Goal: Information Seeking & Learning: Learn about a topic

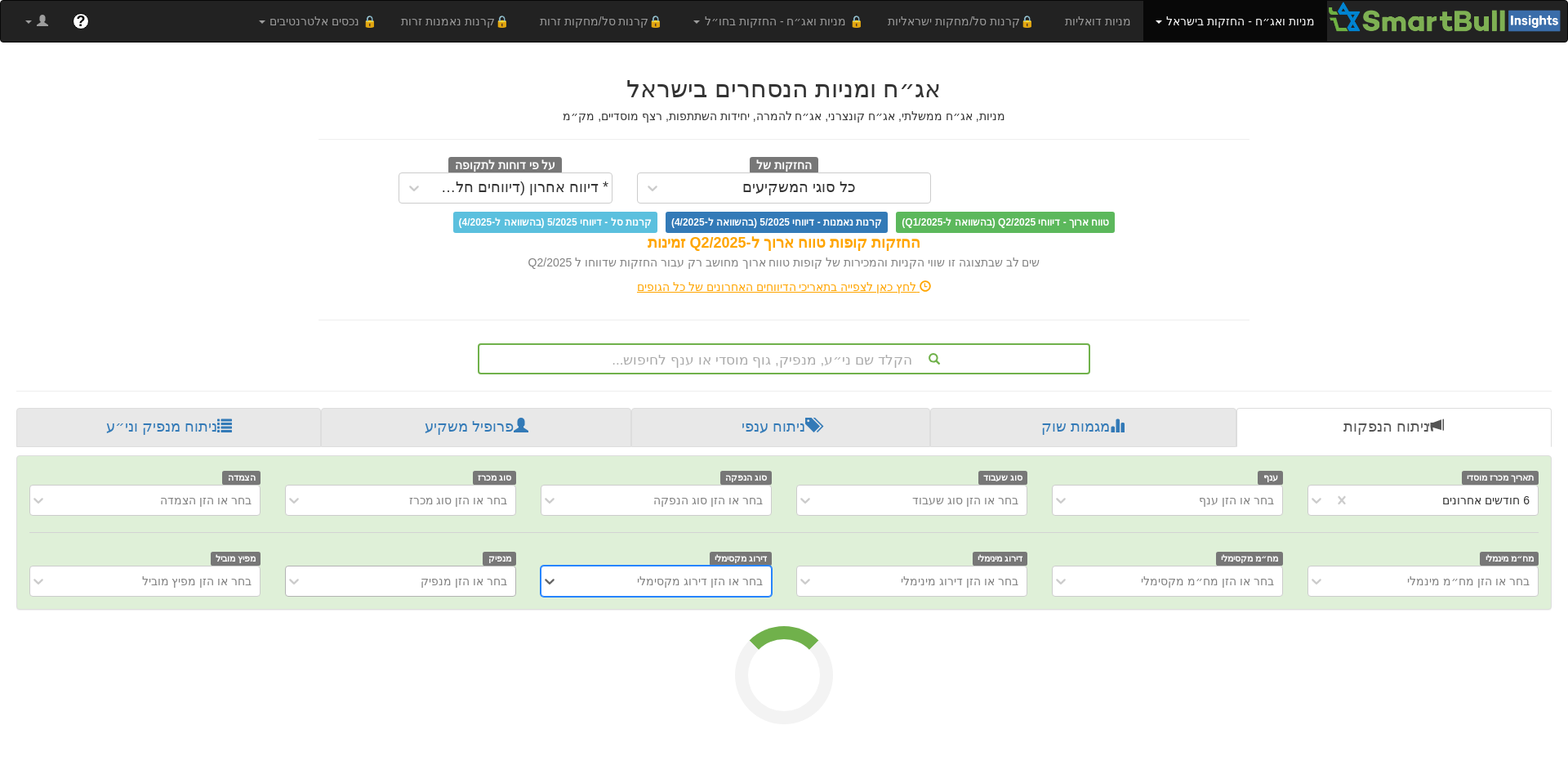
click at [411, 581] on div "בחר או הזן מנפיק" at bounding box center [401, 580] width 231 height 31
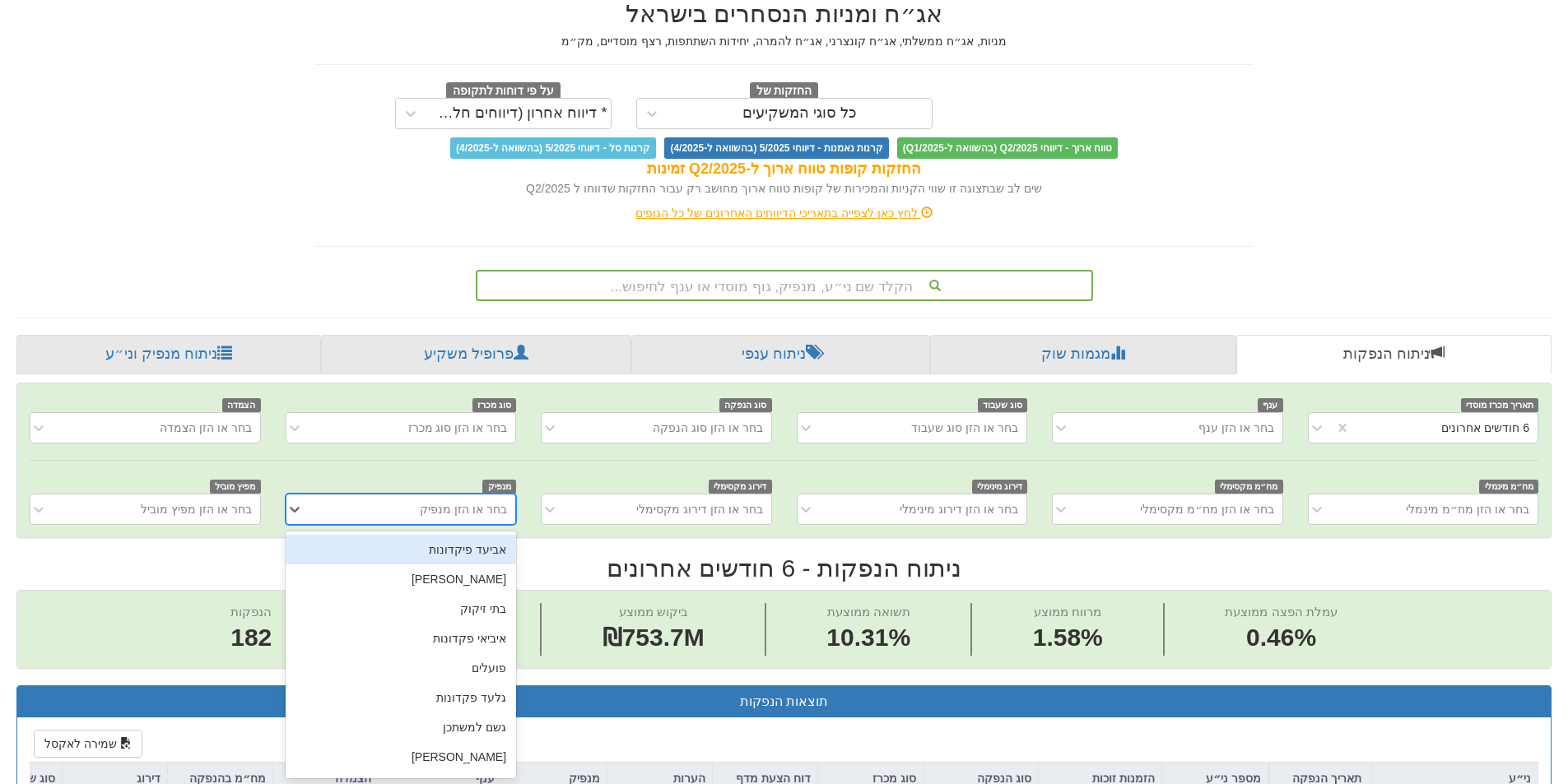
scroll to position [77, 0]
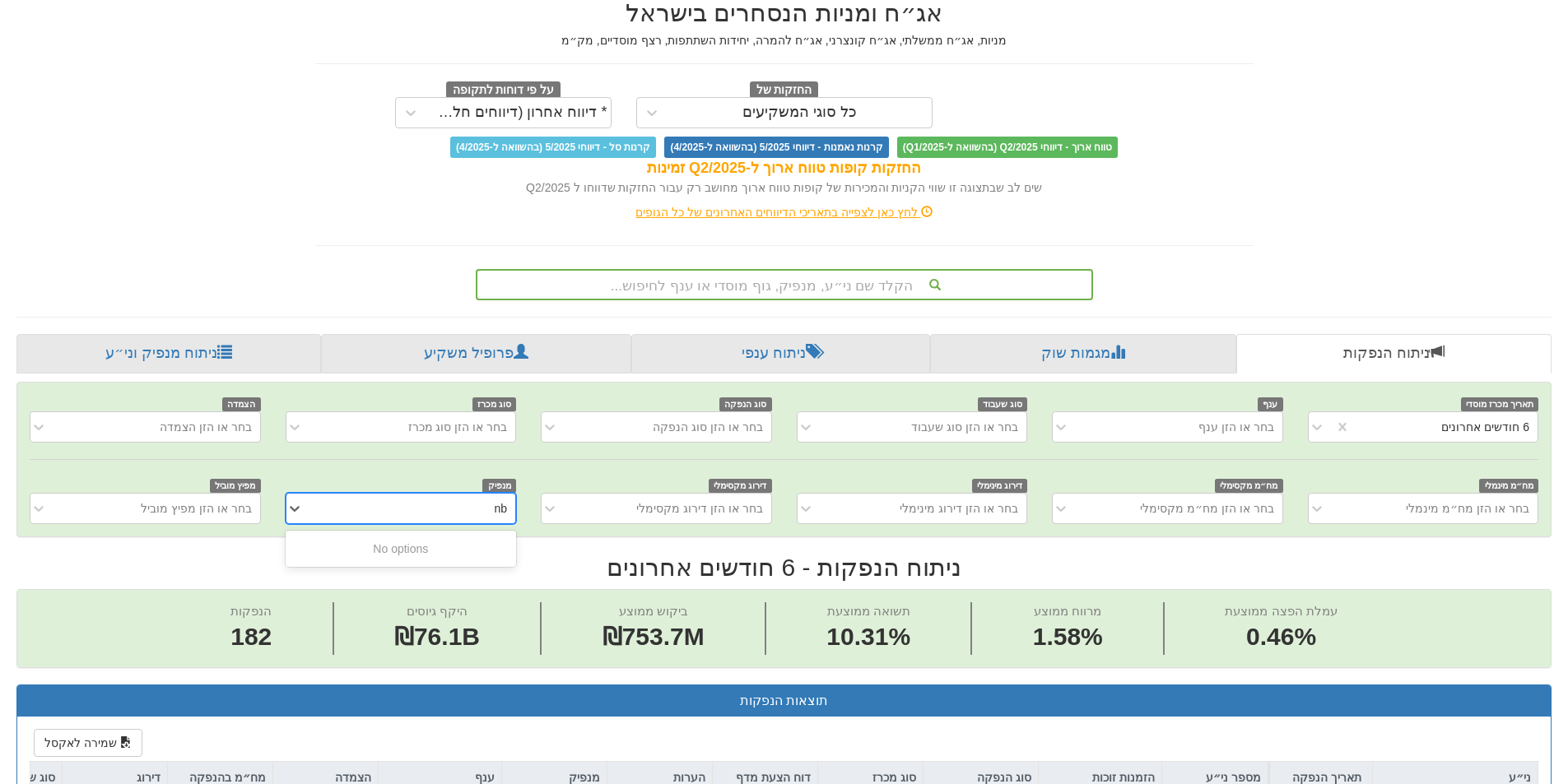
type input "n"
type input "מנרב"
click at [452, 554] on div "מנרב" at bounding box center [401, 548] width 231 height 30
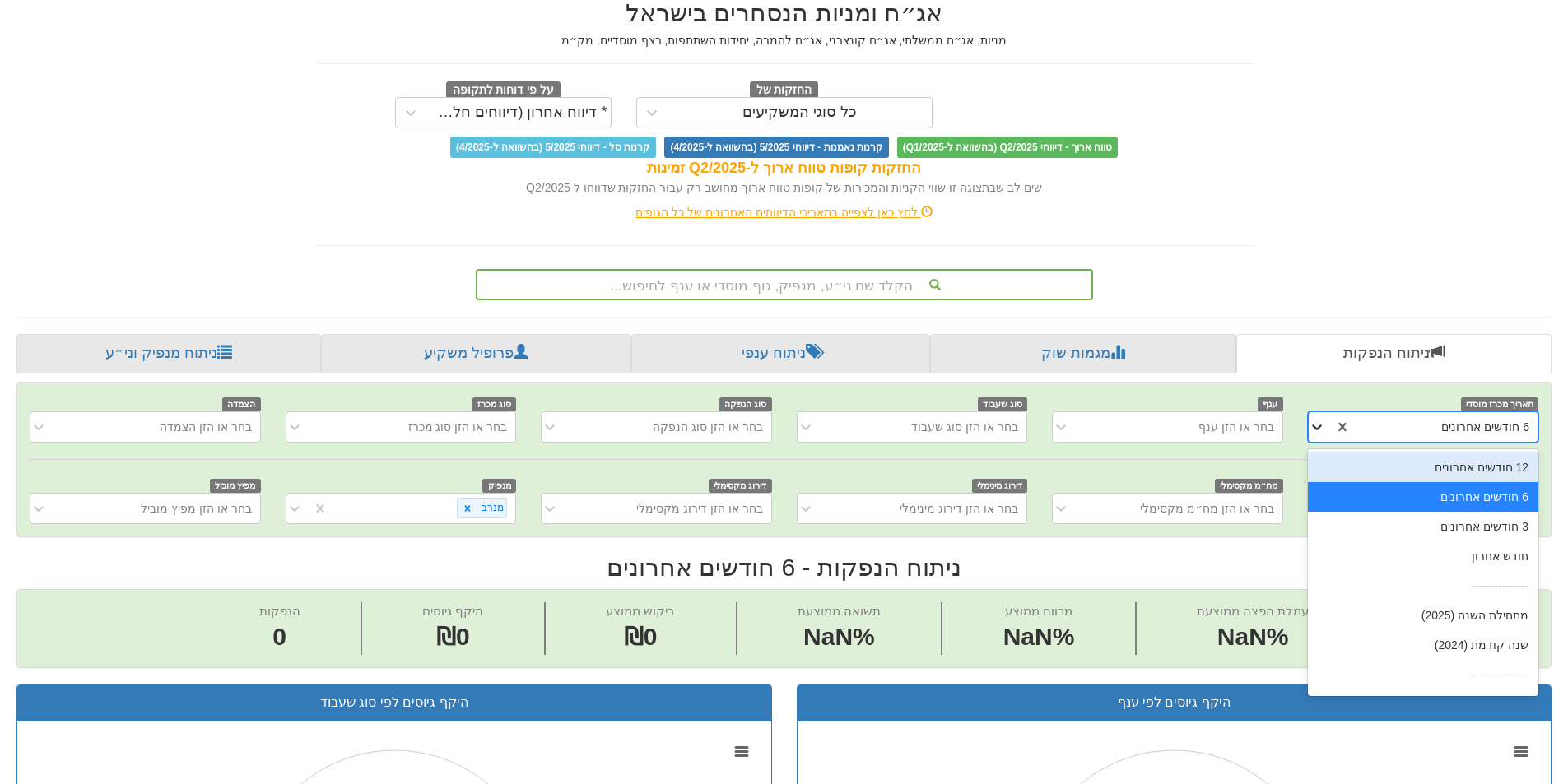
click at [1321, 419] on icon at bounding box center [1316, 426] width 16 height 16
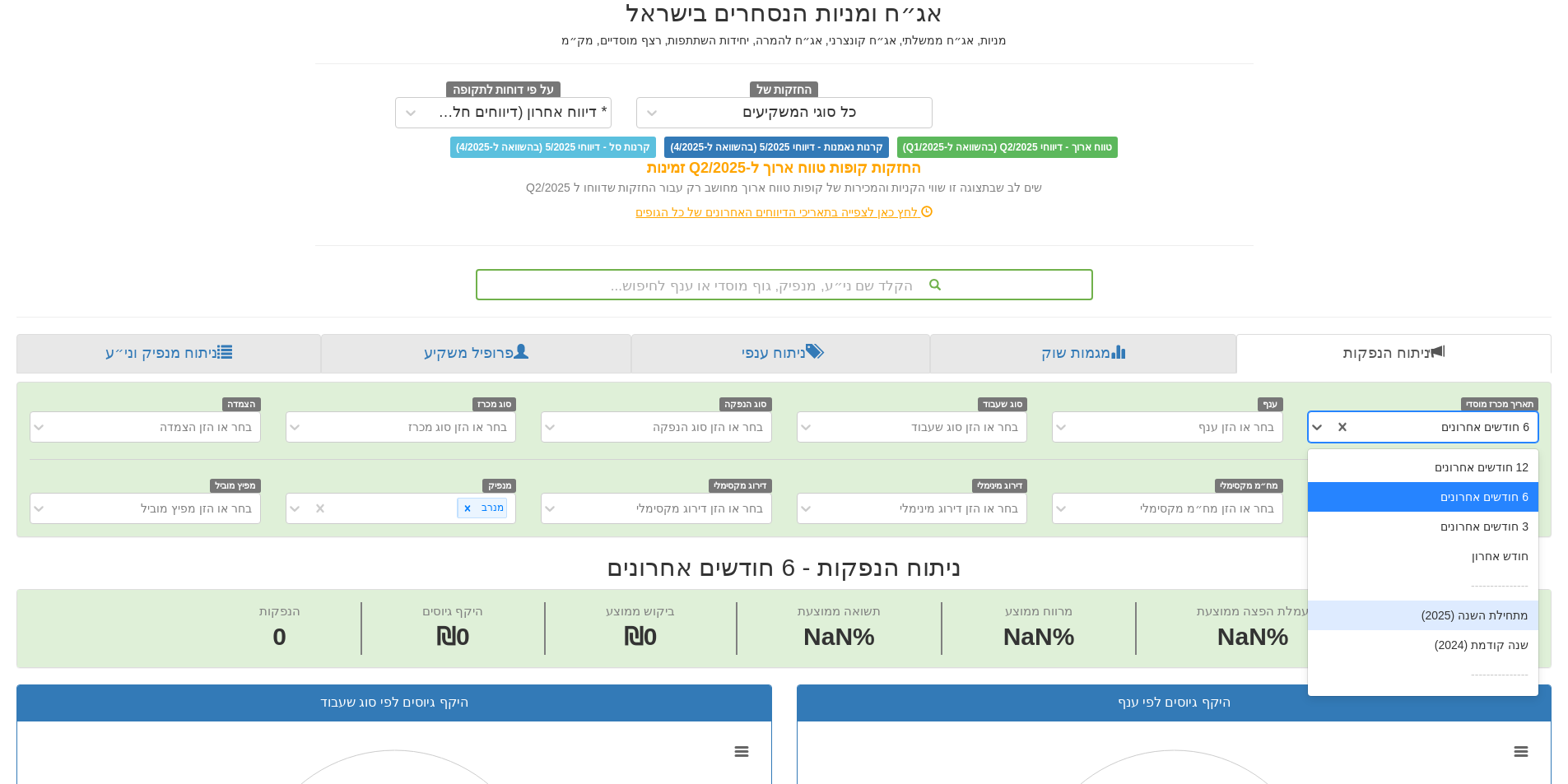
scroll to position [26, 0]
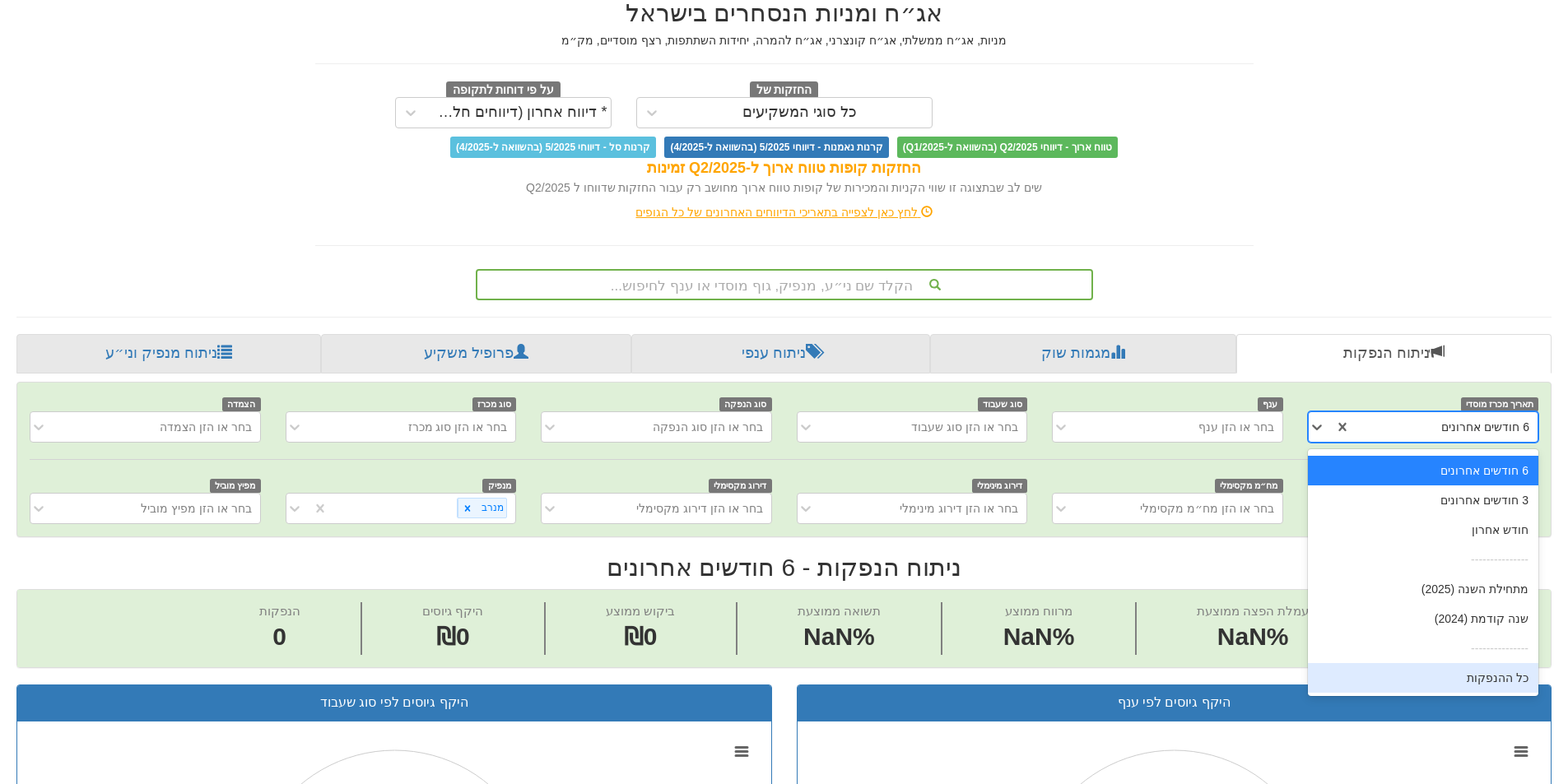
click at [1451, 674] on div "כל ההנפקות" at bounding box center [1423, 678] width 231 height 30
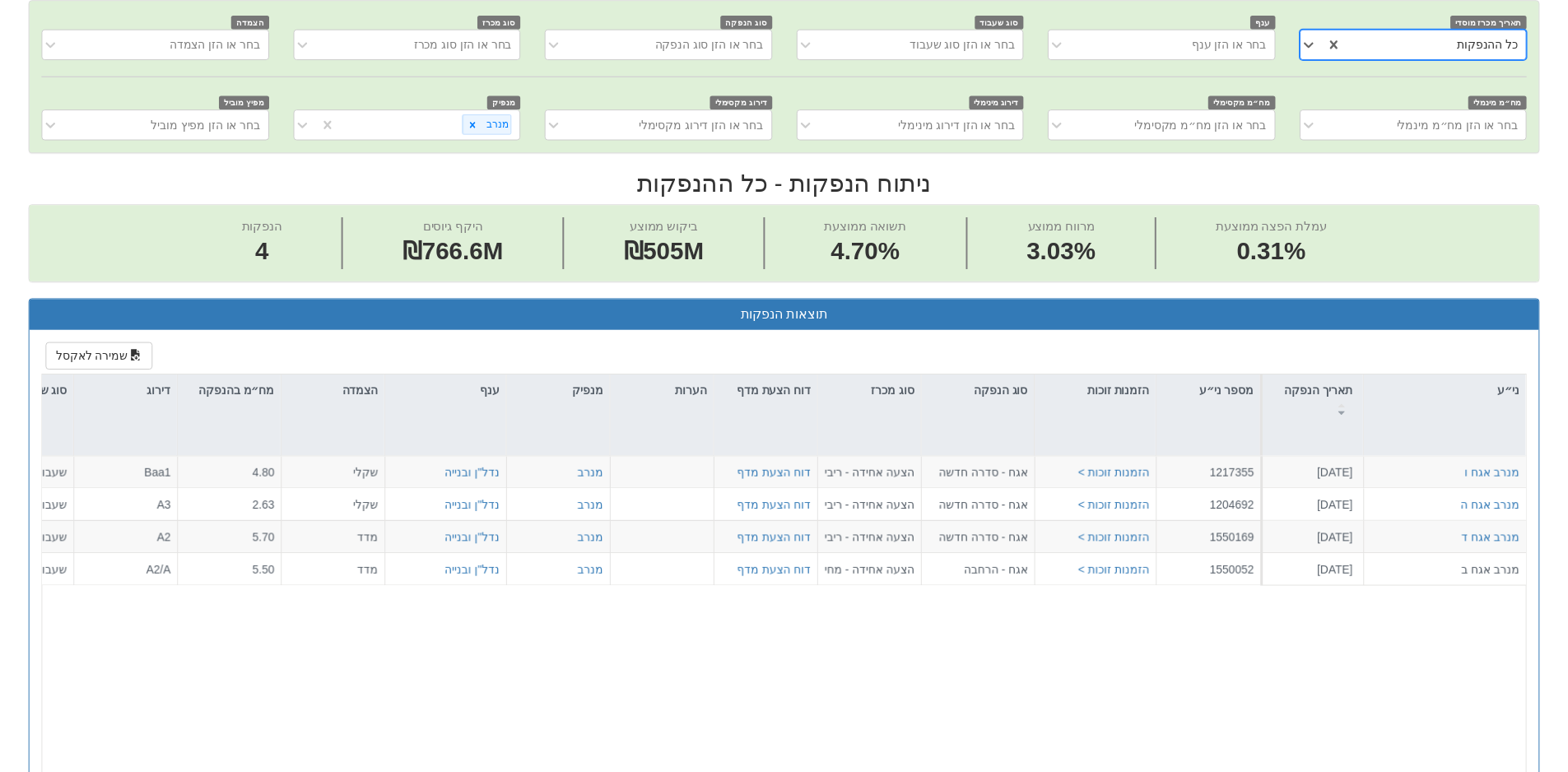
scroll to position [653, 0]
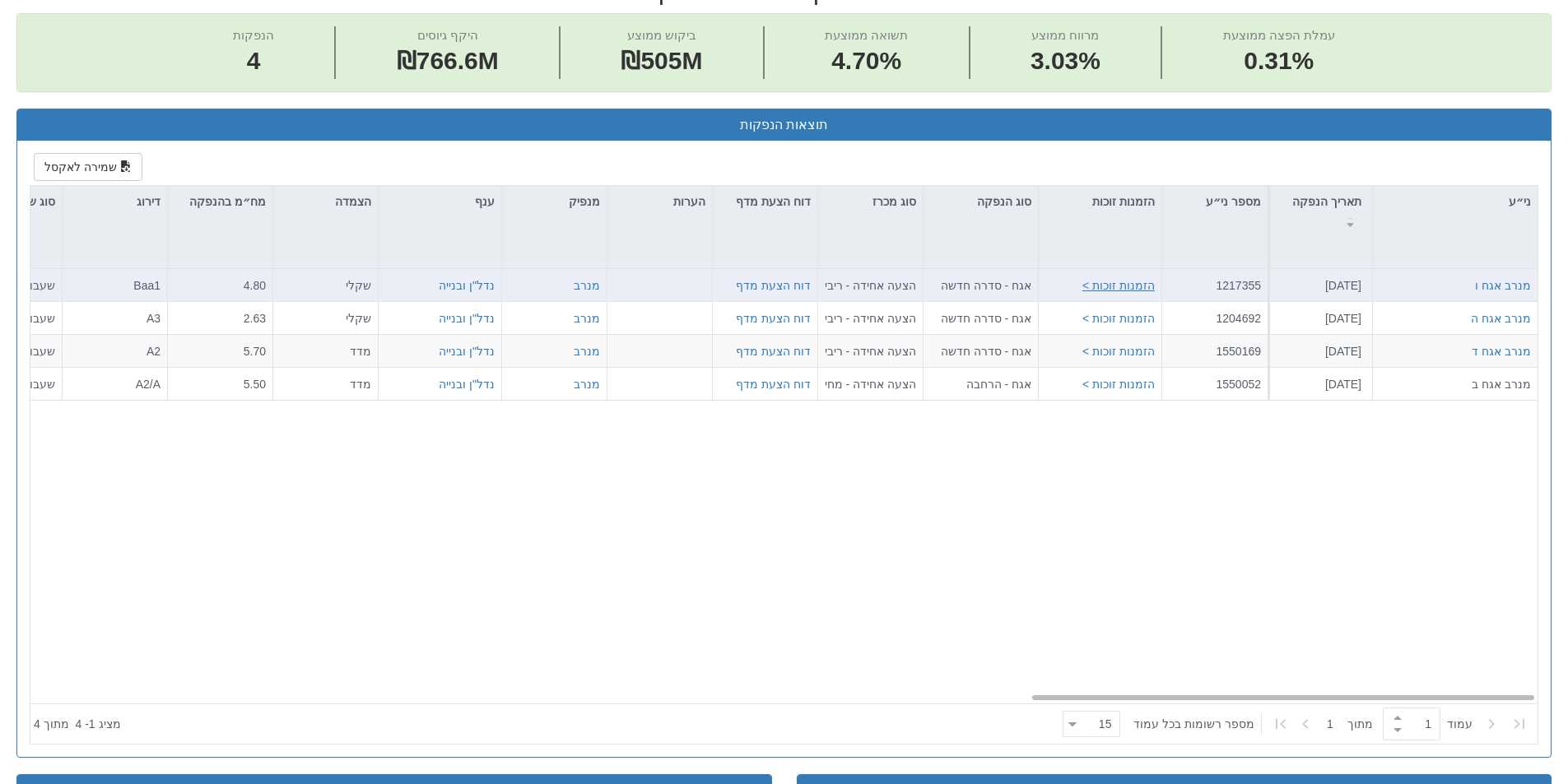
click at [1140, 287] on button "הזמנות זוכות >" at bounding box center [1118, 285] width 72 height 16
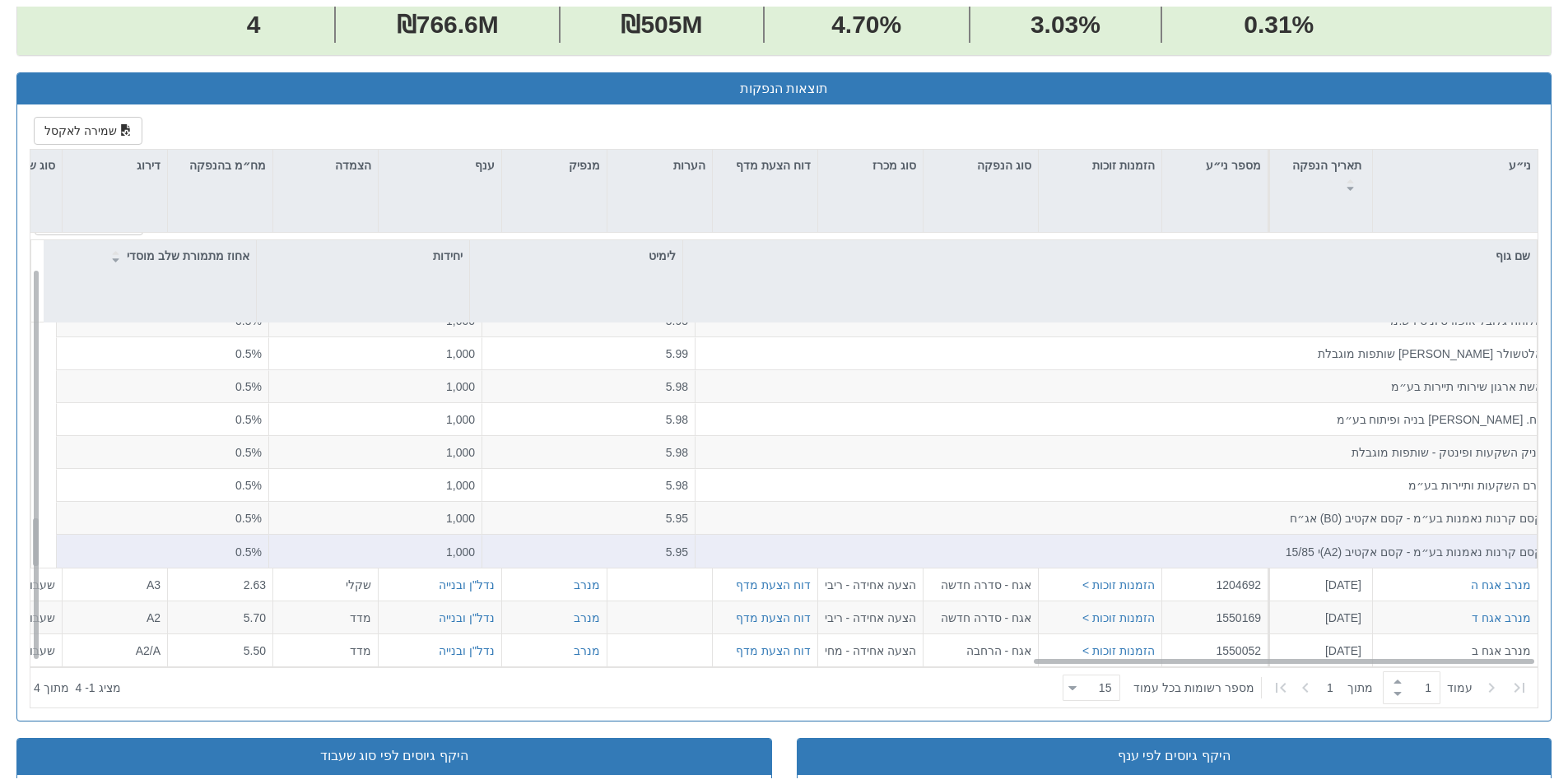
scroll to position [735, 0]
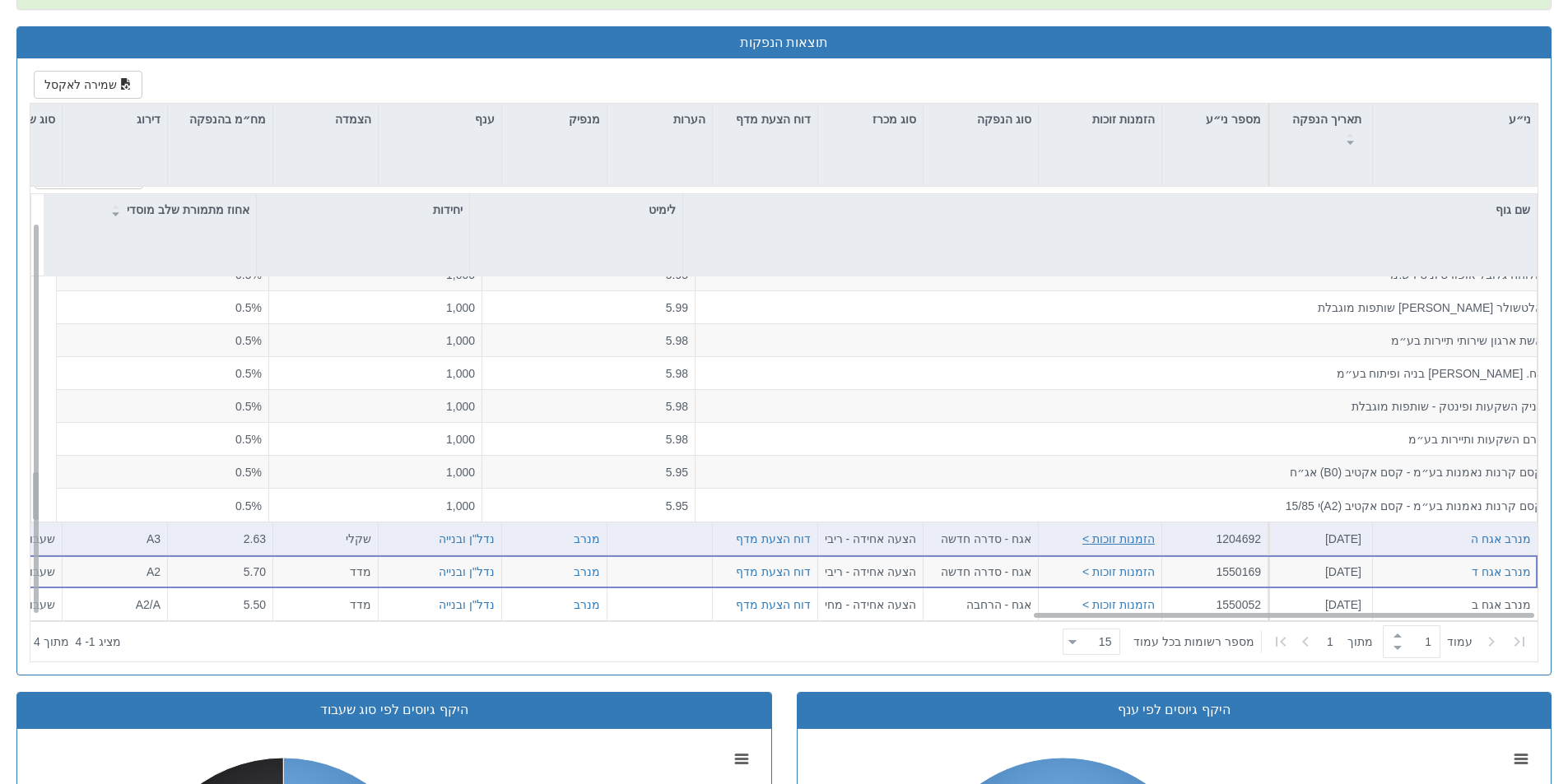
click at [1151, 541] on button "הזמנות זוכות >" at bounding box center [1118, 538] width 72 height 16
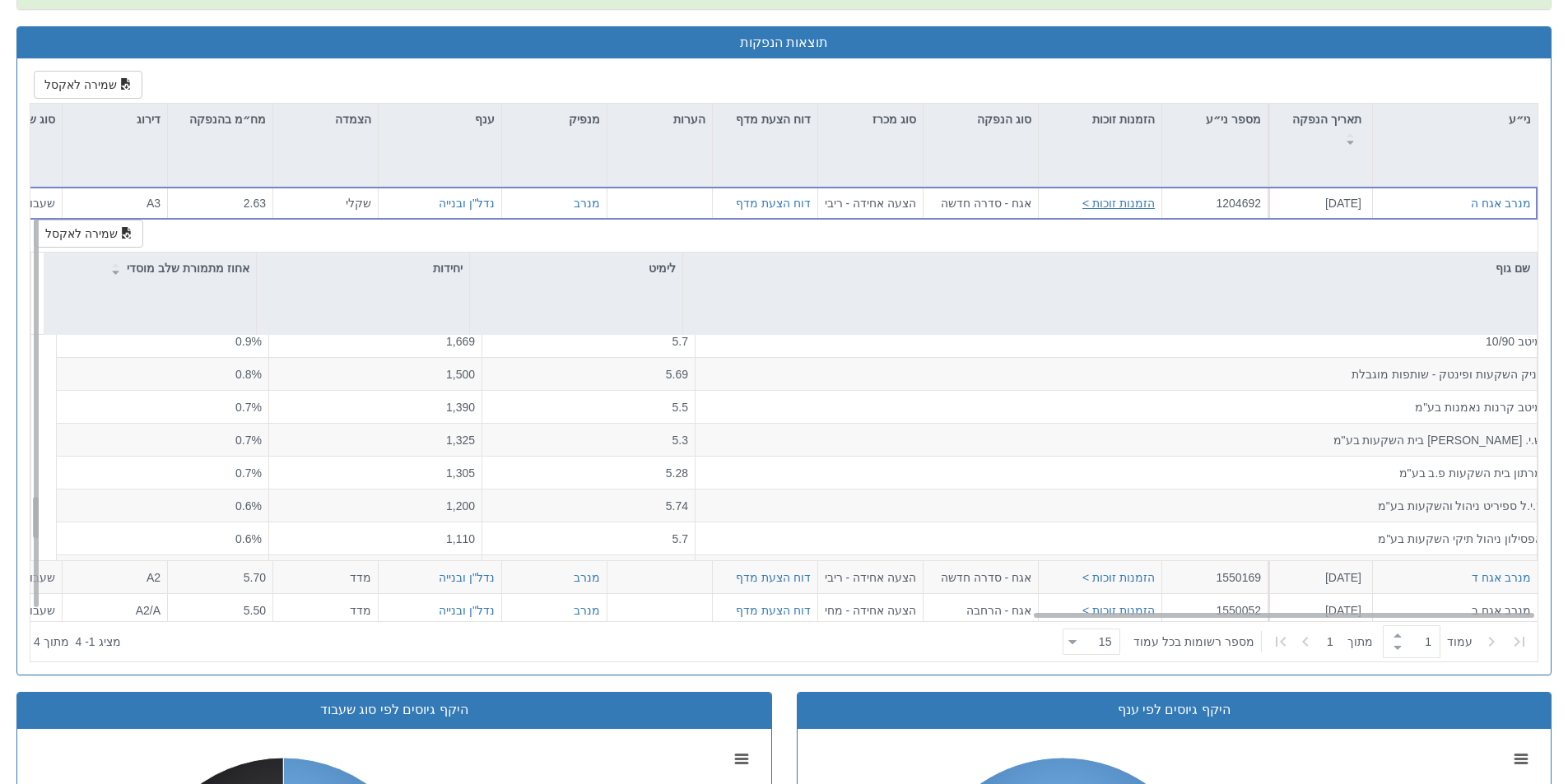
scroll to position [956, 0]
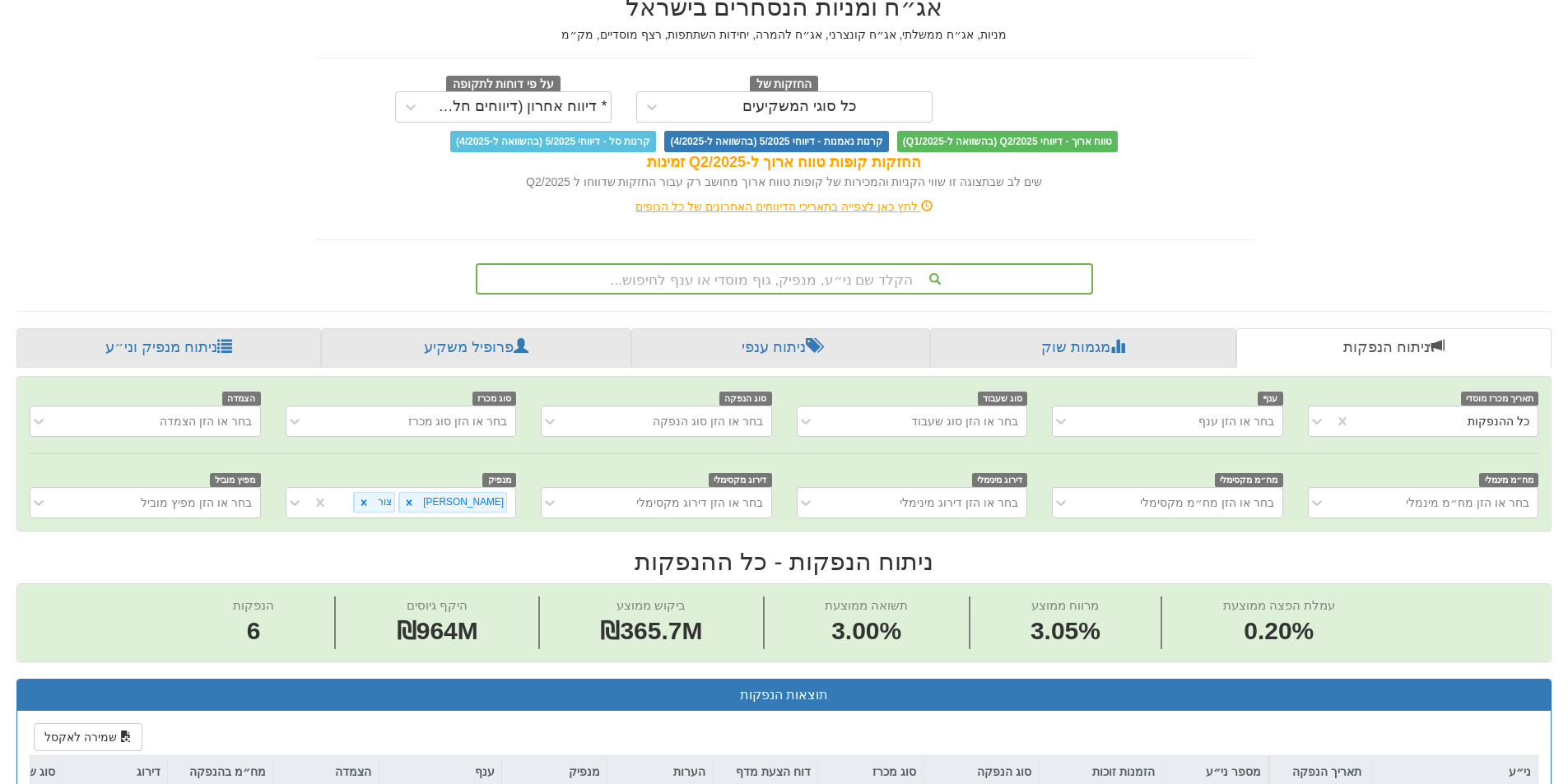
scroll to position [0, 3000]
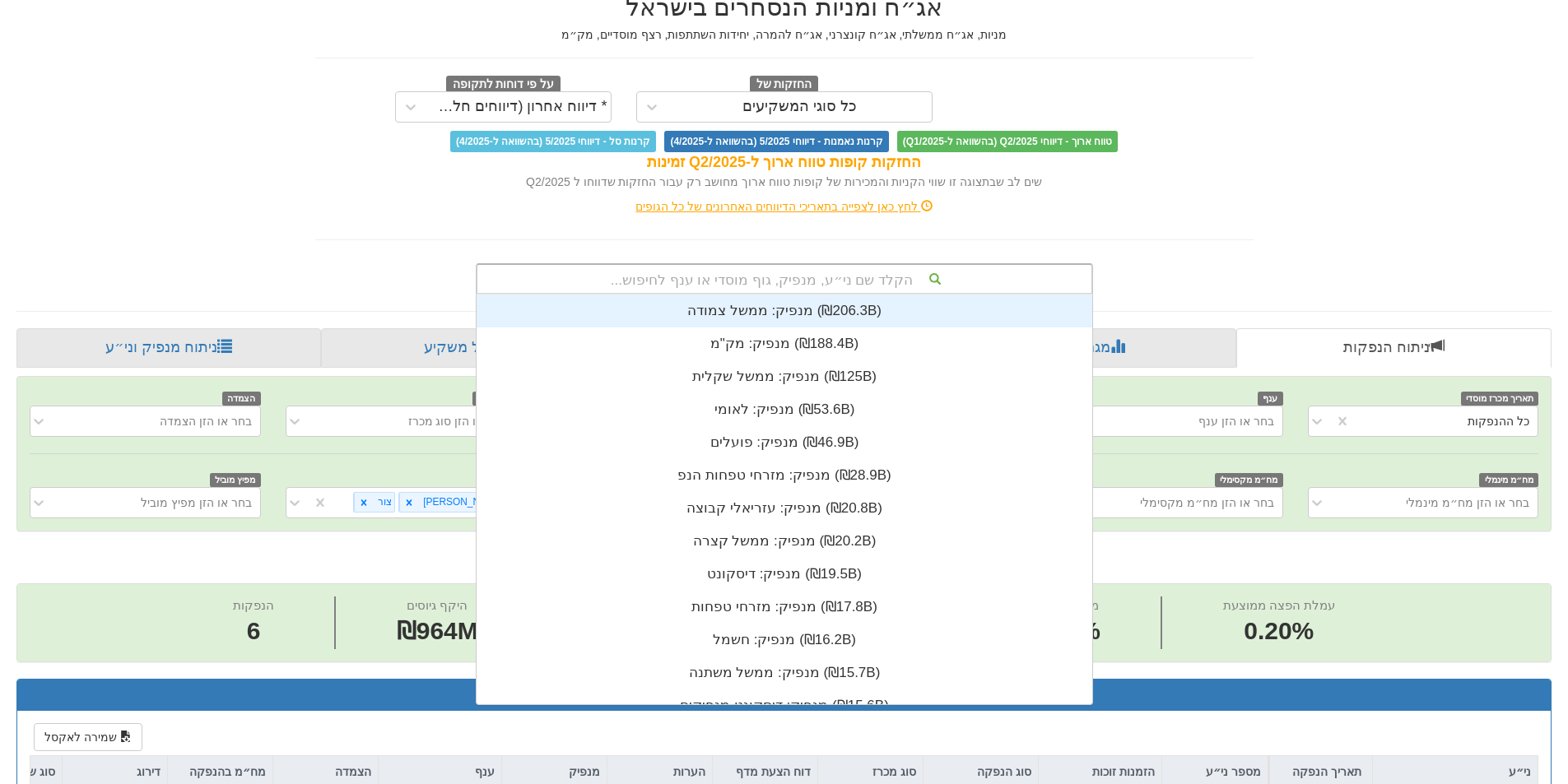
click at [798, 284] on div "הקלד שם ני״ע, מנפיק, גוף מוסדי או ענף לחיפוש..." at bounding box center [784, 278] width 614 height 28
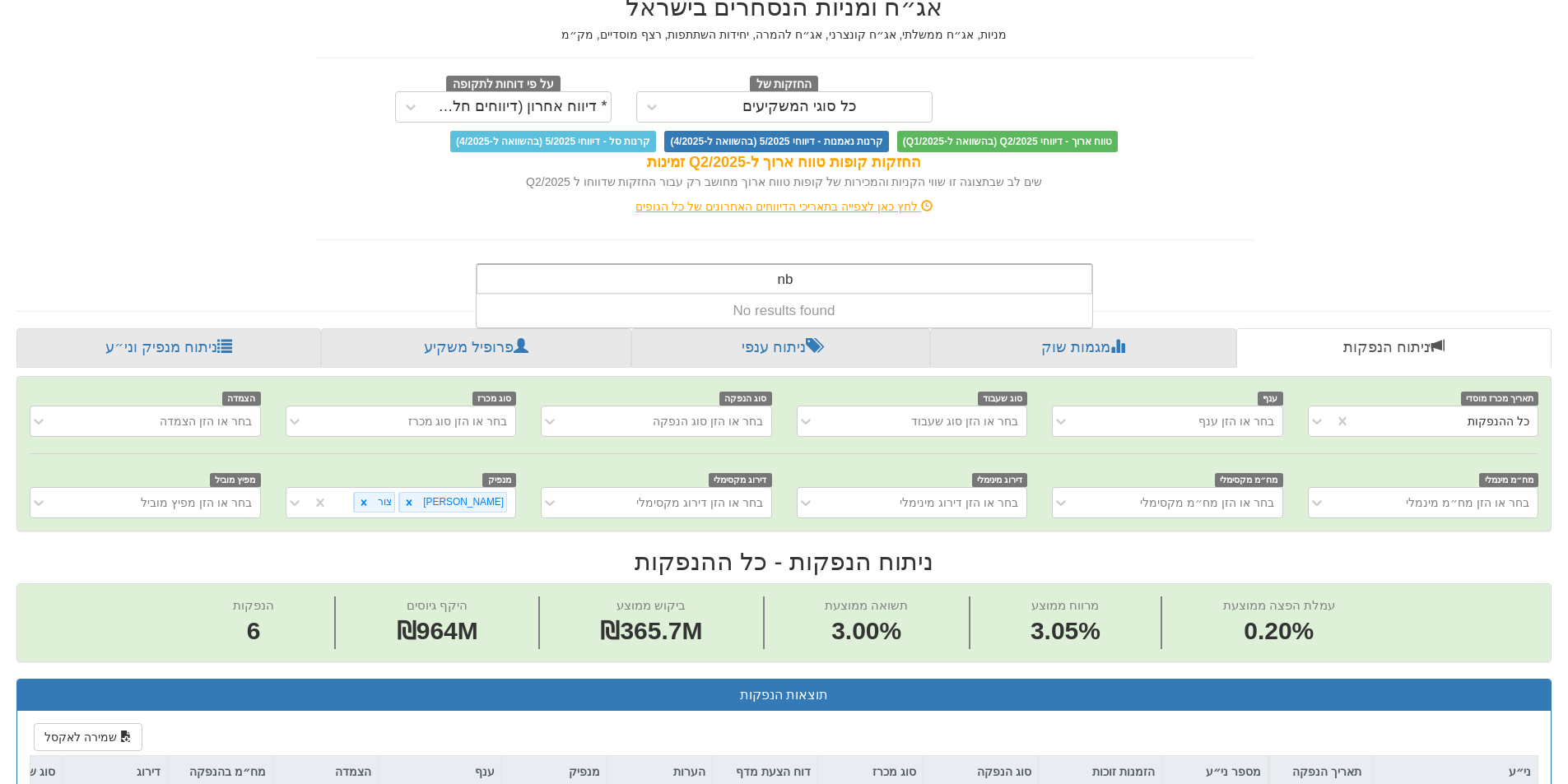
type input "n"
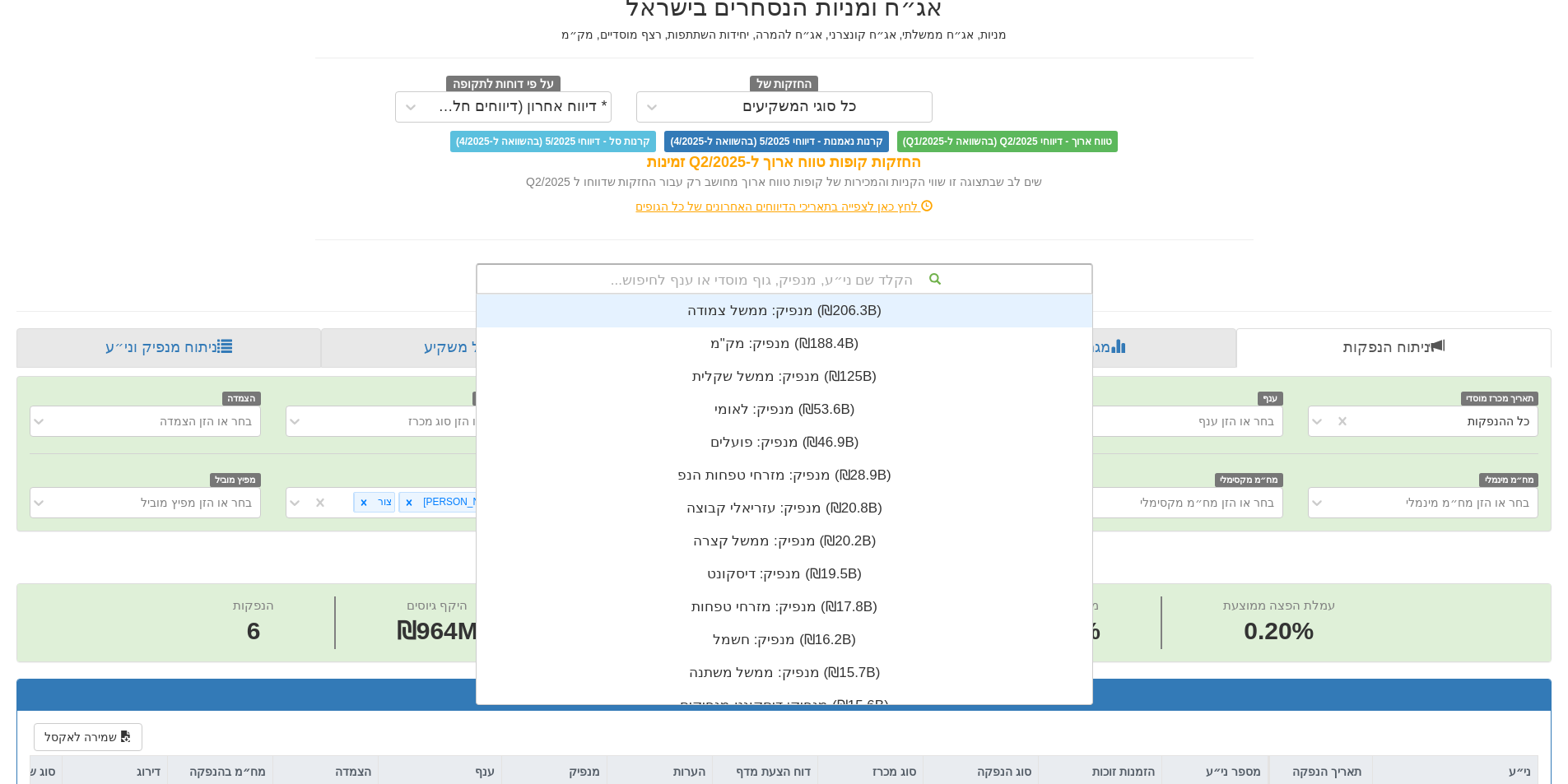
scroll to position [410, 0]
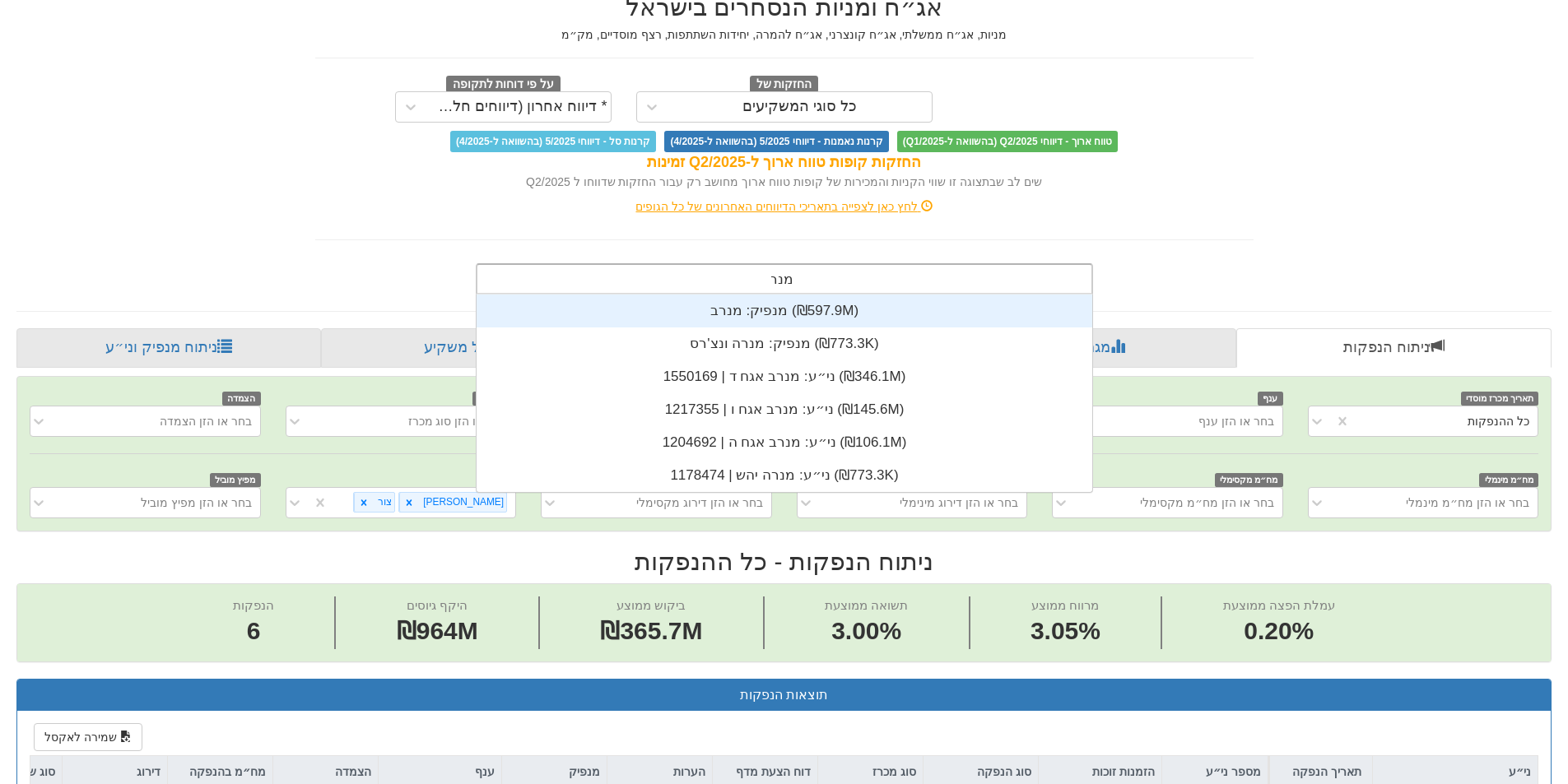
type input "מנרב"
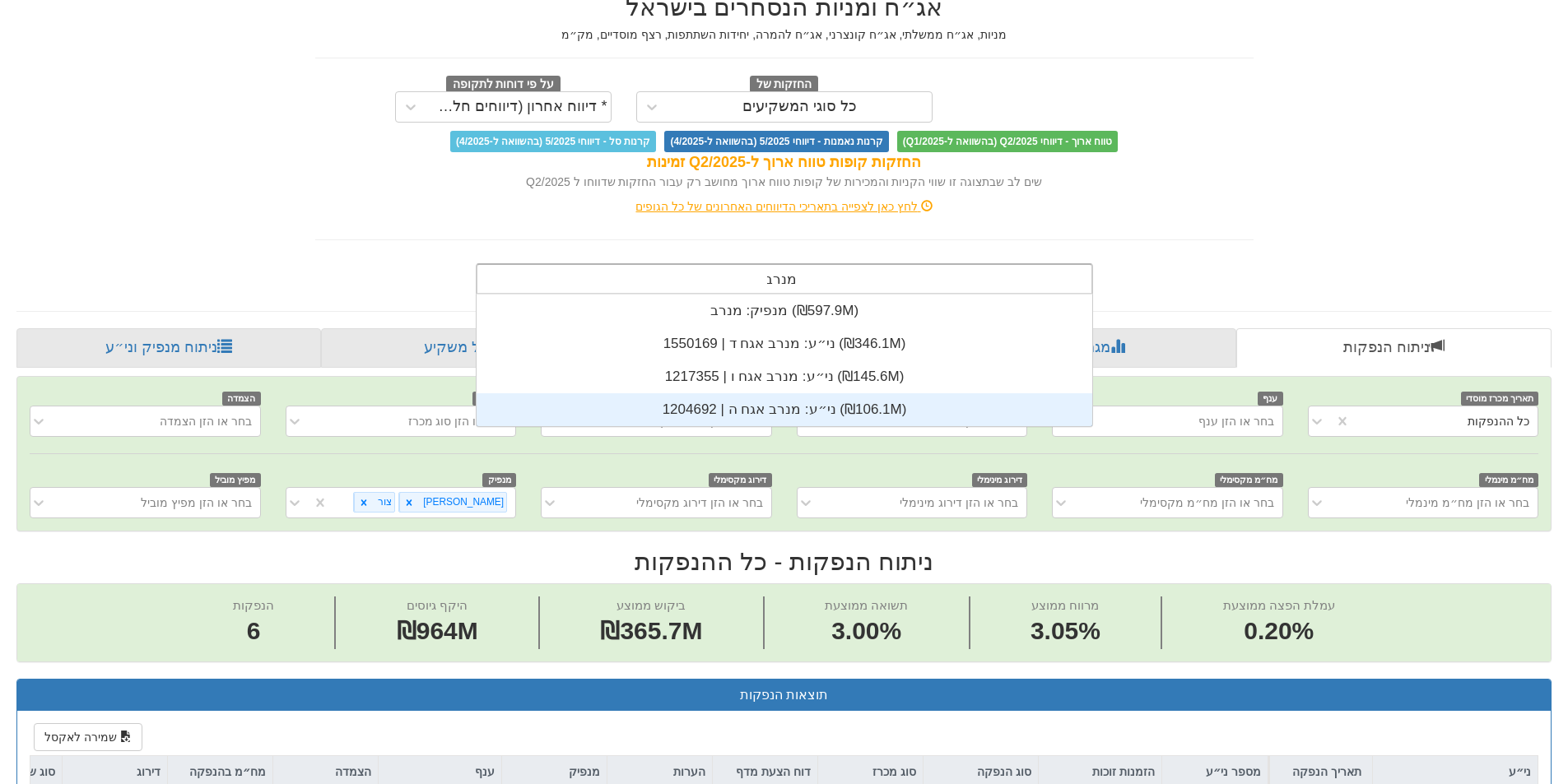
click at [791, 408] on div "ני״ע: ‏מנרב אגח ה | 1204692 ‎(₪106.1M)‎" at bounding box center [784, 409] width 616 height 33
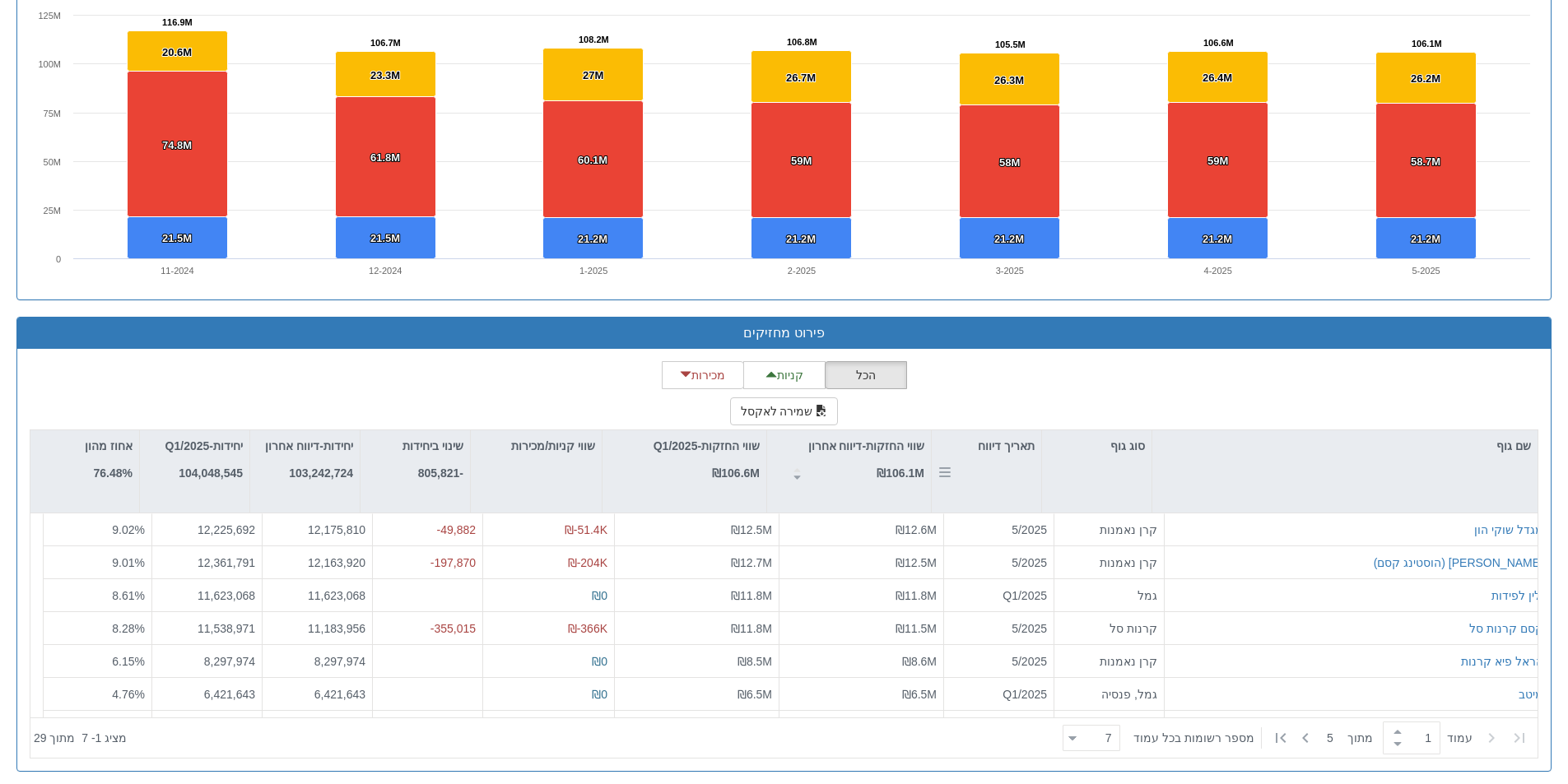
scroll to position [1220, 0]
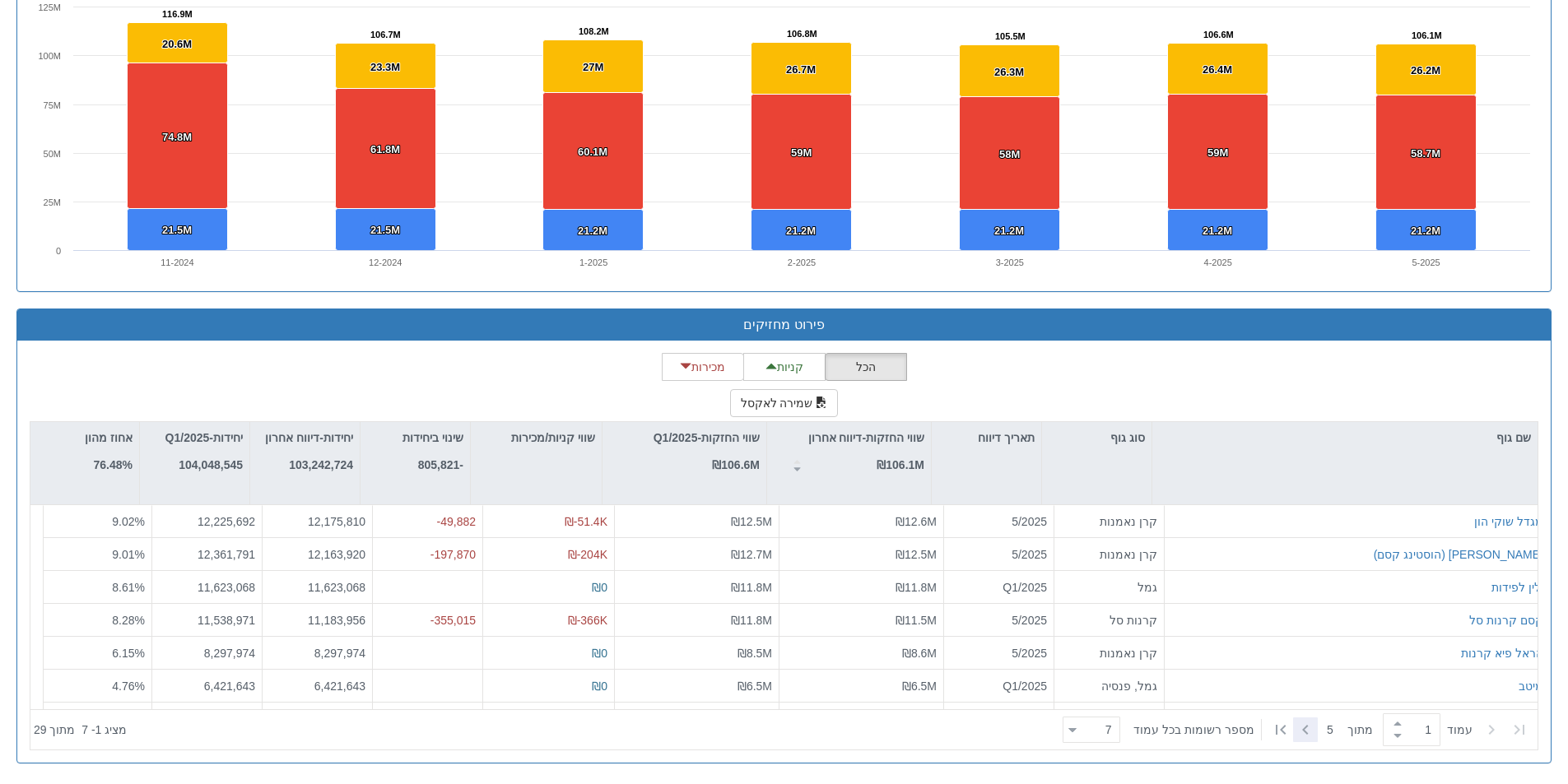
click at [1311, 729] on icon at bounding box center [1305, 729] width 20 height 20
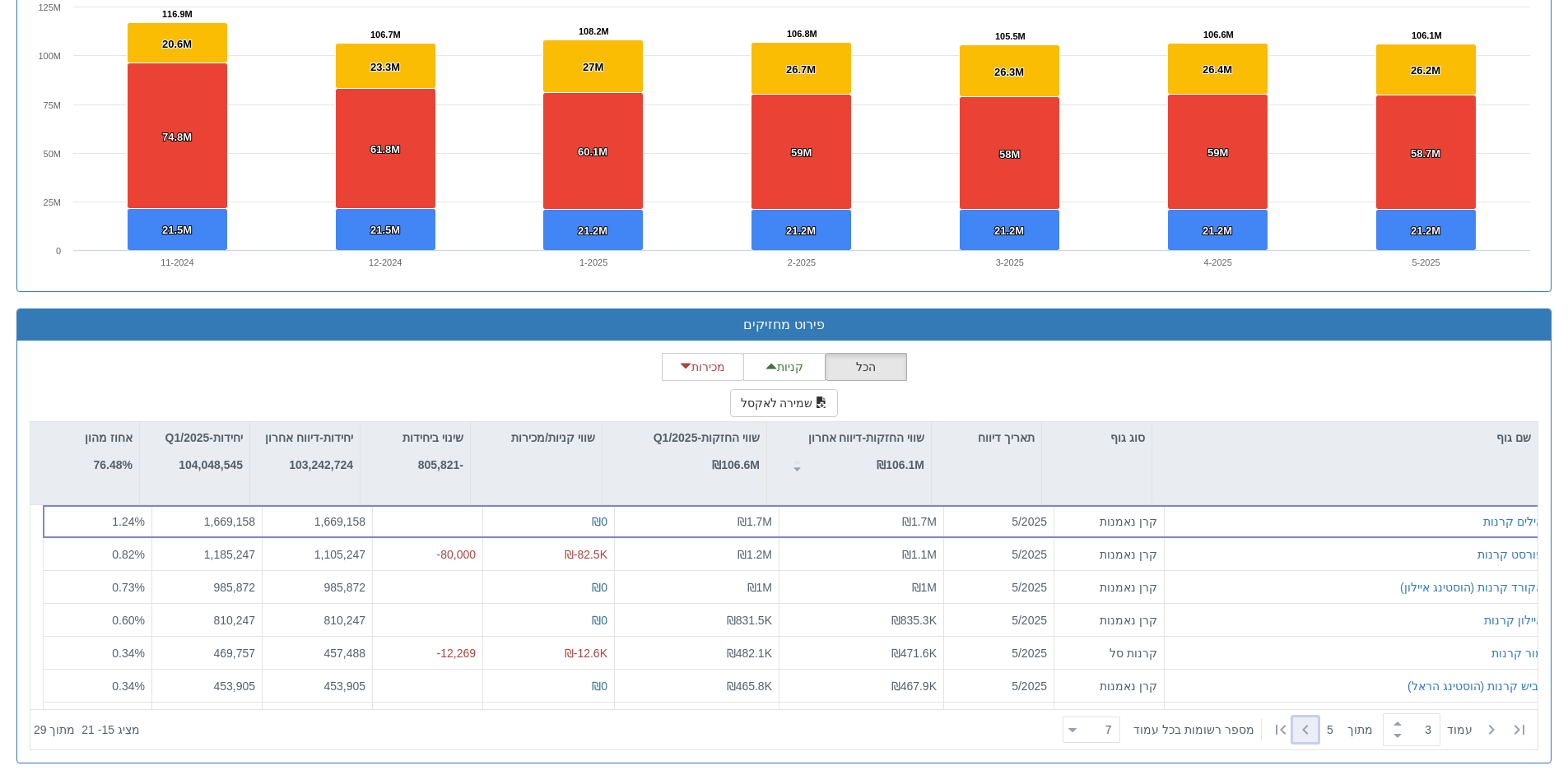
click at [1311, 730] on icon at bounding box center [1305, 729] width 20 height 20
type input "4"
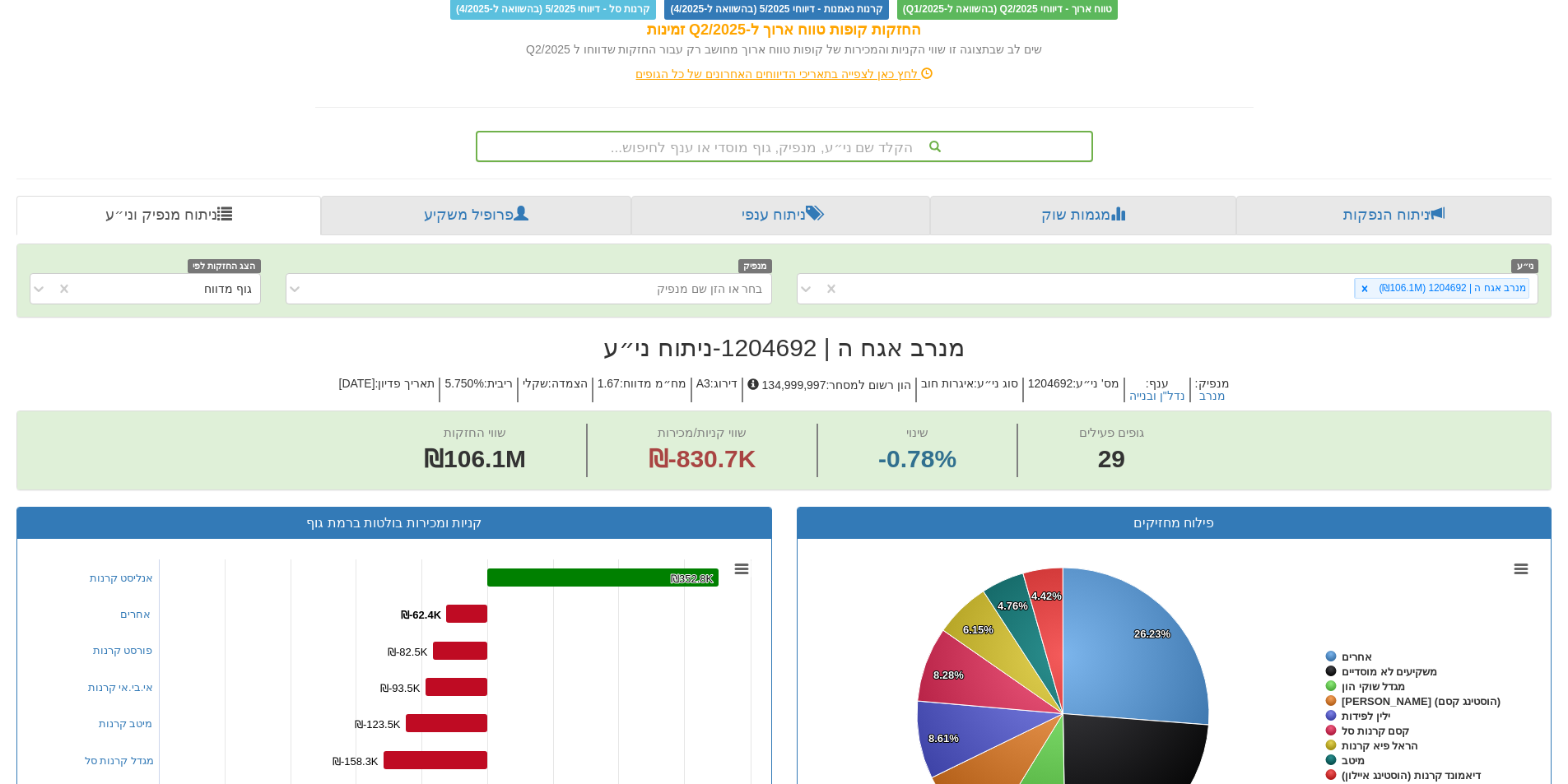
scroll to position [315, 0]
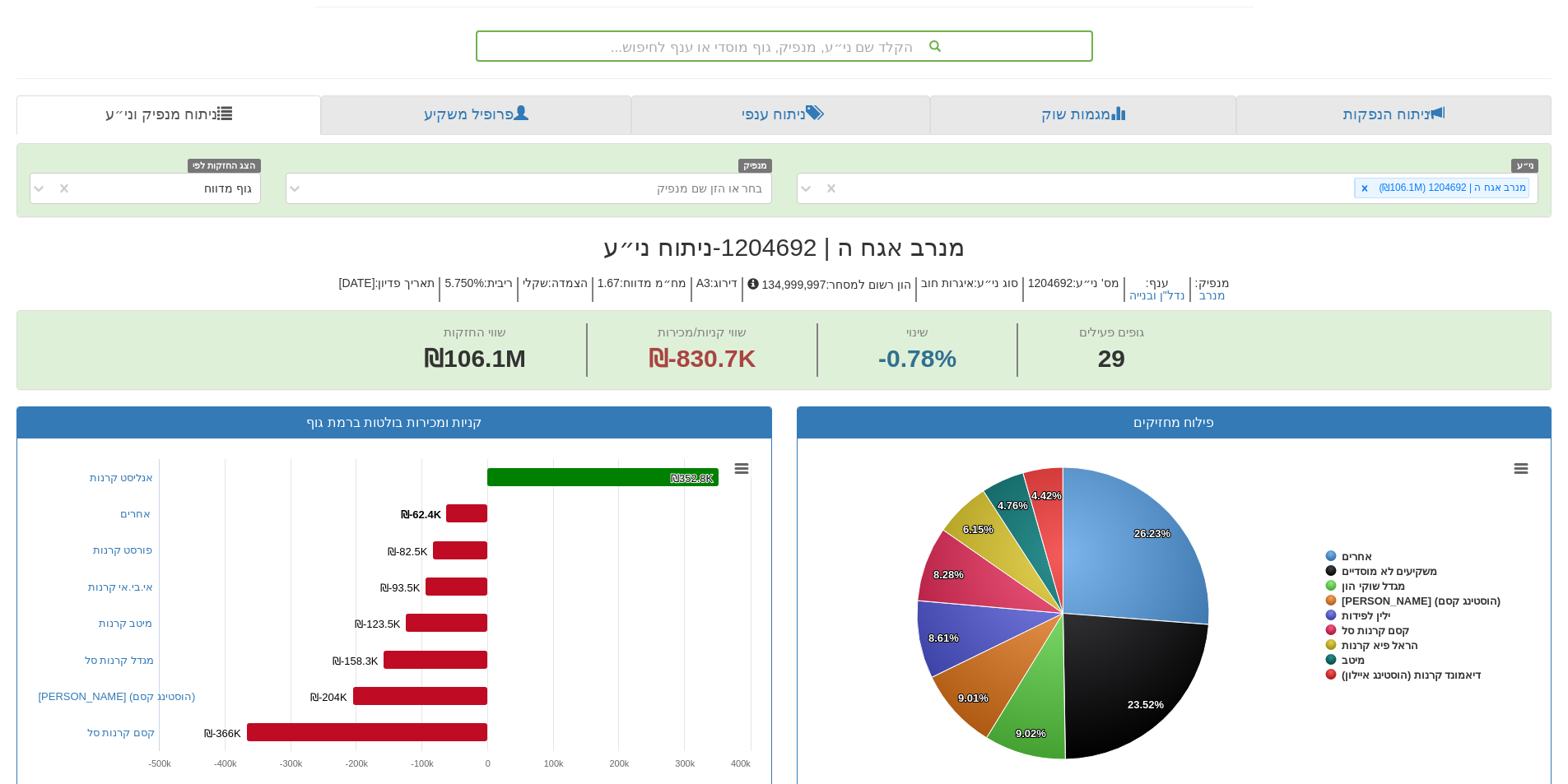
click at [852, 37] on div "הקלד שם ני״ע, מנפיק, גוף מוסדי או ענף לחיפוש..." at bounding box center [784, 46] width 614 height 28
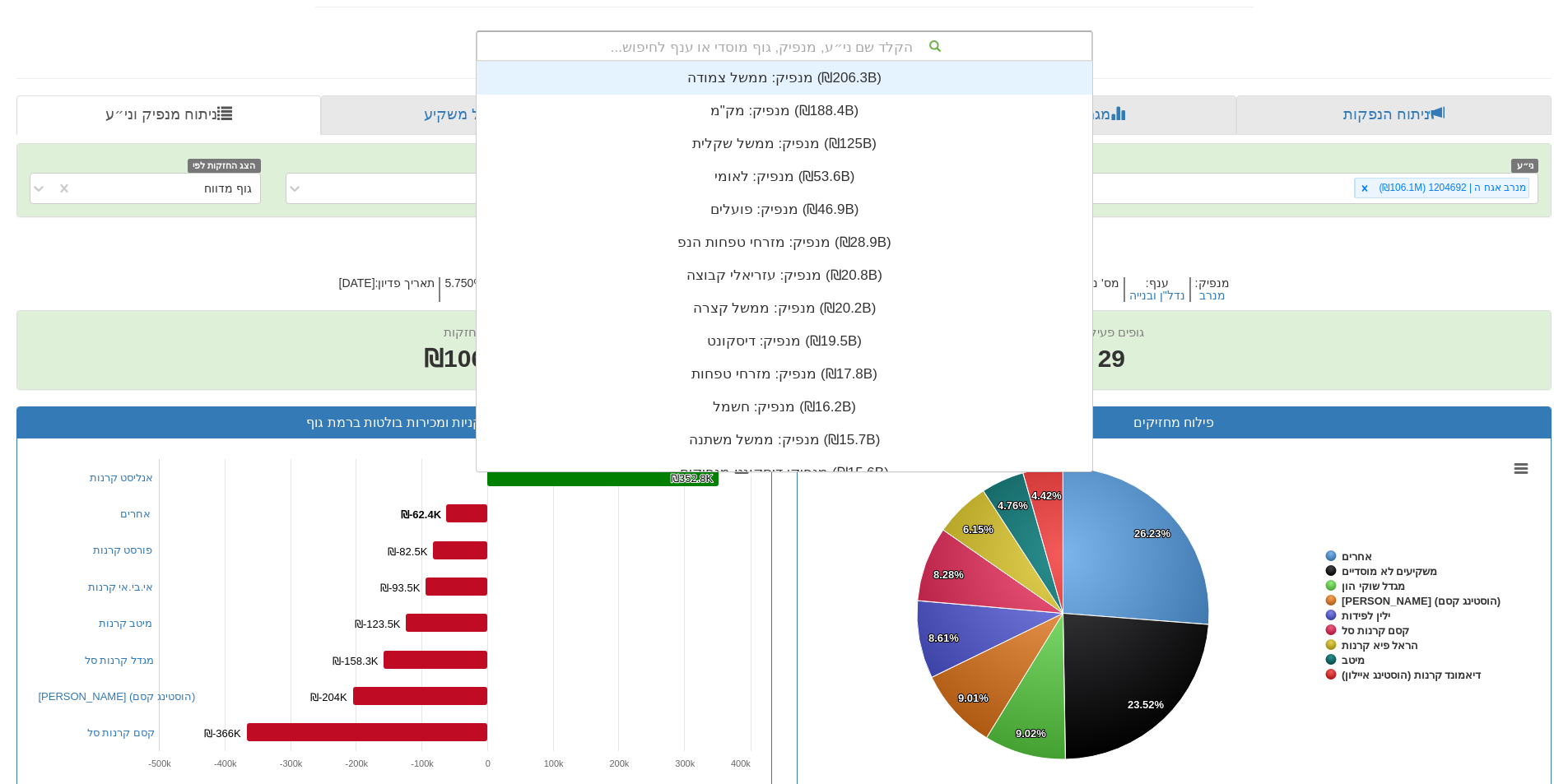
scroll to position [410, 0]
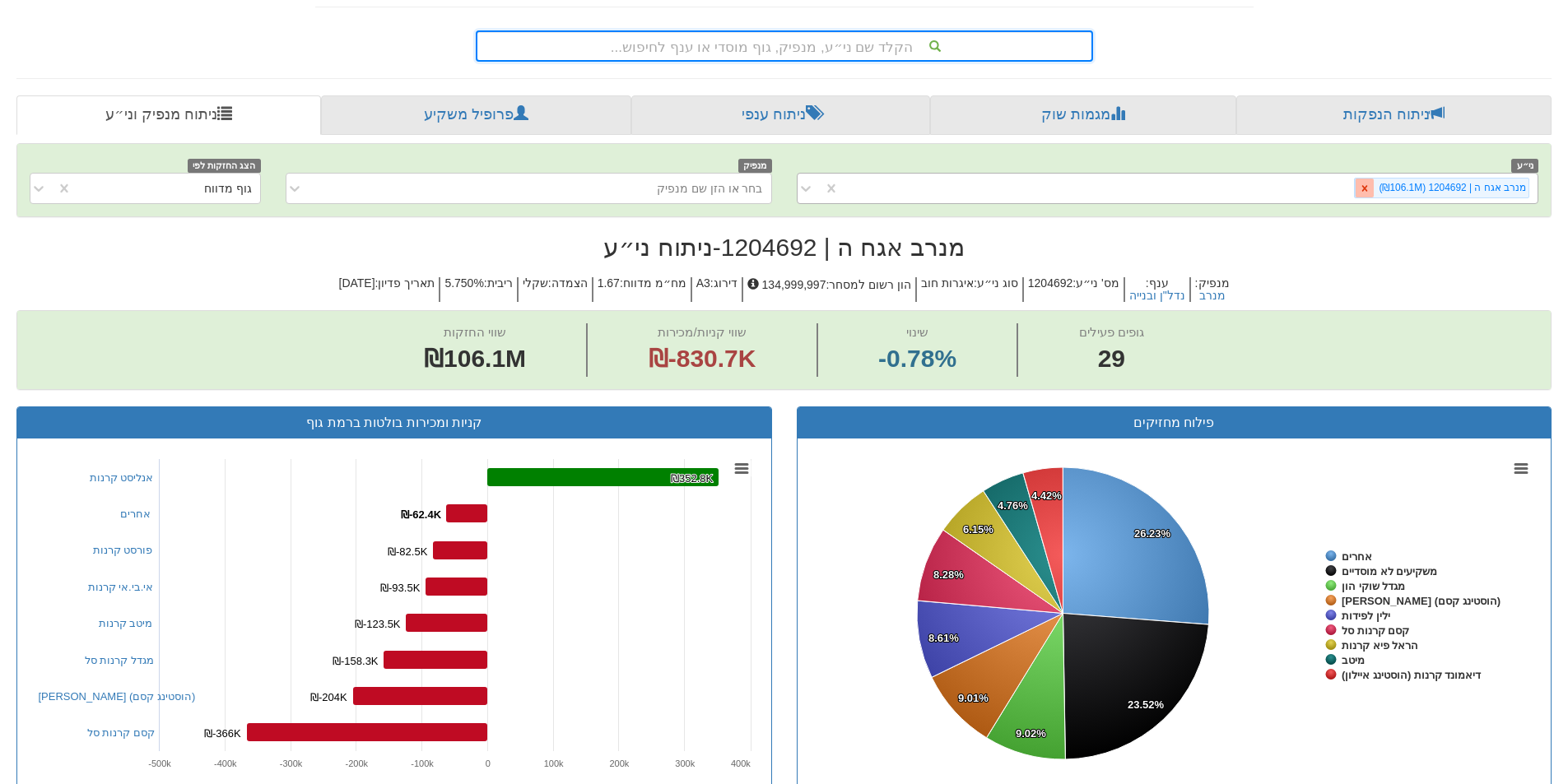
click at [1371, 190] on icon at bounding box center [1365, 189] width 12 height 12
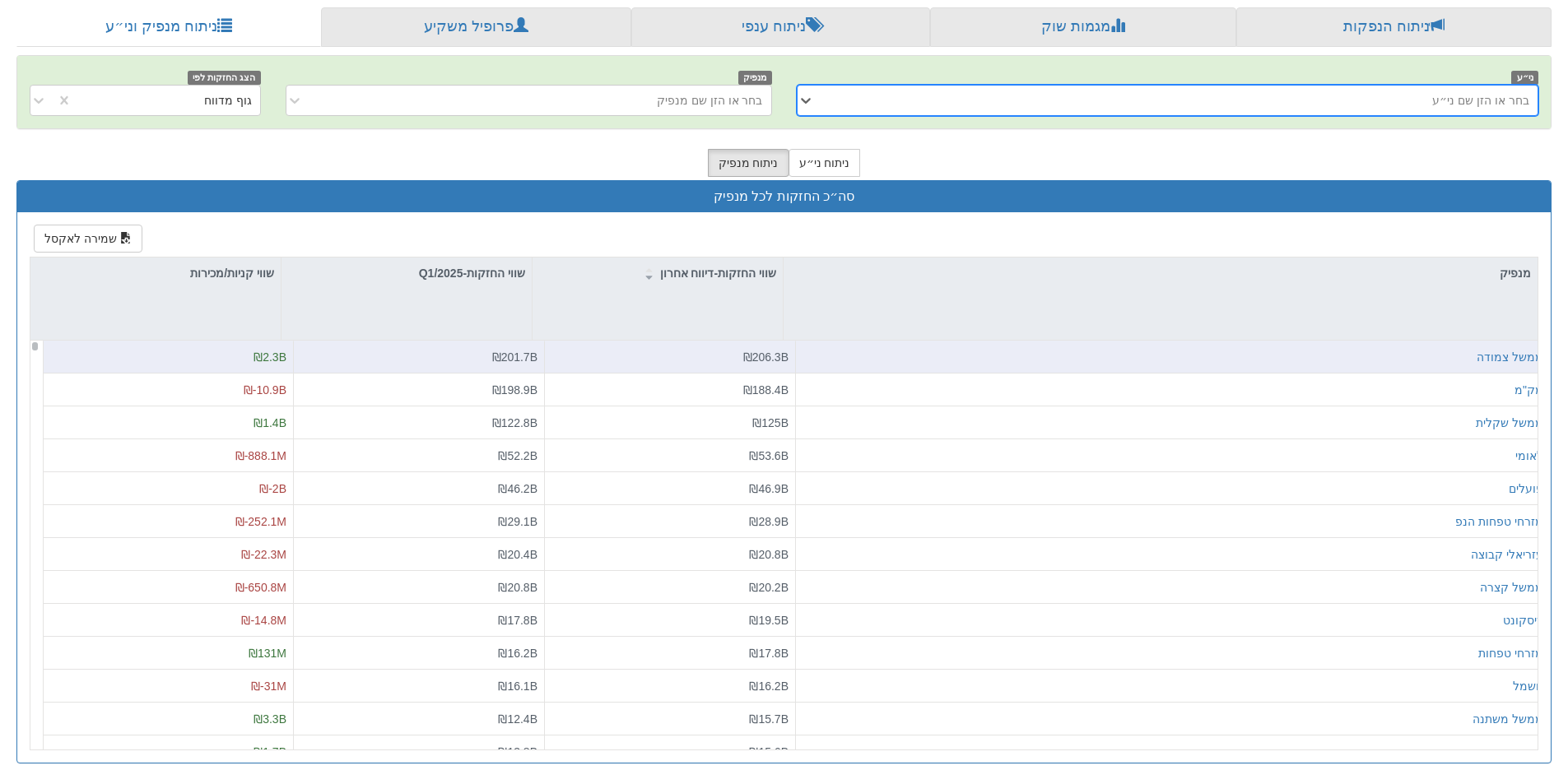
scroll to position [493, 0]
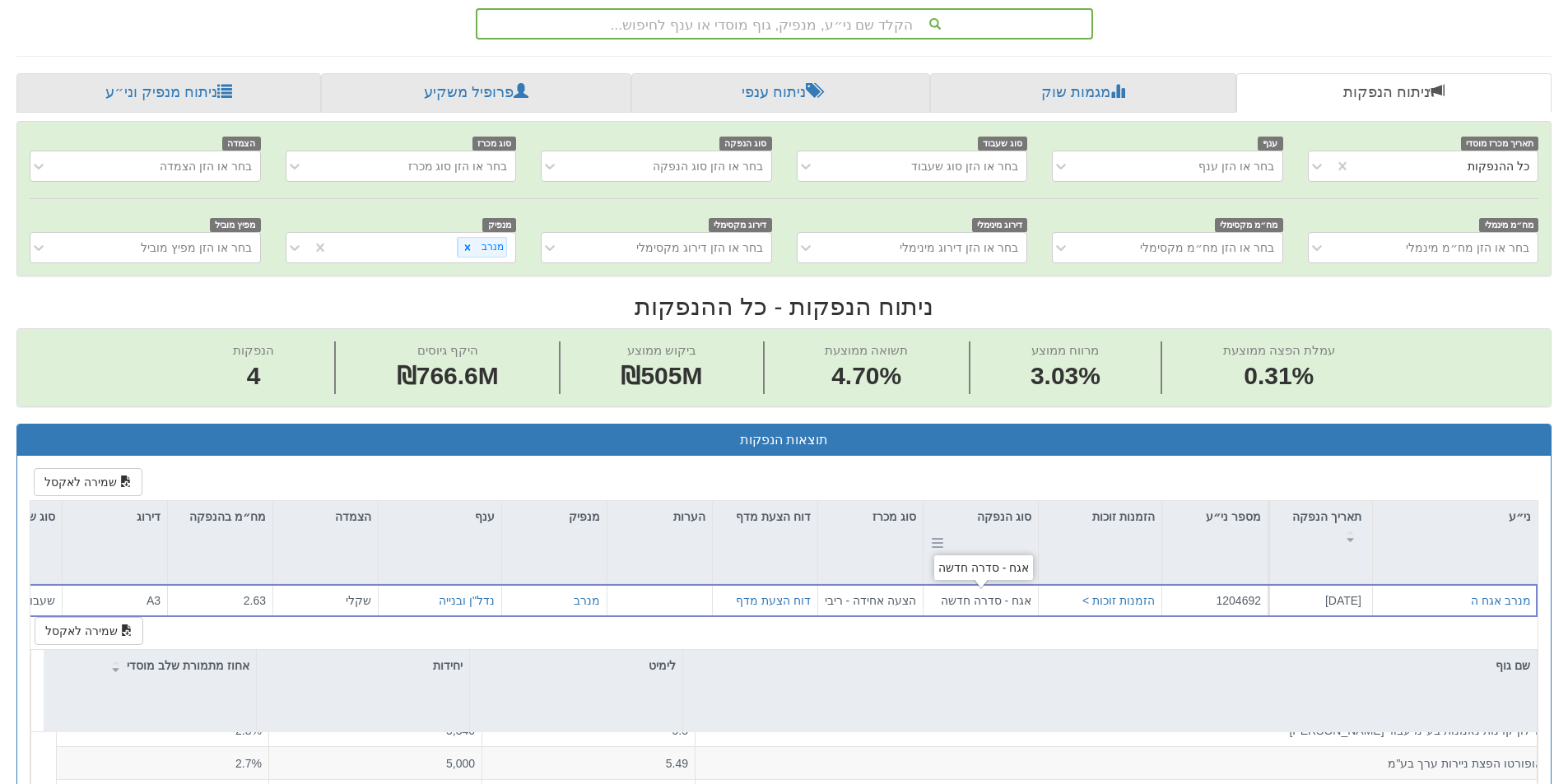
scroll to position [159, 0]
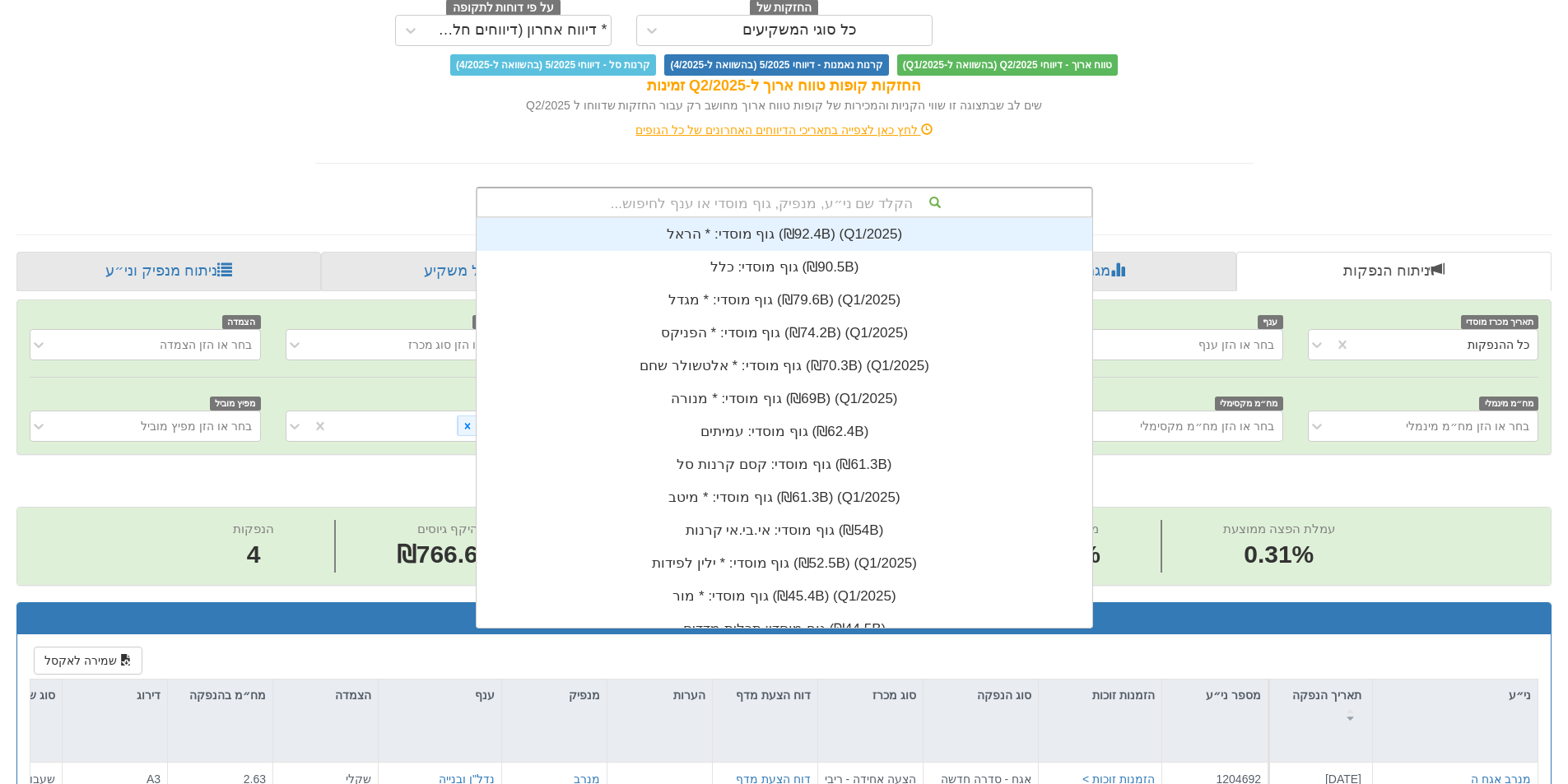
click at [834, 201] on div "הקלד שם ני״ע, מנפיק, גוף מוסדי או ענף לחיפוש..." at bounding box center [784, 202] width 614 height 28
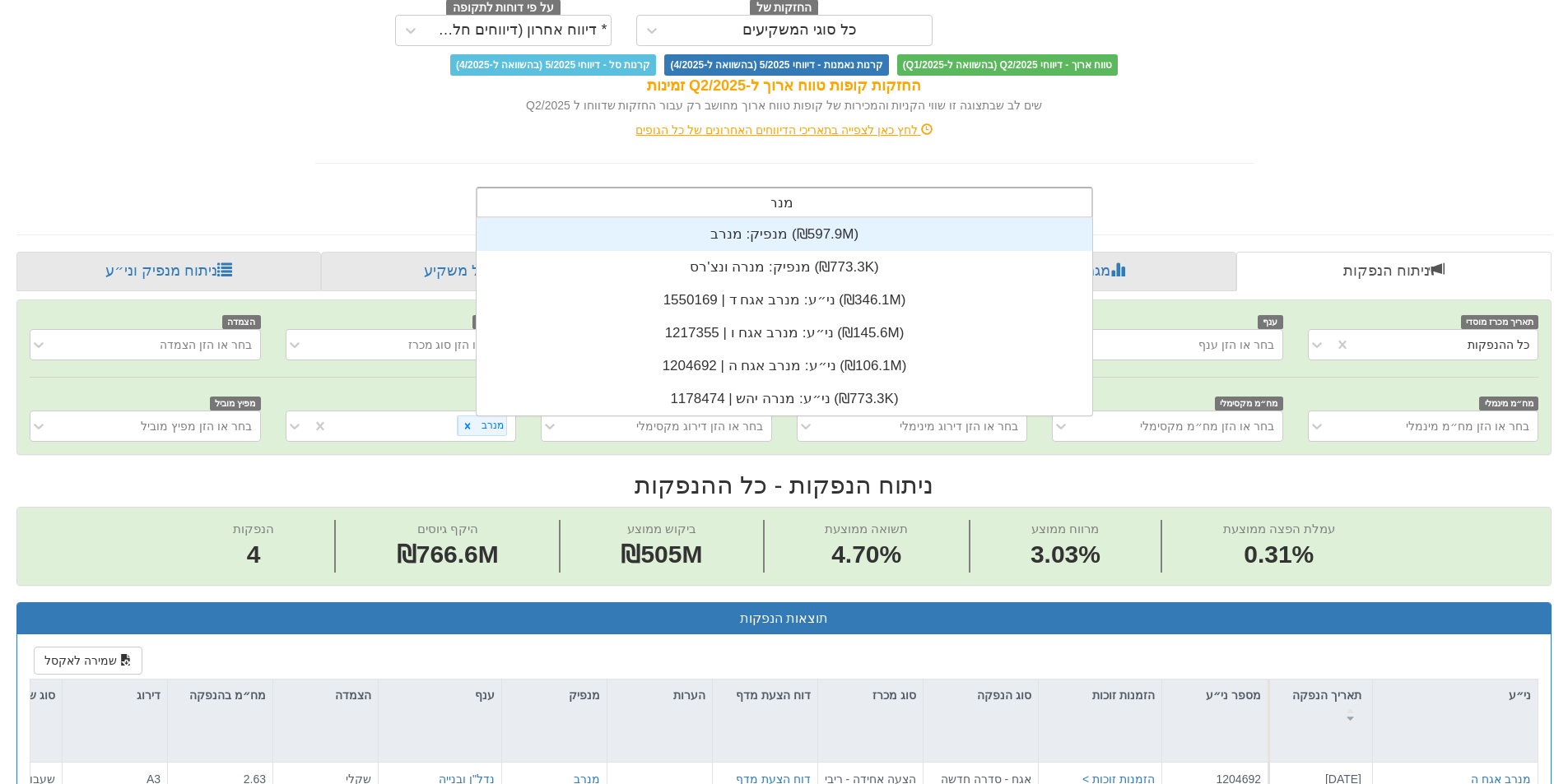
type input "מנרב"
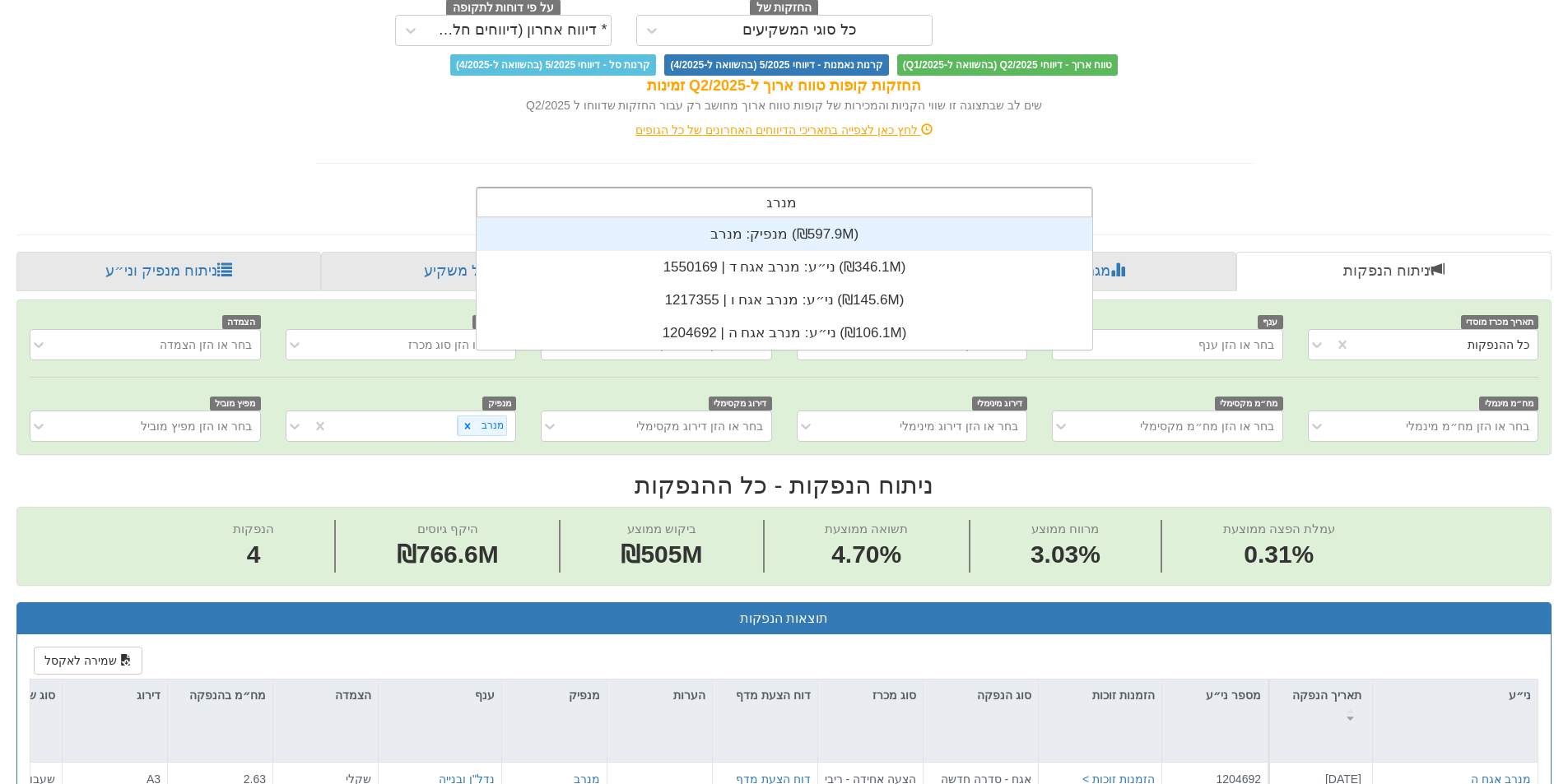
click at [940, 223] on div "מנפיק: ‏מנרב ‎(₪597.9M)‎" at bounding box center [784, 234] width 616 height 33
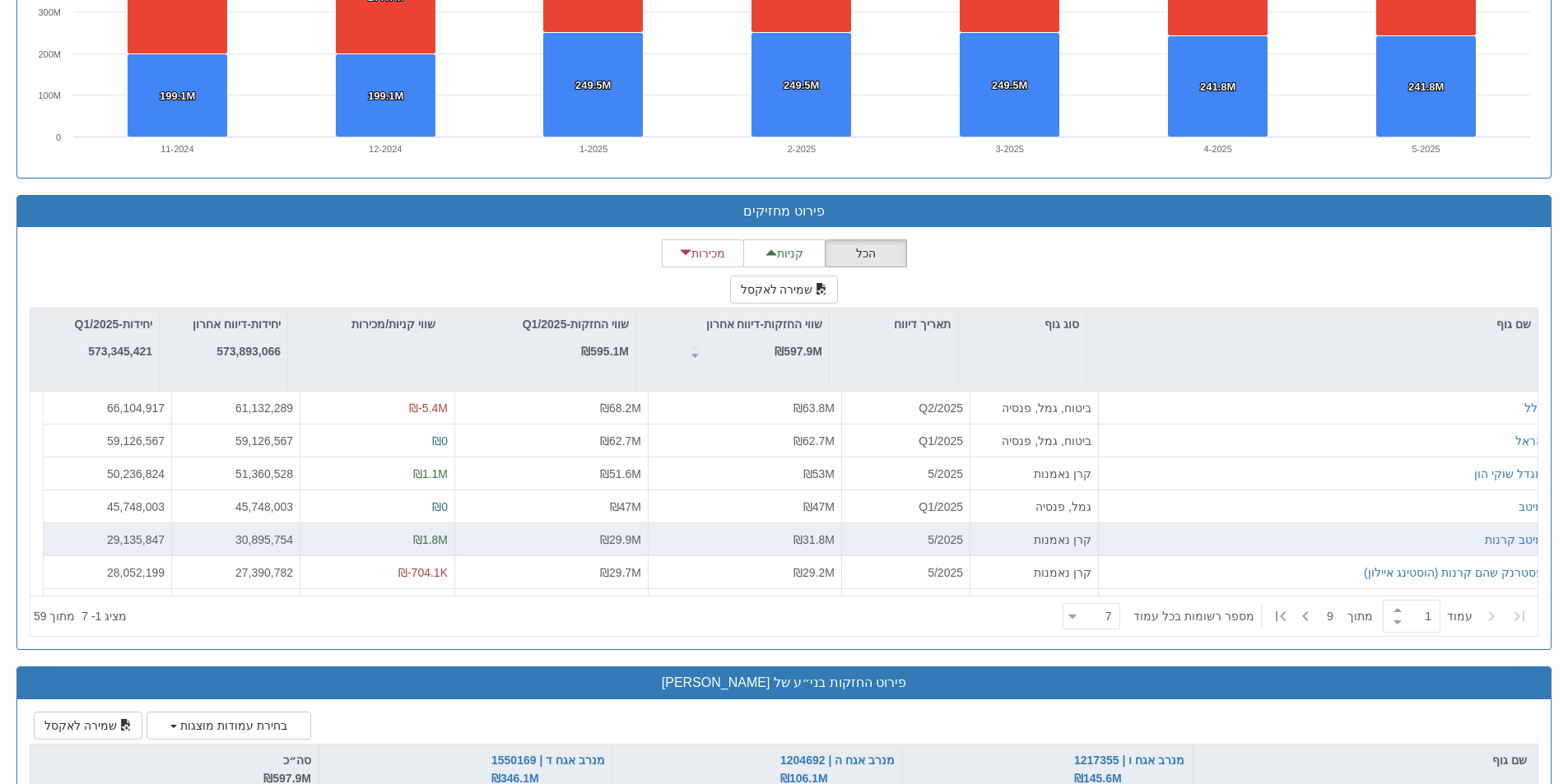
scroll to position [410, 0]
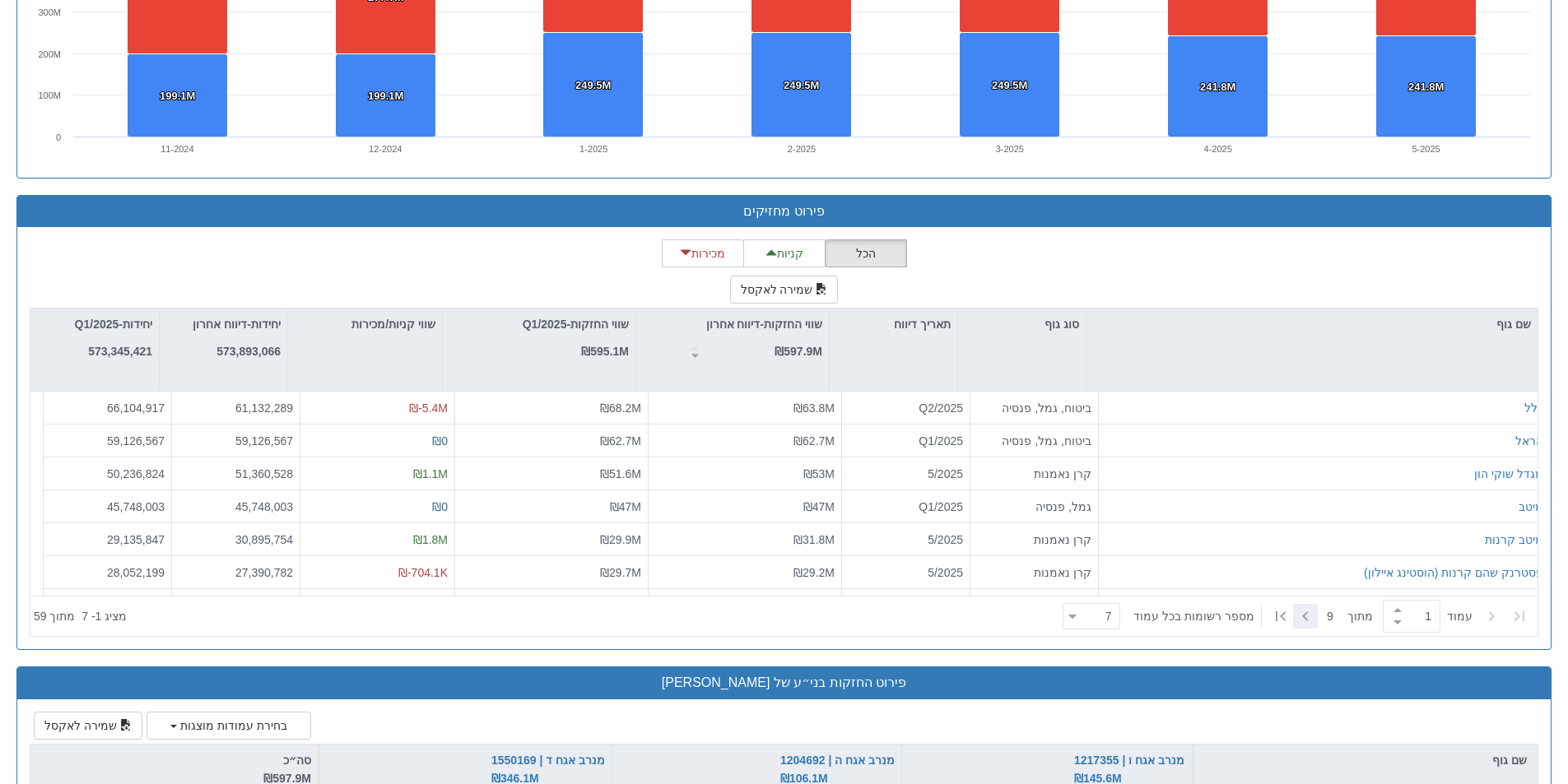
click at [1302, 616] on icon at bounding box center [1304, 616] width 6 height 10
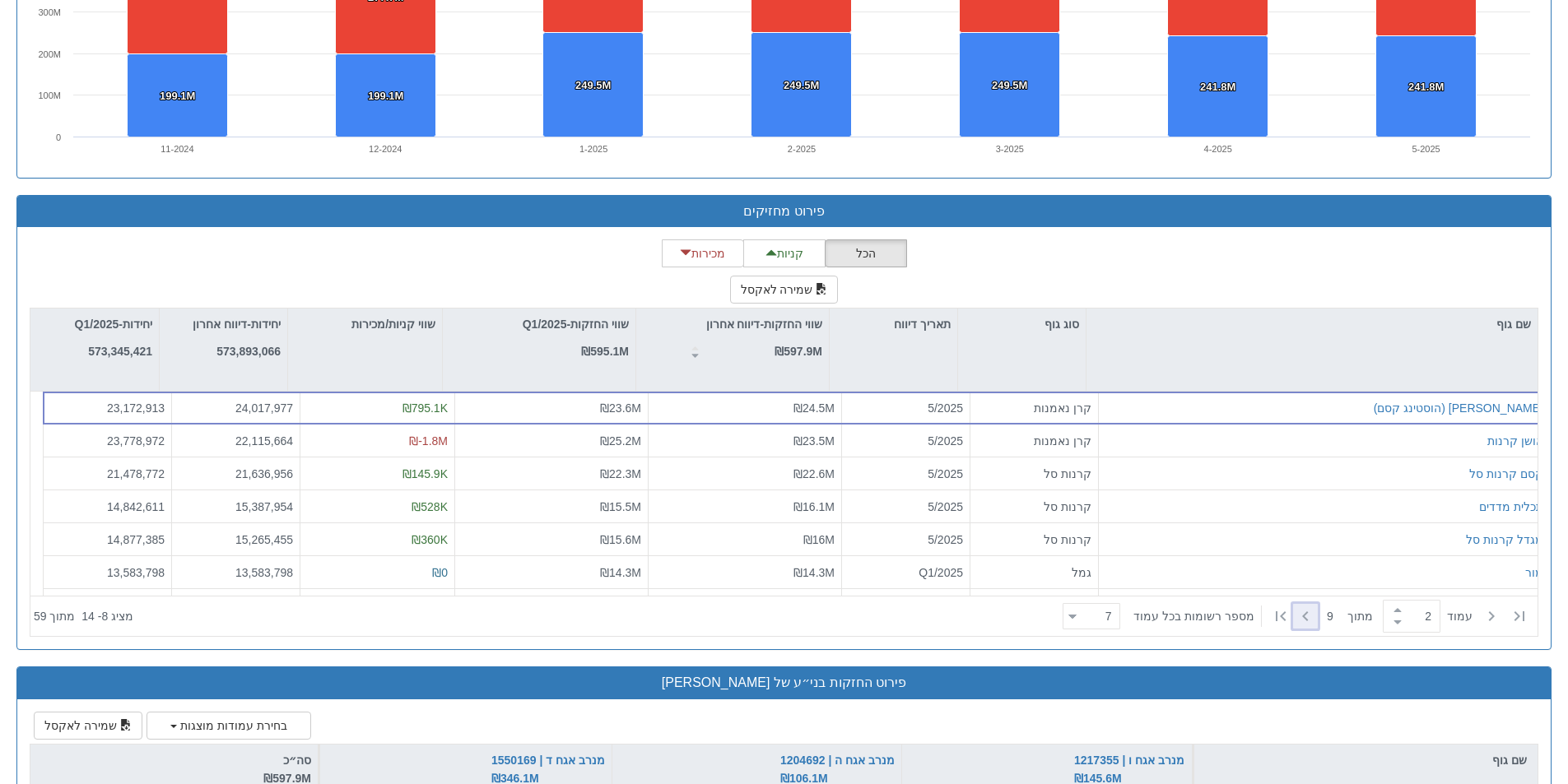
click at [1302, 616] on icon at bounding box center [1305, 616] width 20 height 20
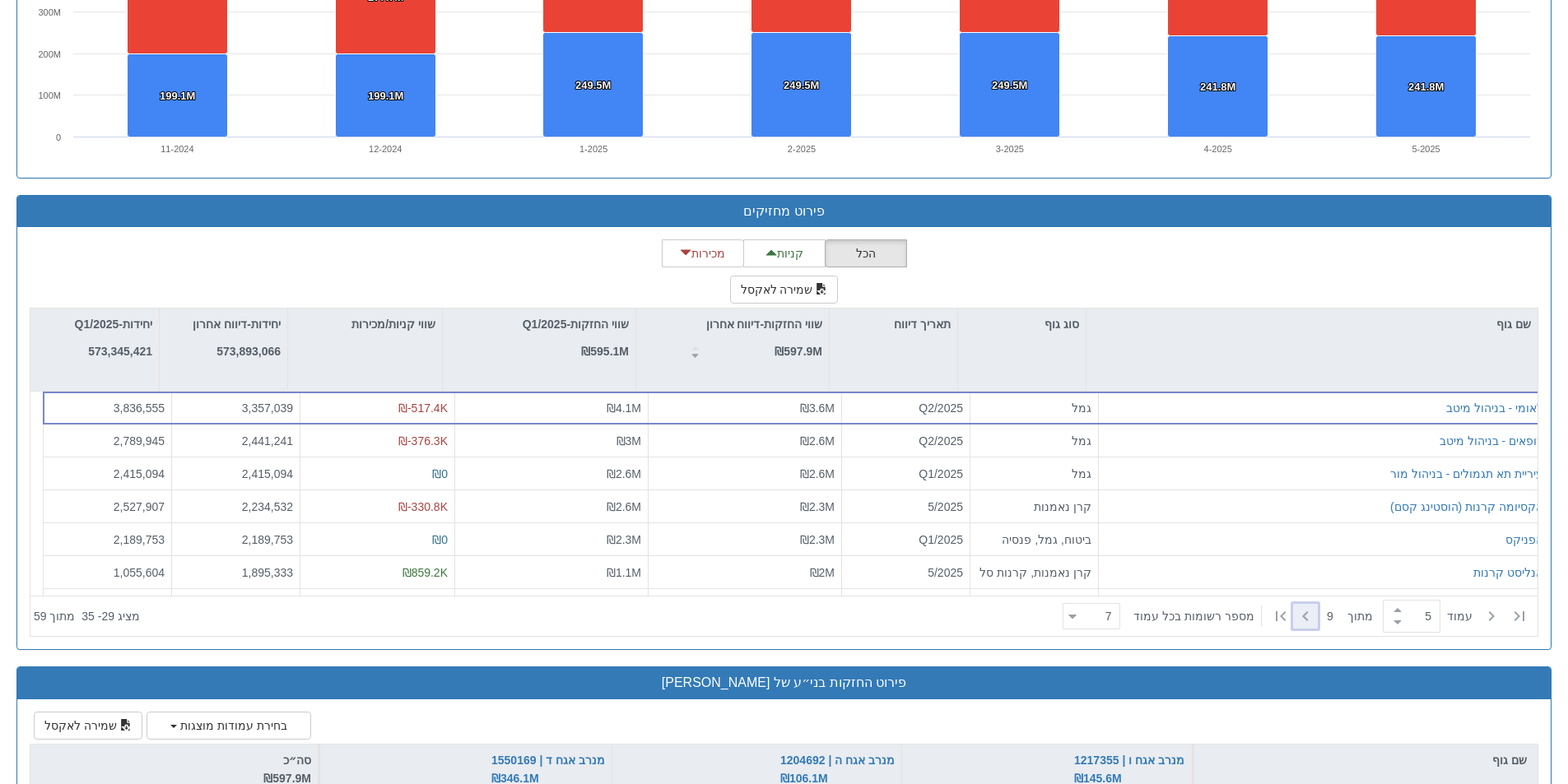
click at [1302, 616] on icon at bounding box center [1305, 616] width 20 height 20
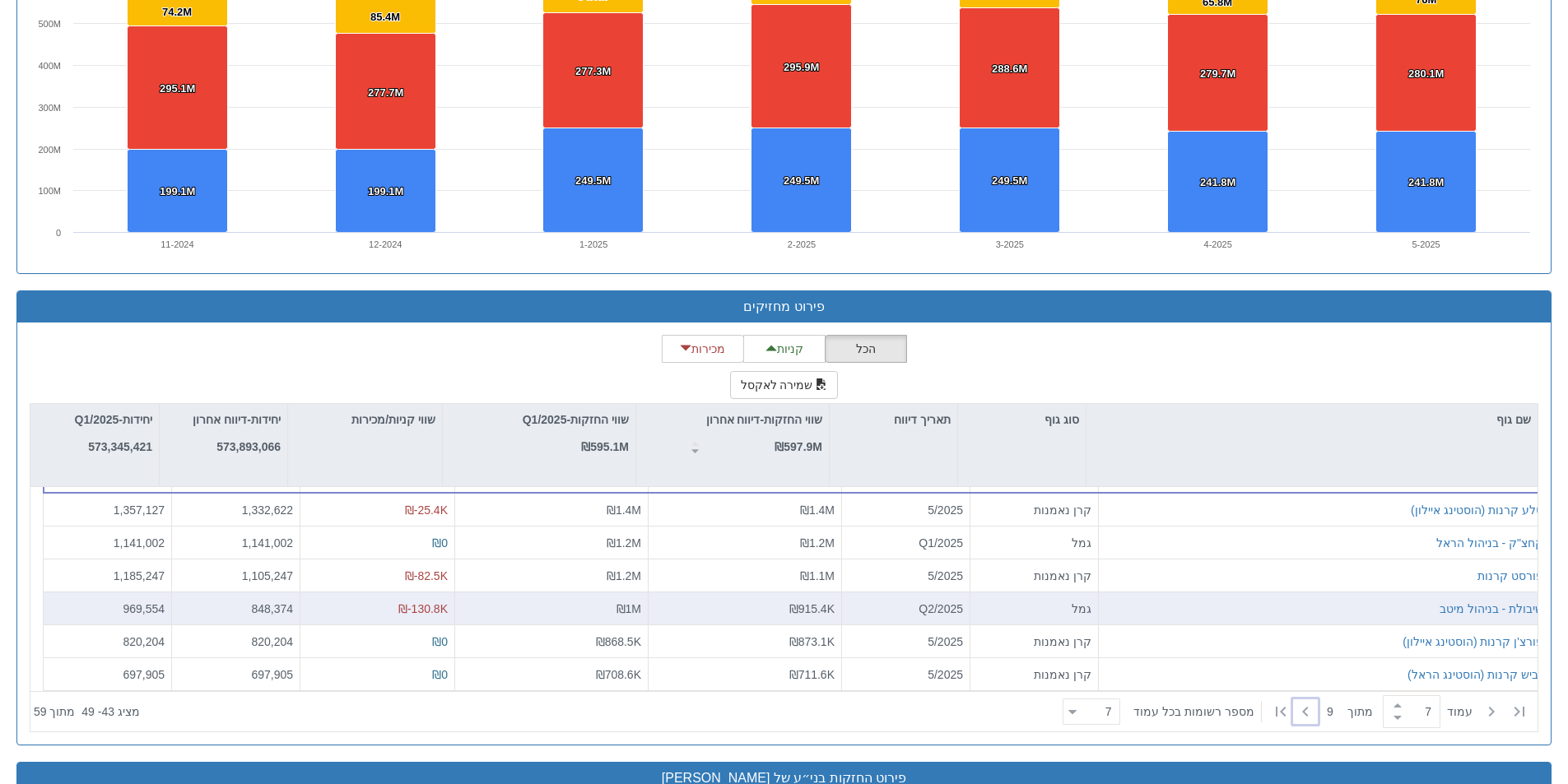
scroll to position [1892, 0]
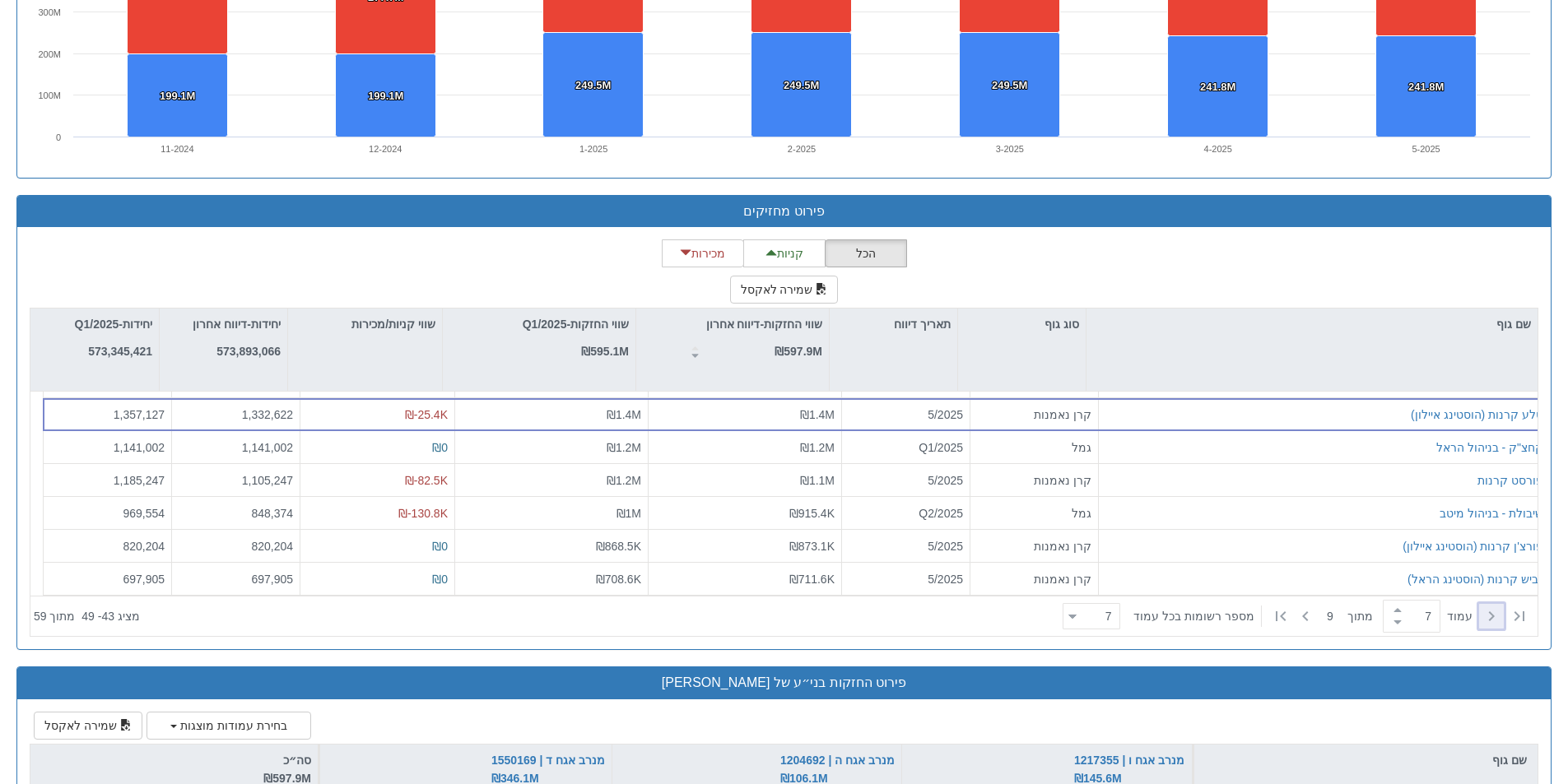
click at [1481, 616] on icon at bounding box center [1491, 616] width 20 height 20
click at [1483, 616] on icon at bounding box center [1491, 616] width 20 height 20
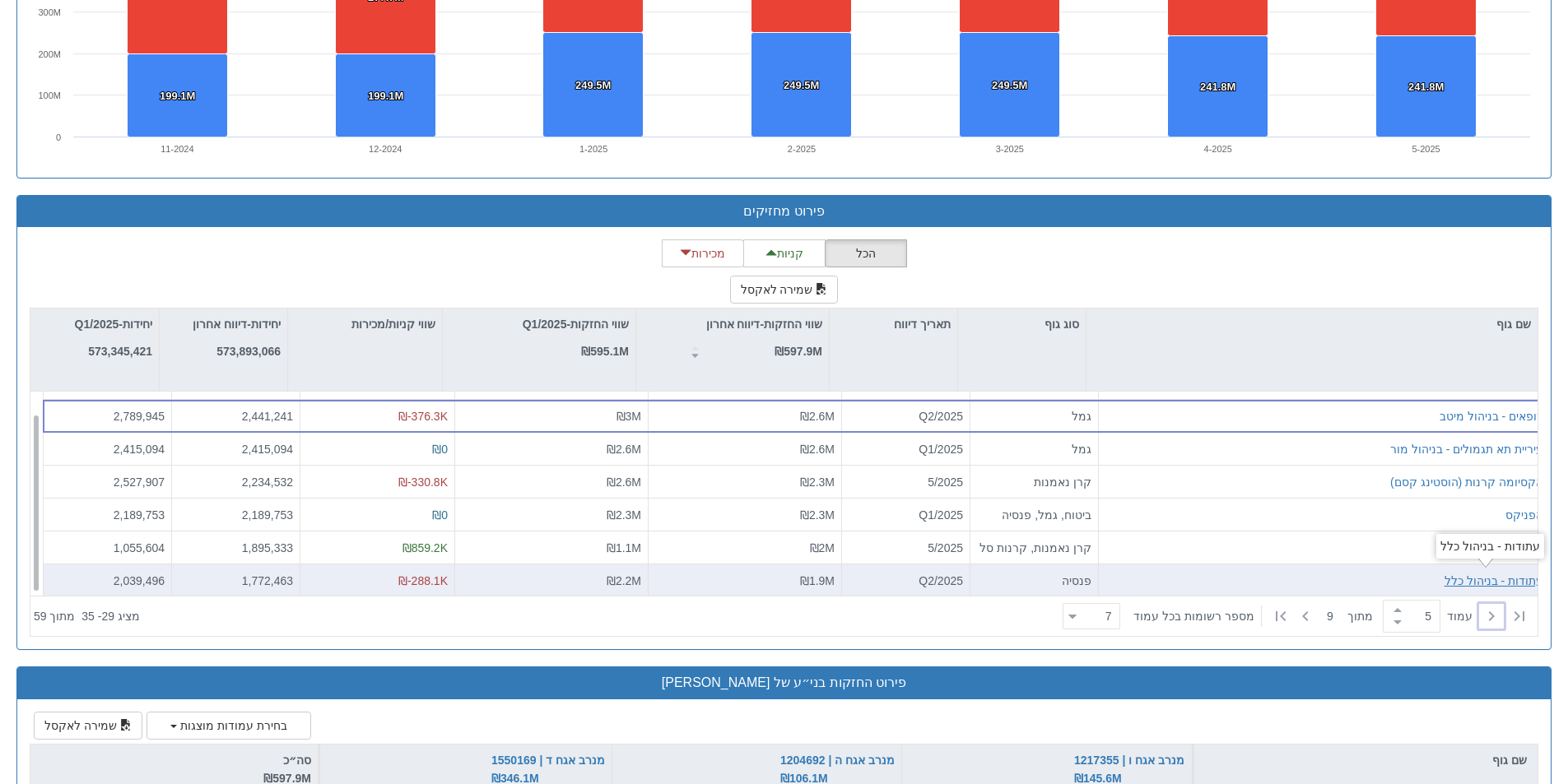
scroll to position [0, 0]
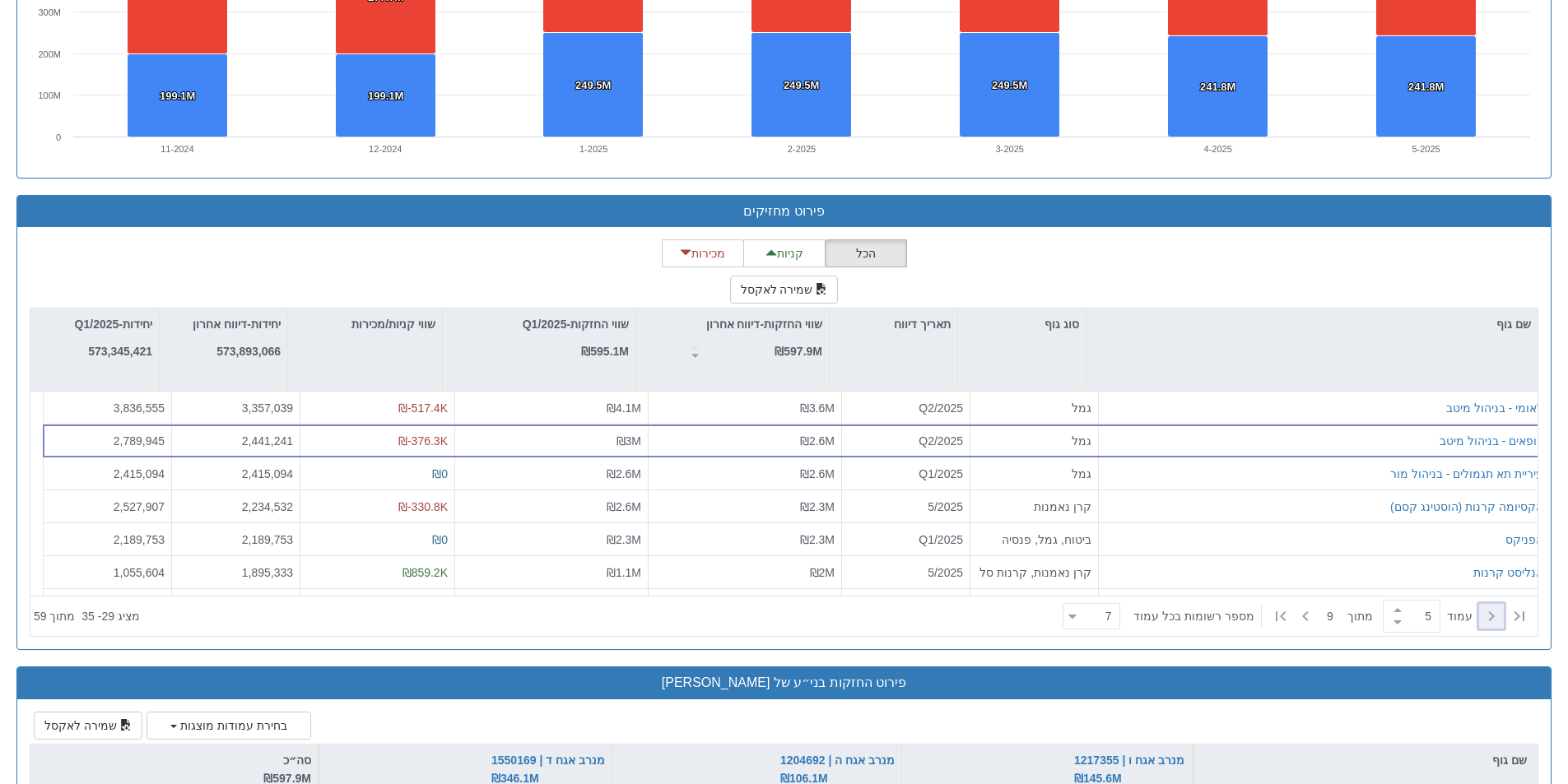
click at [1485, 615] on icon at bounding box center [1491, 616] width 20 height 20
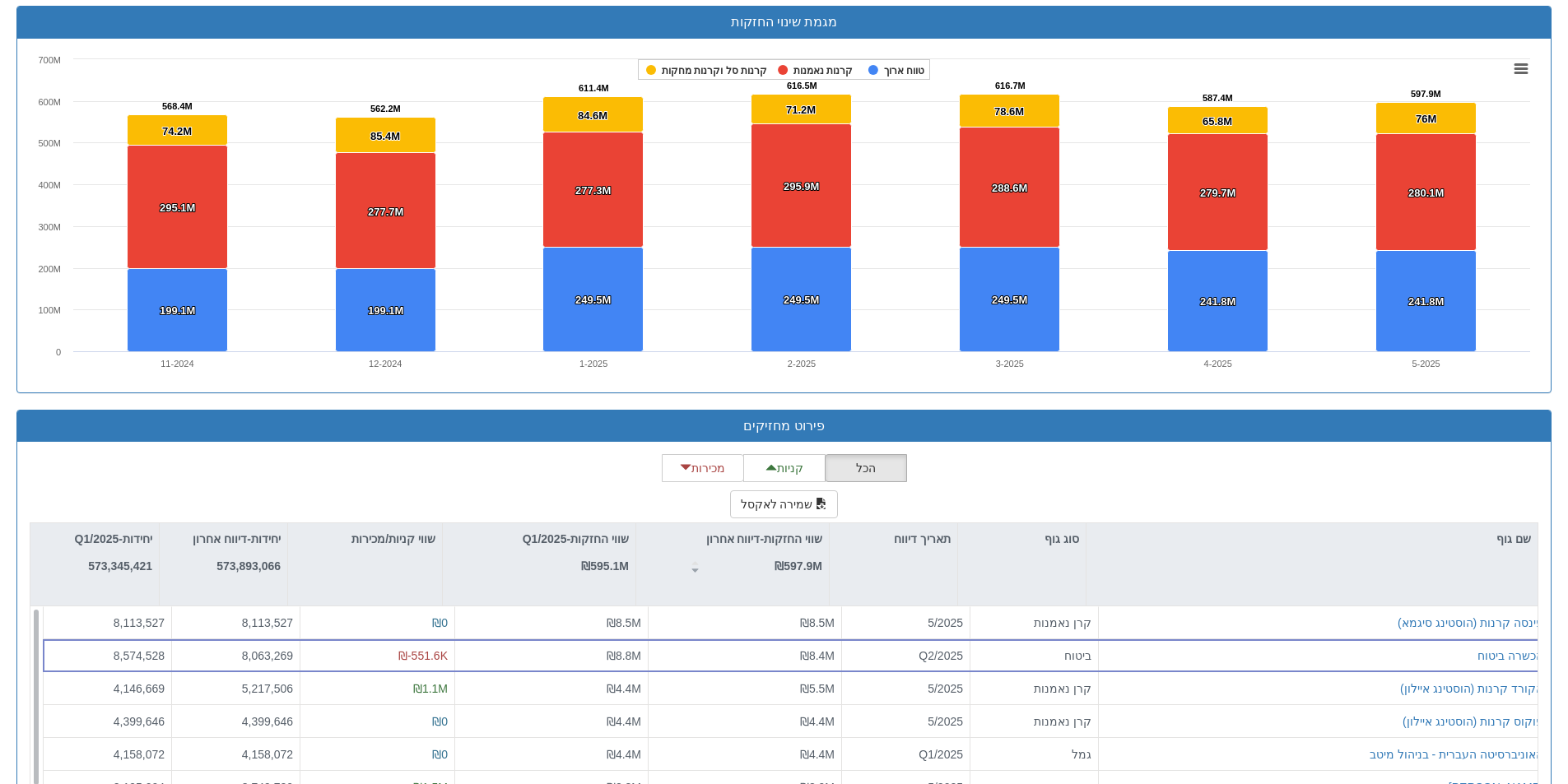
scroll to position [2056, 0]
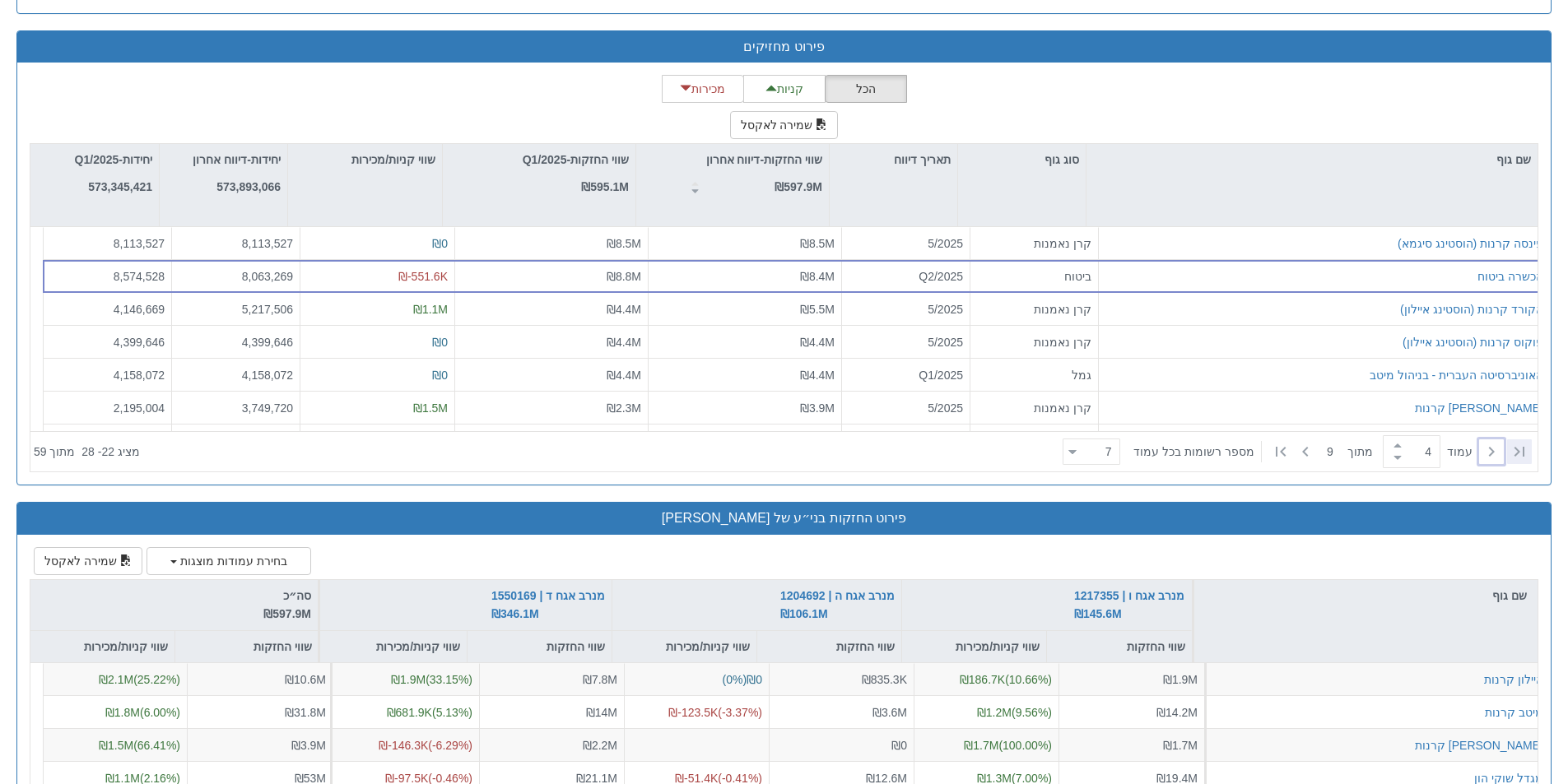
click at [1514, 448] on icon at bounding box center [1519, 451] width 20 height 20
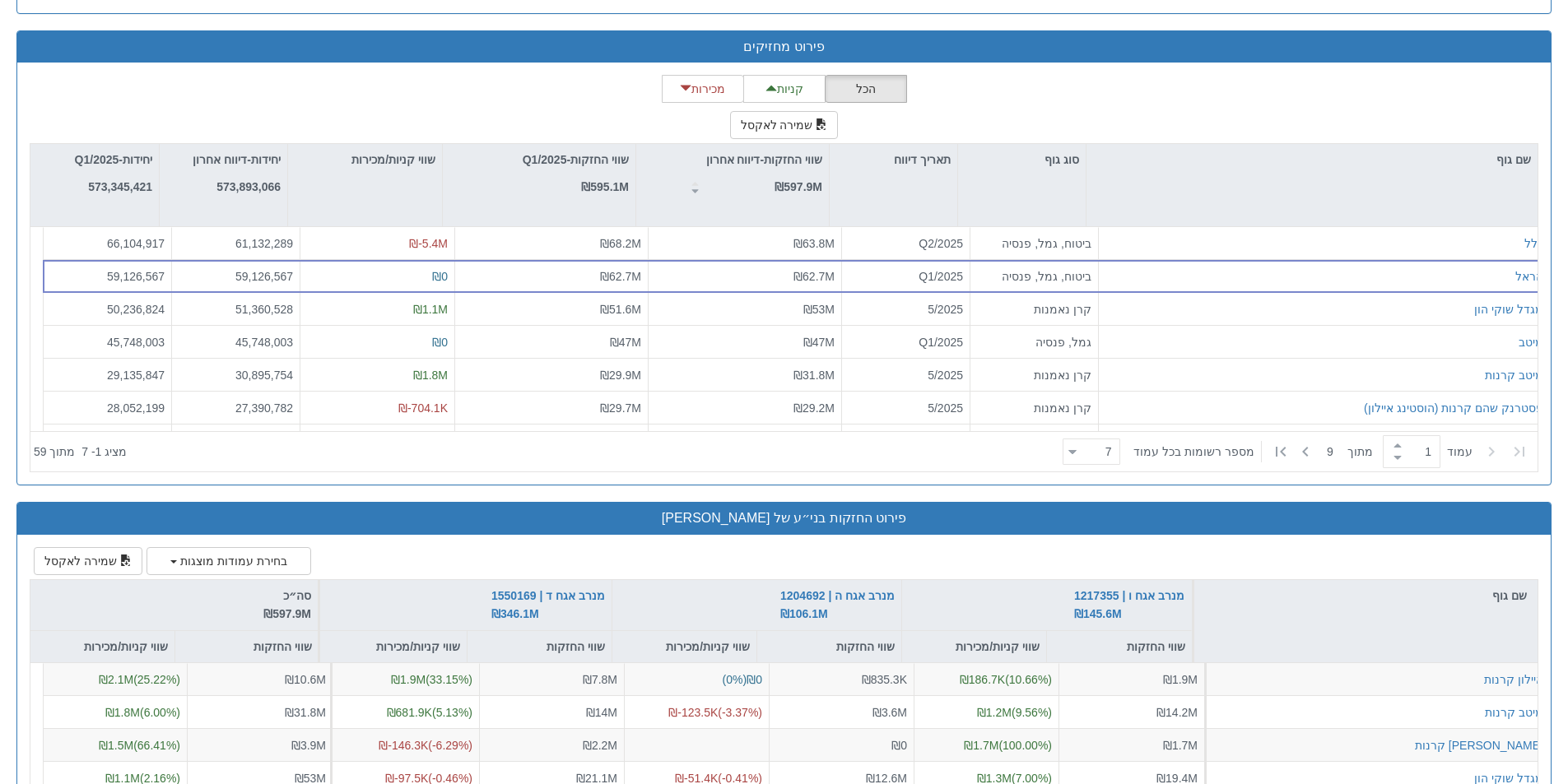
click at [1514, 448] on icon at bounding box center [1519, 451] width 20 height 20
click at [1306, 452] on icon at bounding box center [1305, 451] width 20 height 20
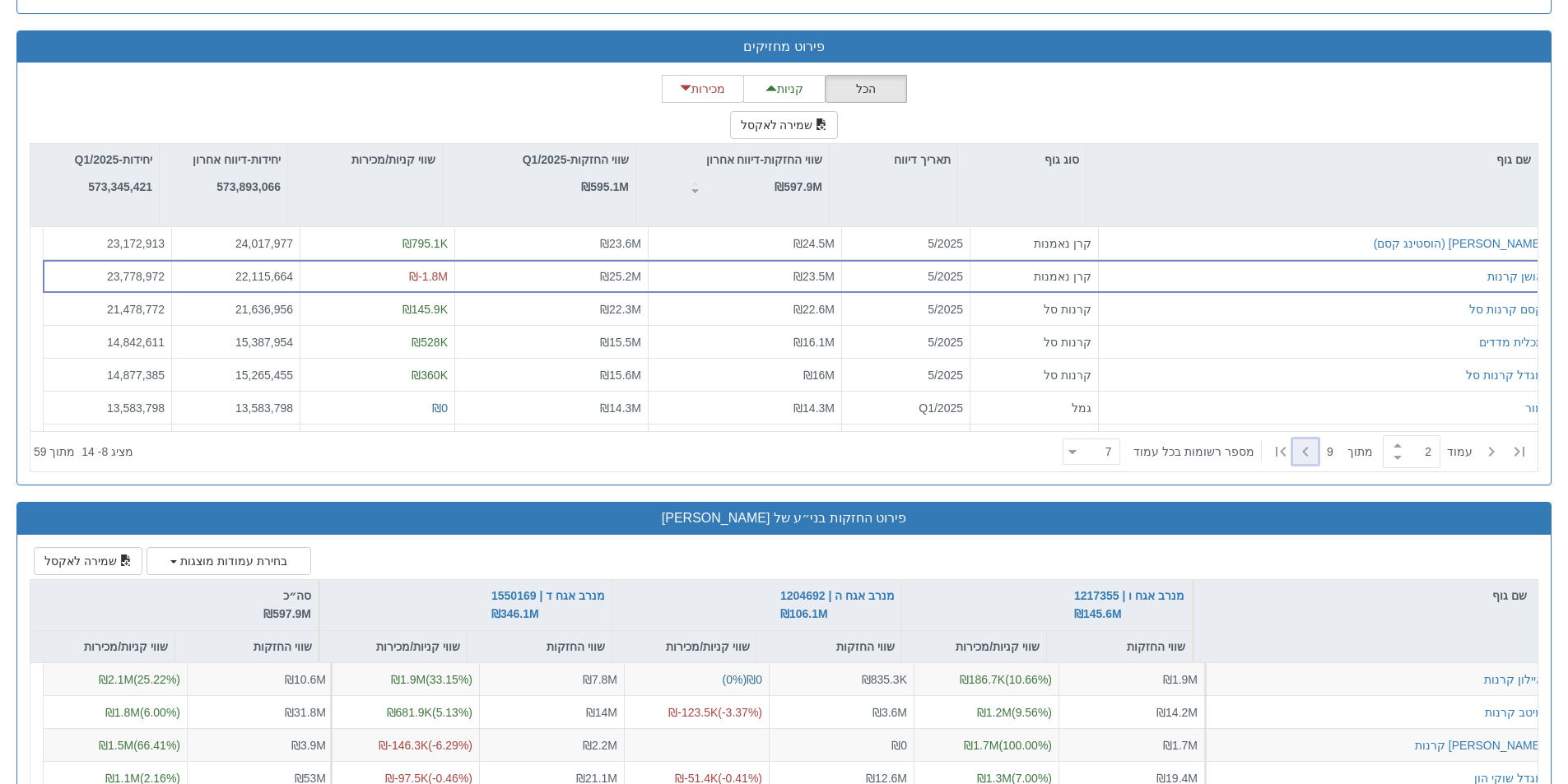
click at [1306, 452] on icon at bounding box center [1305, 451] width 20 height 20
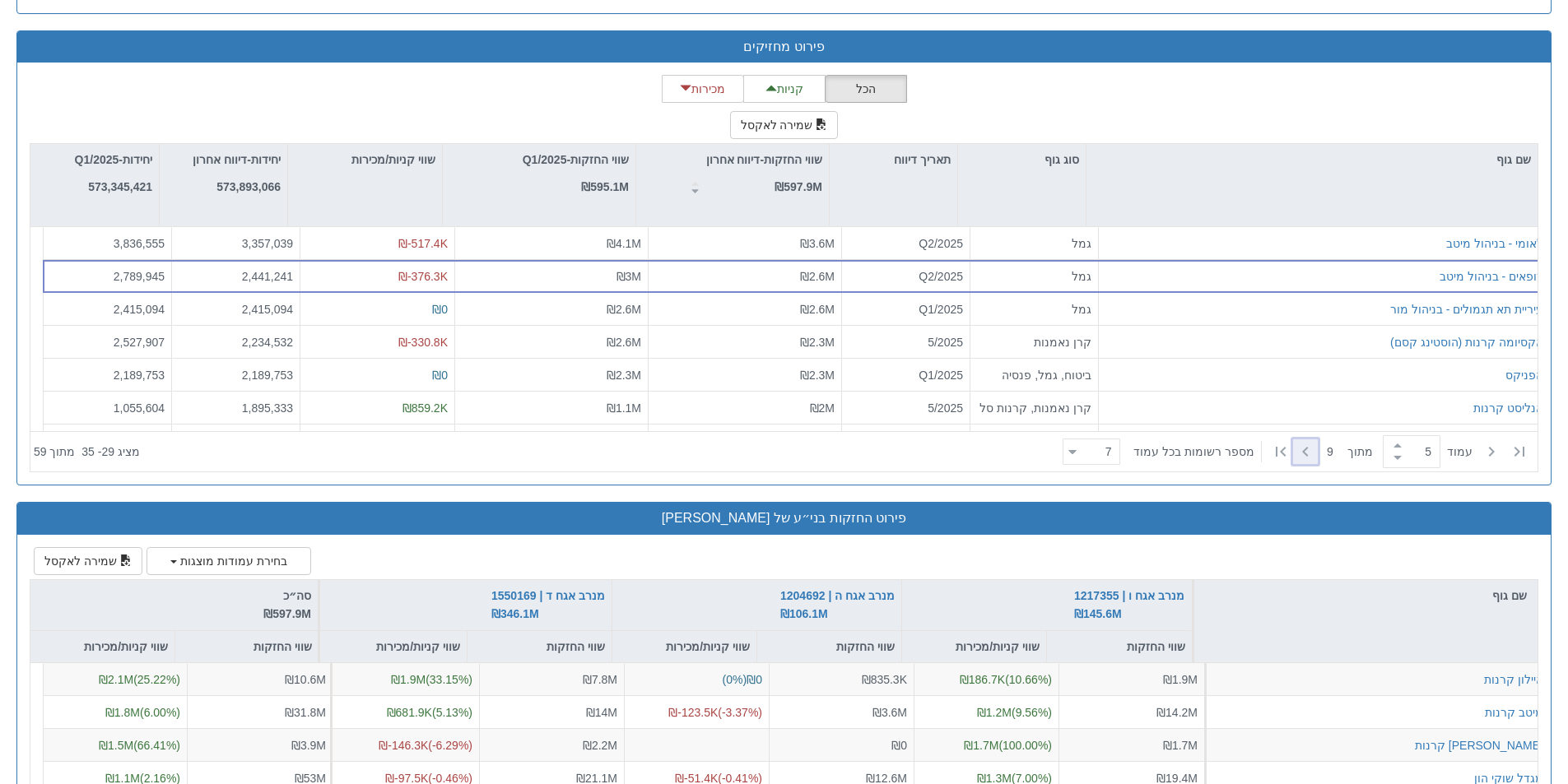
click at [1306, 452] on icon at bounding box center [1305, 451] width 20 height 20
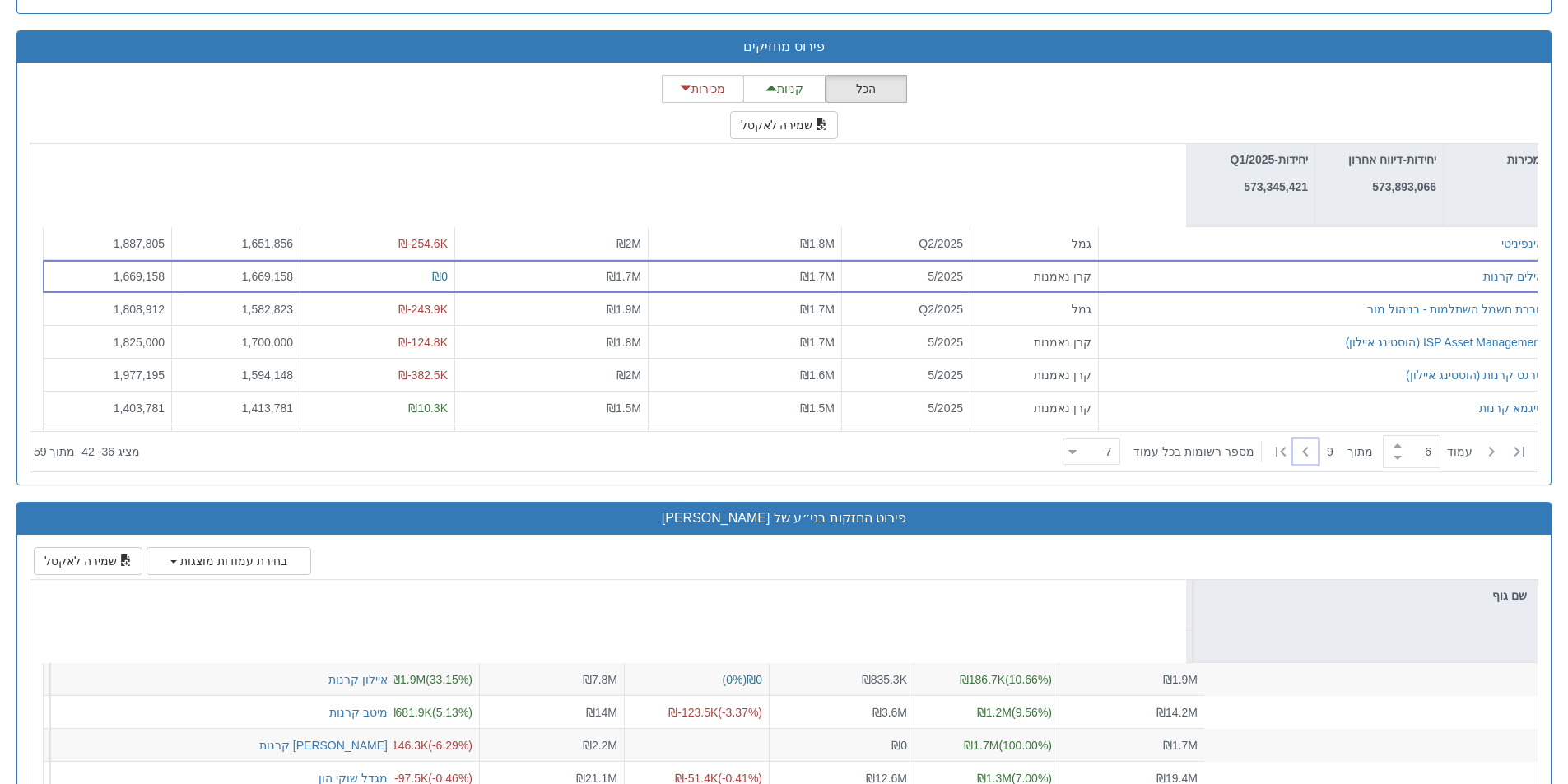
scroll to position [1883, 0]
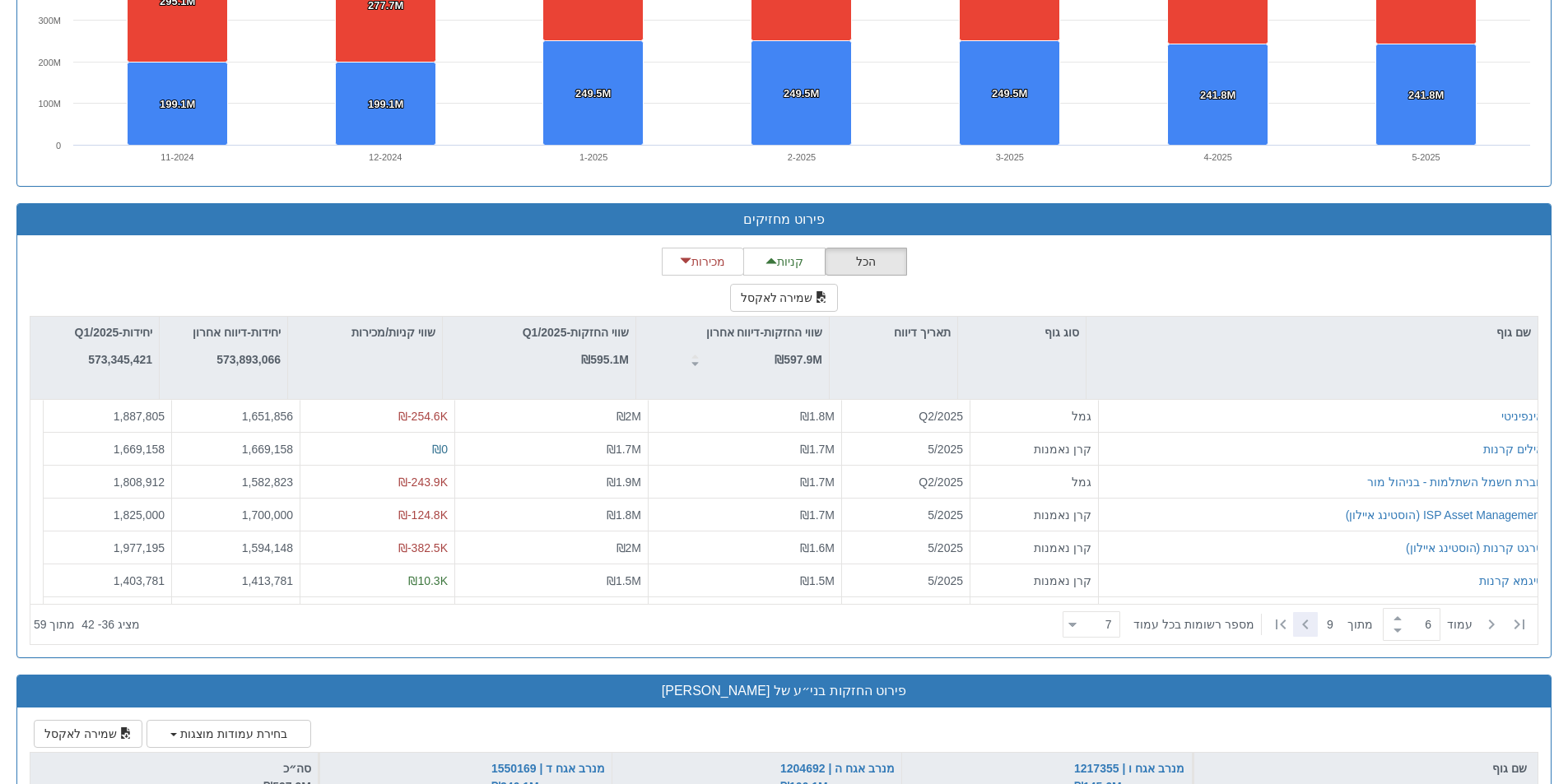
click at [1303, 624] on icon at bounding box center [1305, 624] width 20 height 20
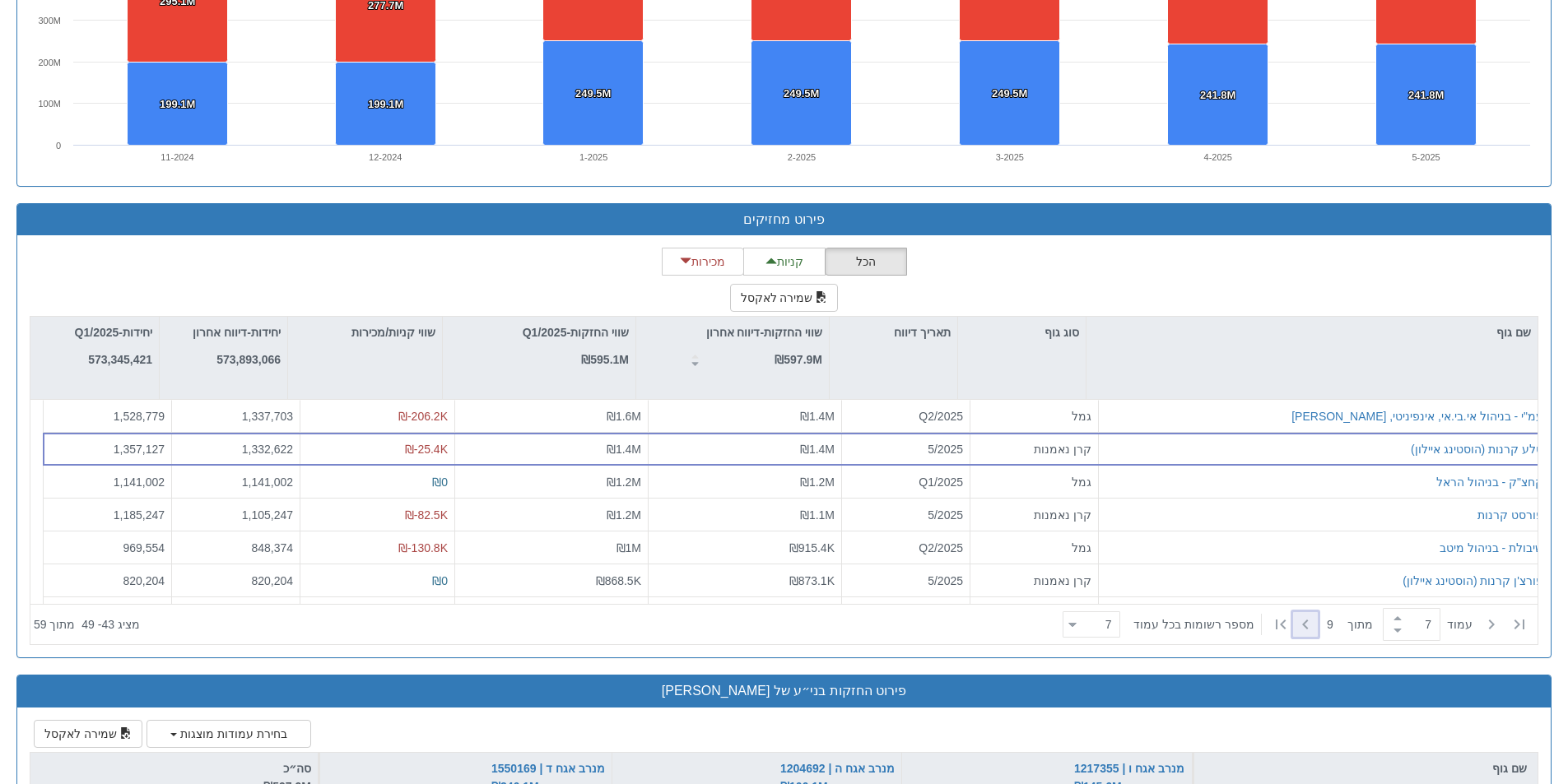
click at [1303, 624] on icon at bounding box center [1305, 624] width 20 height 20
click at [1485, 624] on icon at bounding box center [1491, 624] width 20 height 20
type input "7"
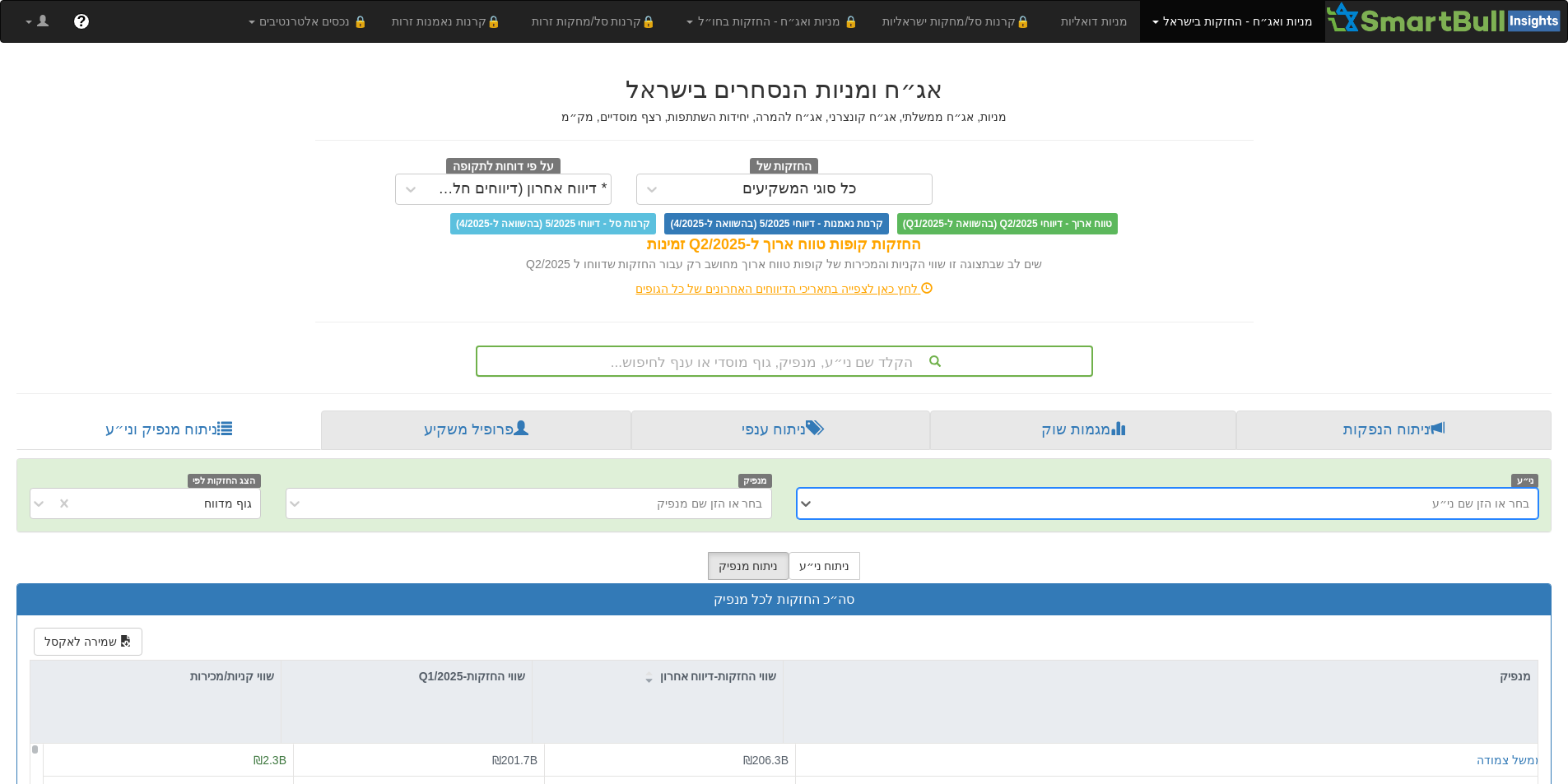
click at [870, 362] on div "הקלד שם ני״ע, מנפיק, גוף מוסדי או ענף לחיפוש..." at bounding box center [784, 361] width 614 height 28
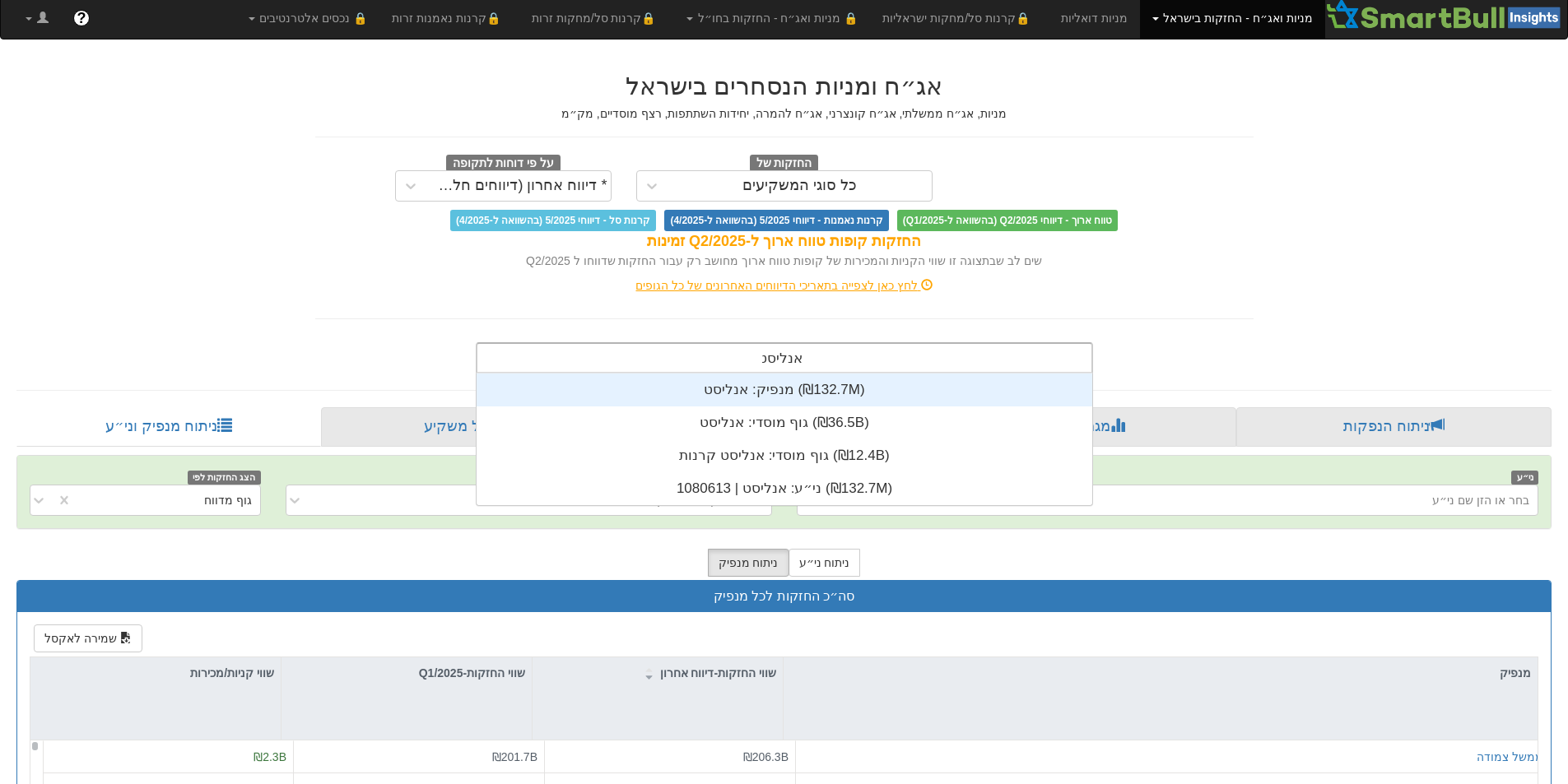
scroll to position [132, 0]
type input "א"
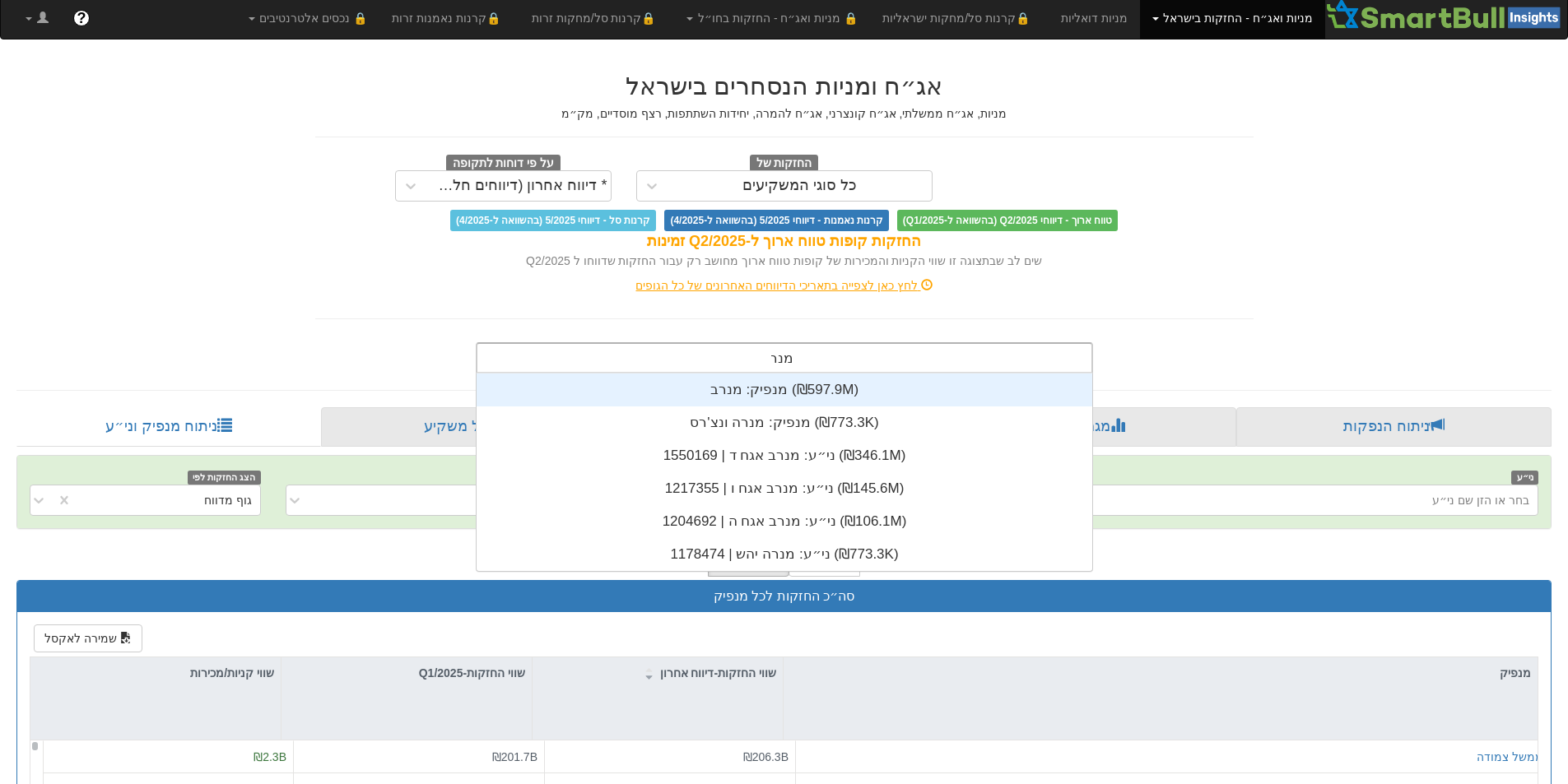
type input "מנרב"
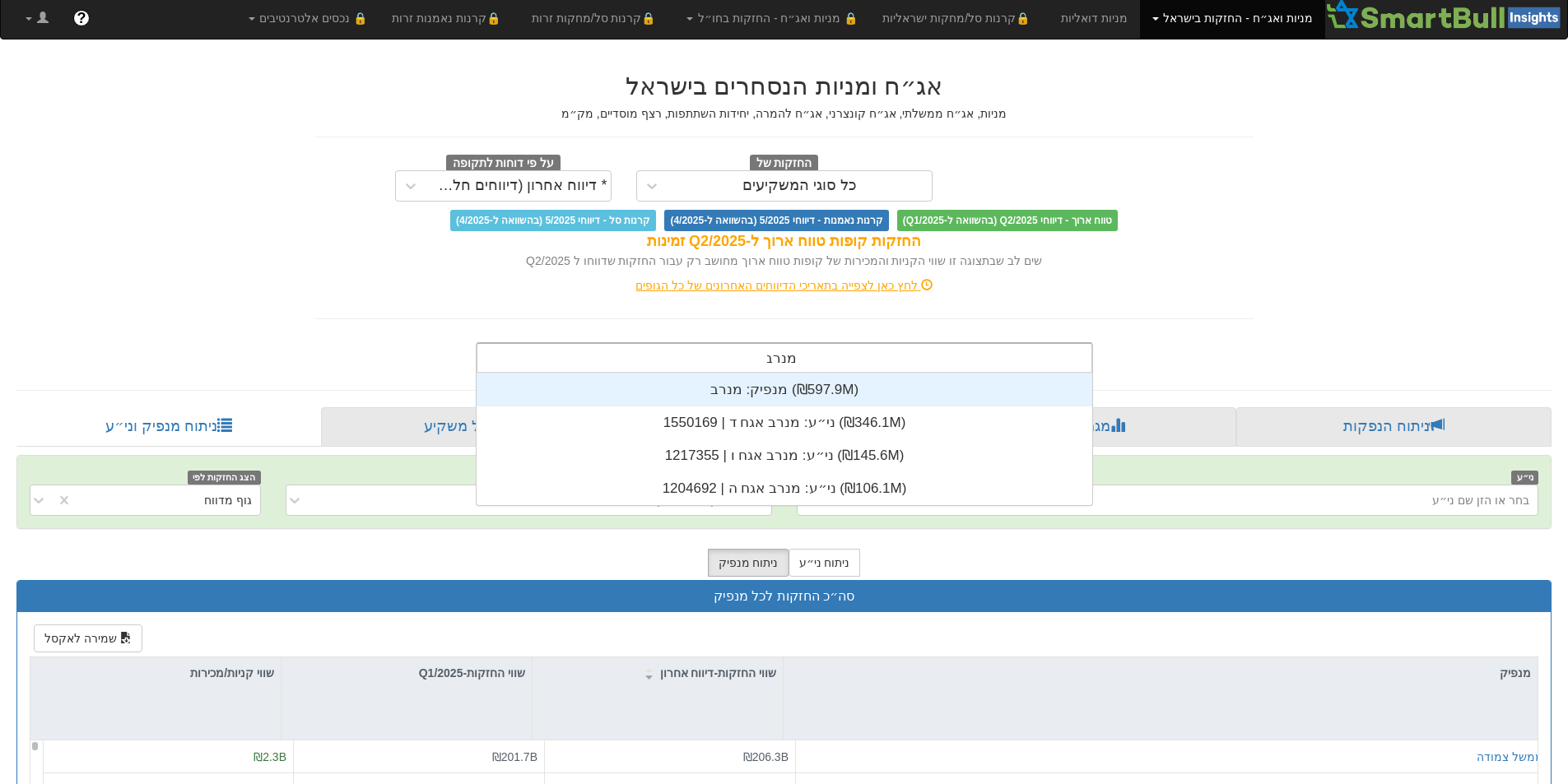
click at [856, 389] on div "מנפיק: ‏מנרב ‎(₪597.9M)‎" at bounding box center [784, 389] width 616 height 33
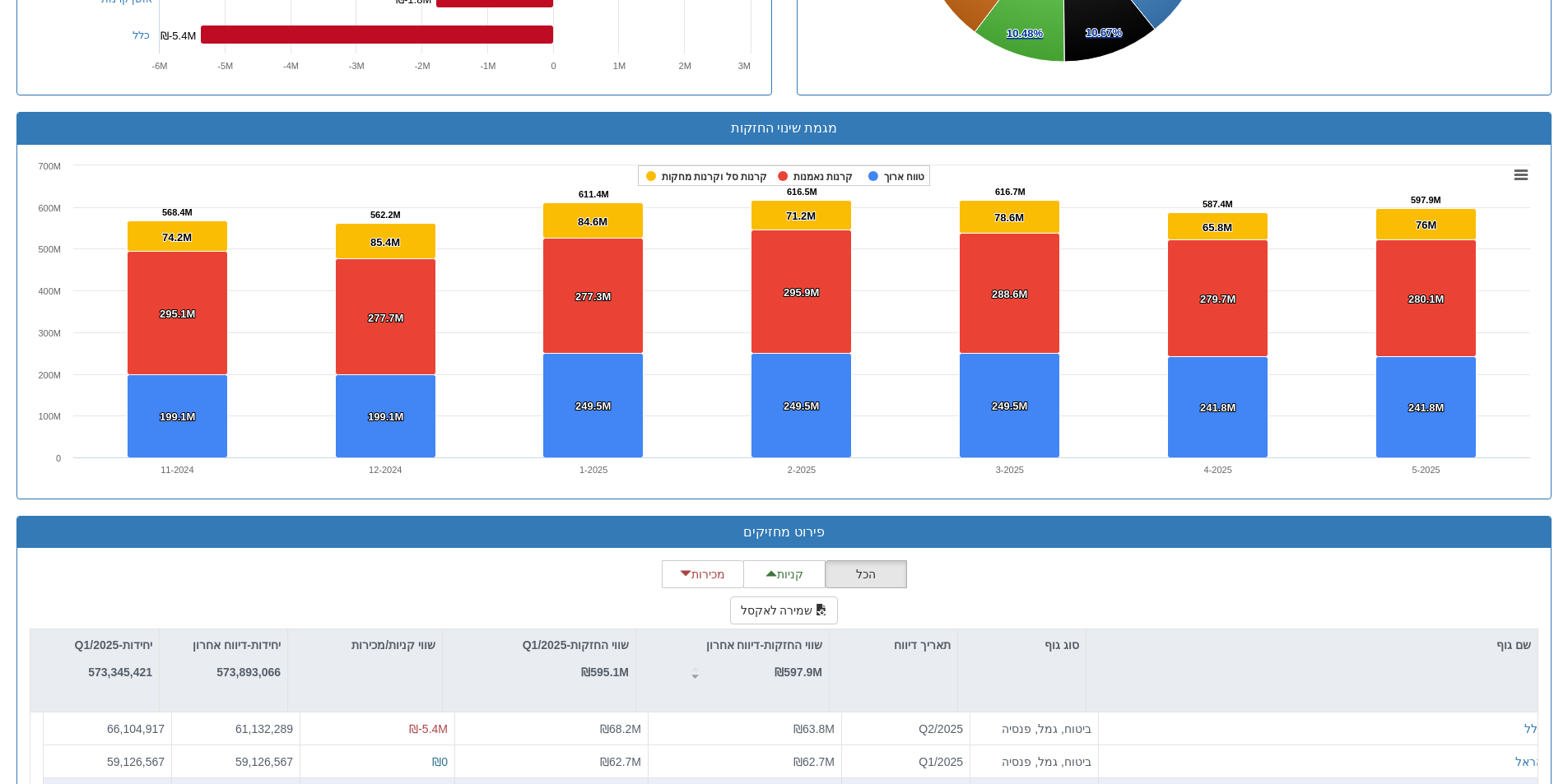
scroll to position [1892, 0]
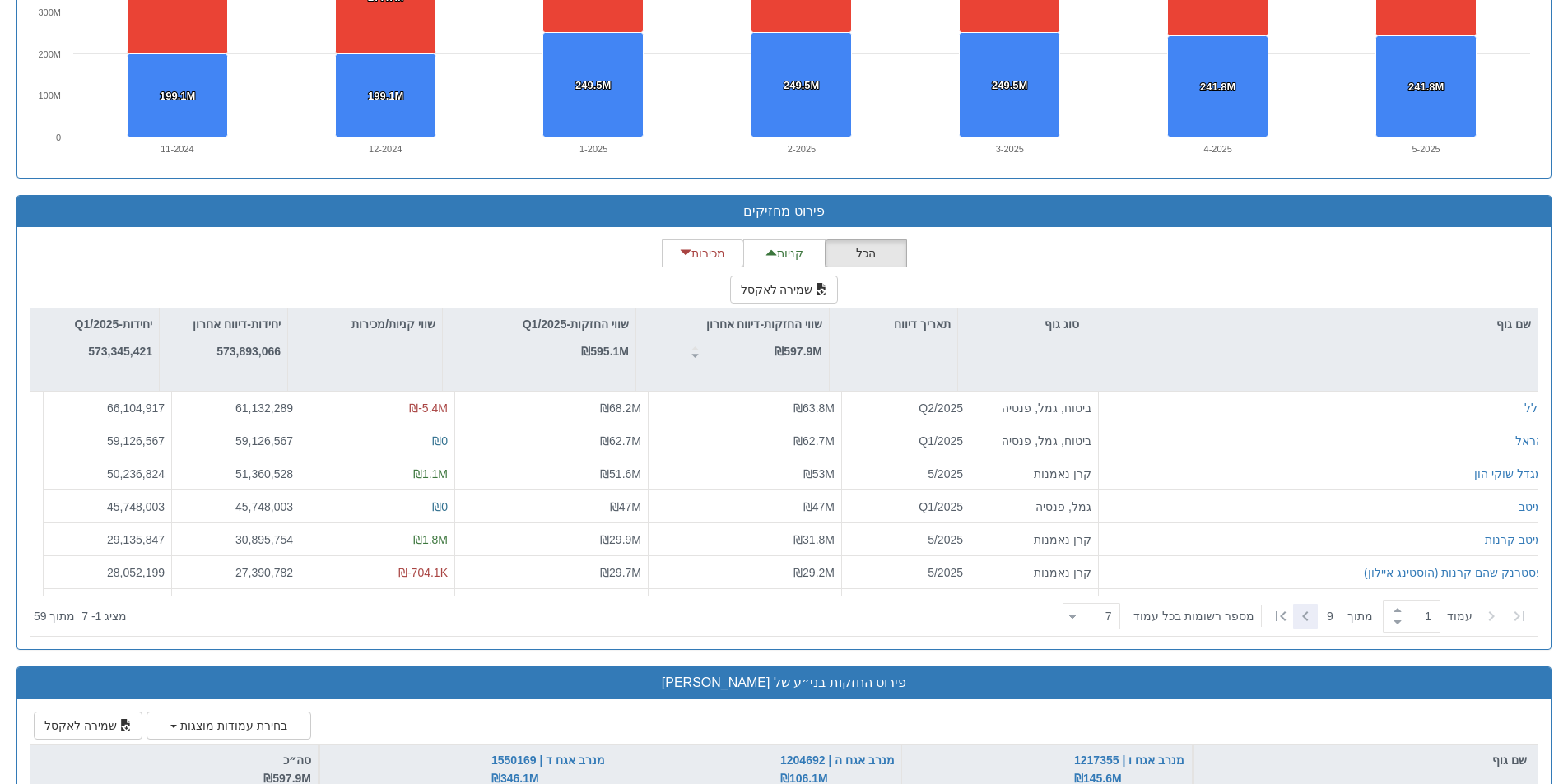
click at [1309, 616] on icon at bounding box center [1305, 616] width 20 height 20
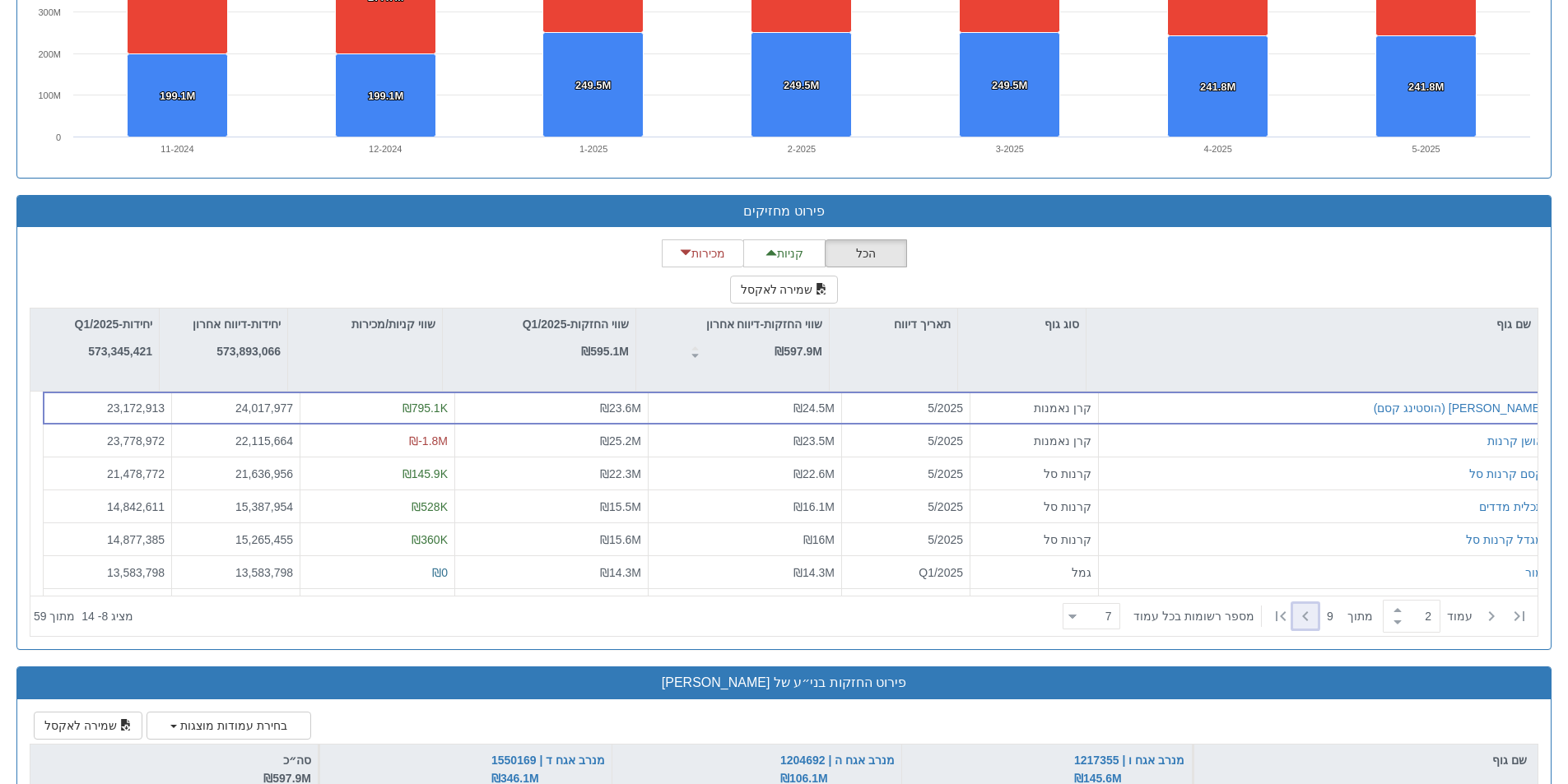
click at [1309, 616] on icon at bounding box center [1305, 616] width 20 height 20
click at [1076, 616] on icon at bounding box center [1073, 616] width 8 height 4
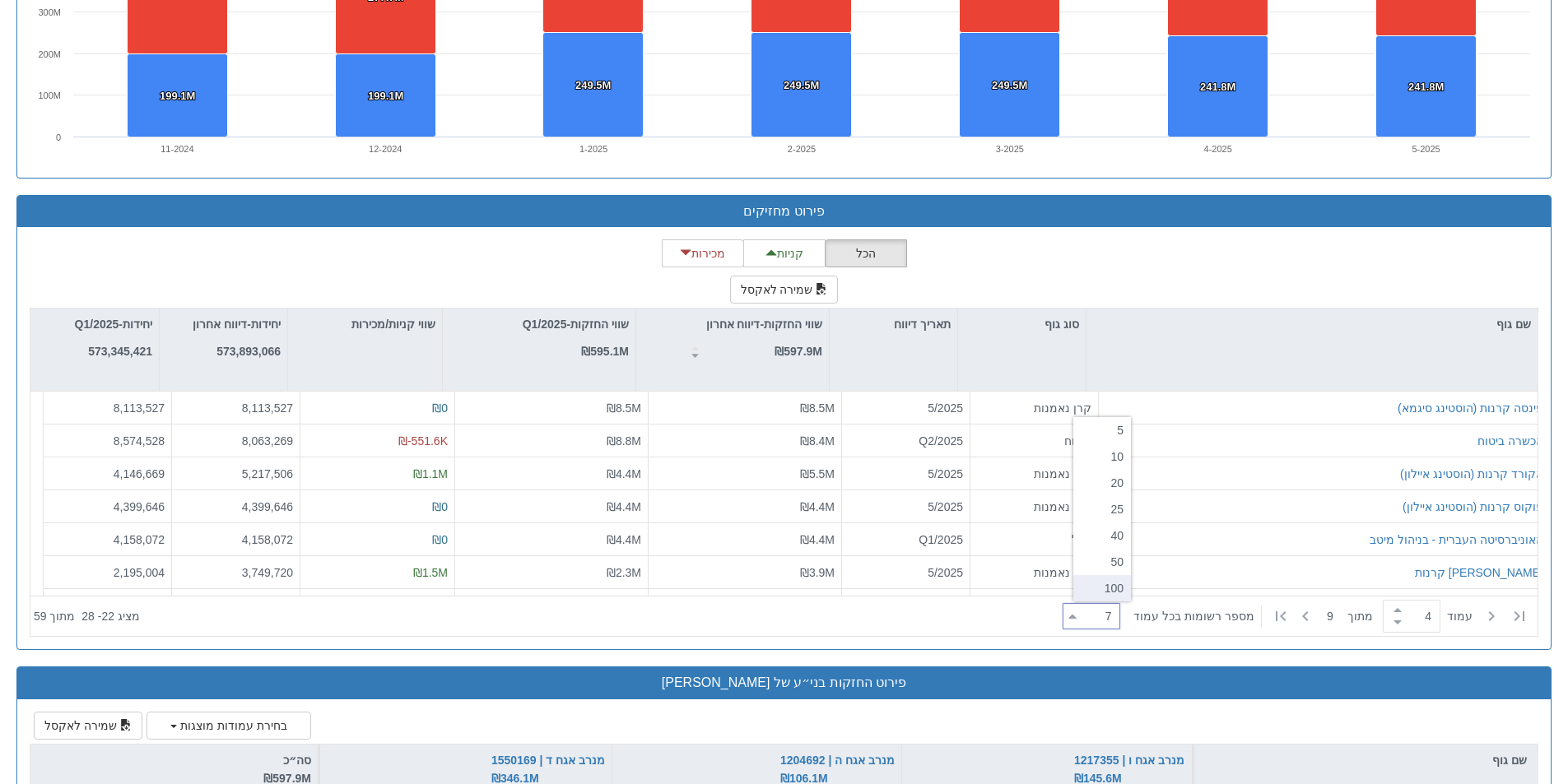
click at [1112, 587] on div "100" at bounding box center [1102, 588] width 58 height 26
type input "1"
type input "100"
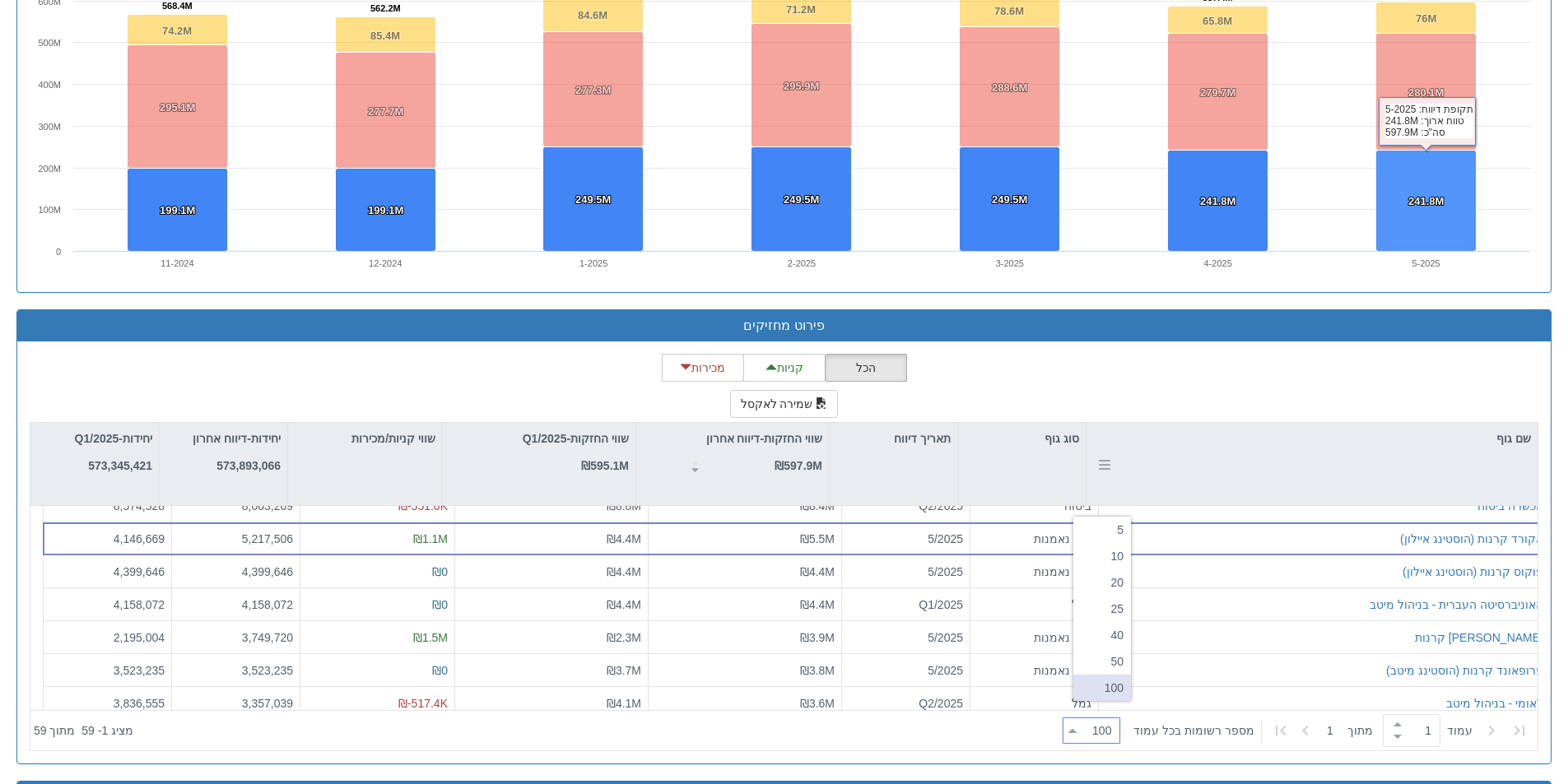
scroll to position [1792, 0]
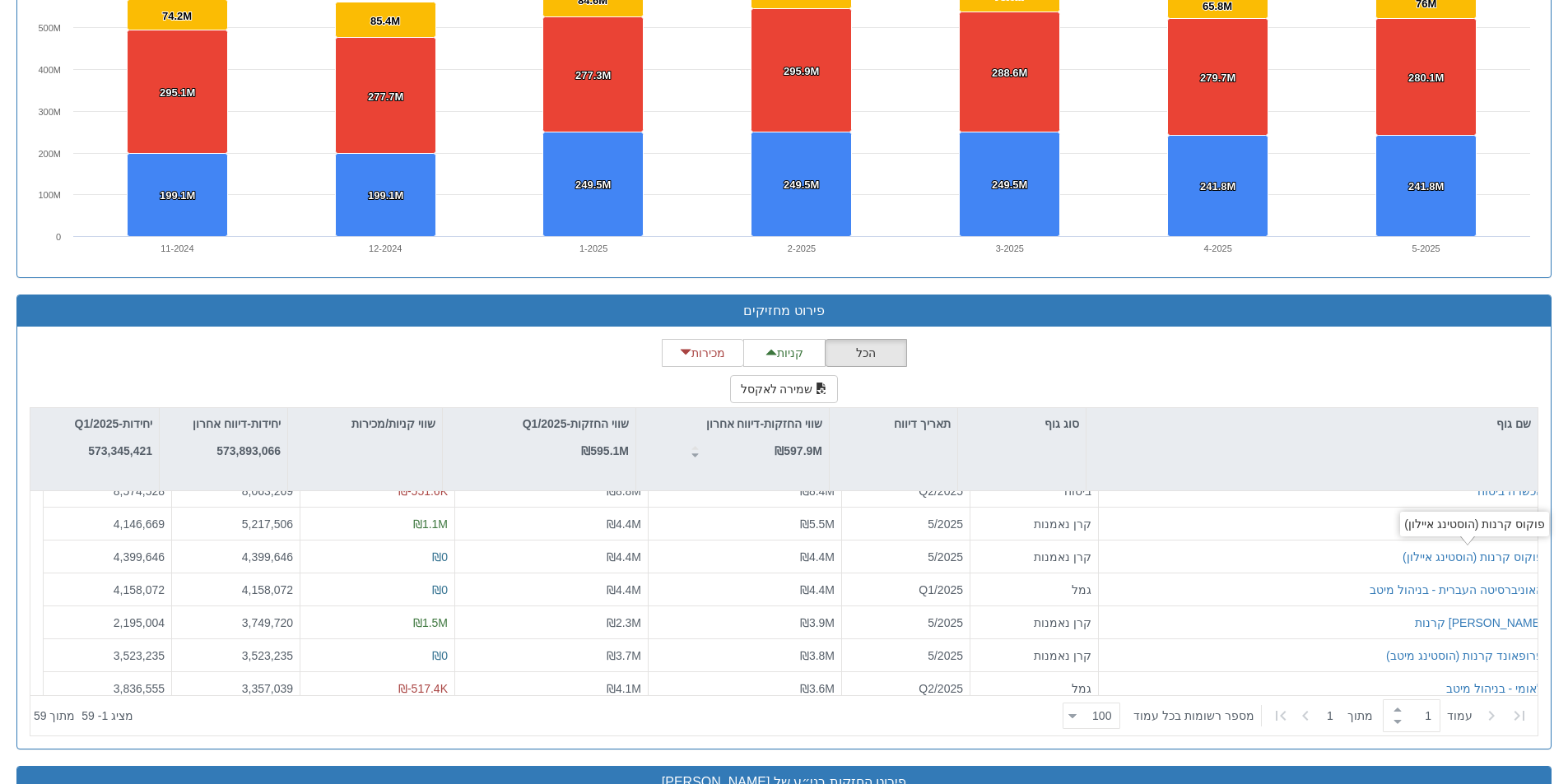
click at [1457, 401] on div "הכל קניות מכירות שמירה לאקסל שם גוף סוג גוף תאריך דיווח שווי החזקות-דיווח אחרון…" at bounding box center [784, 537] width 1508 height 397
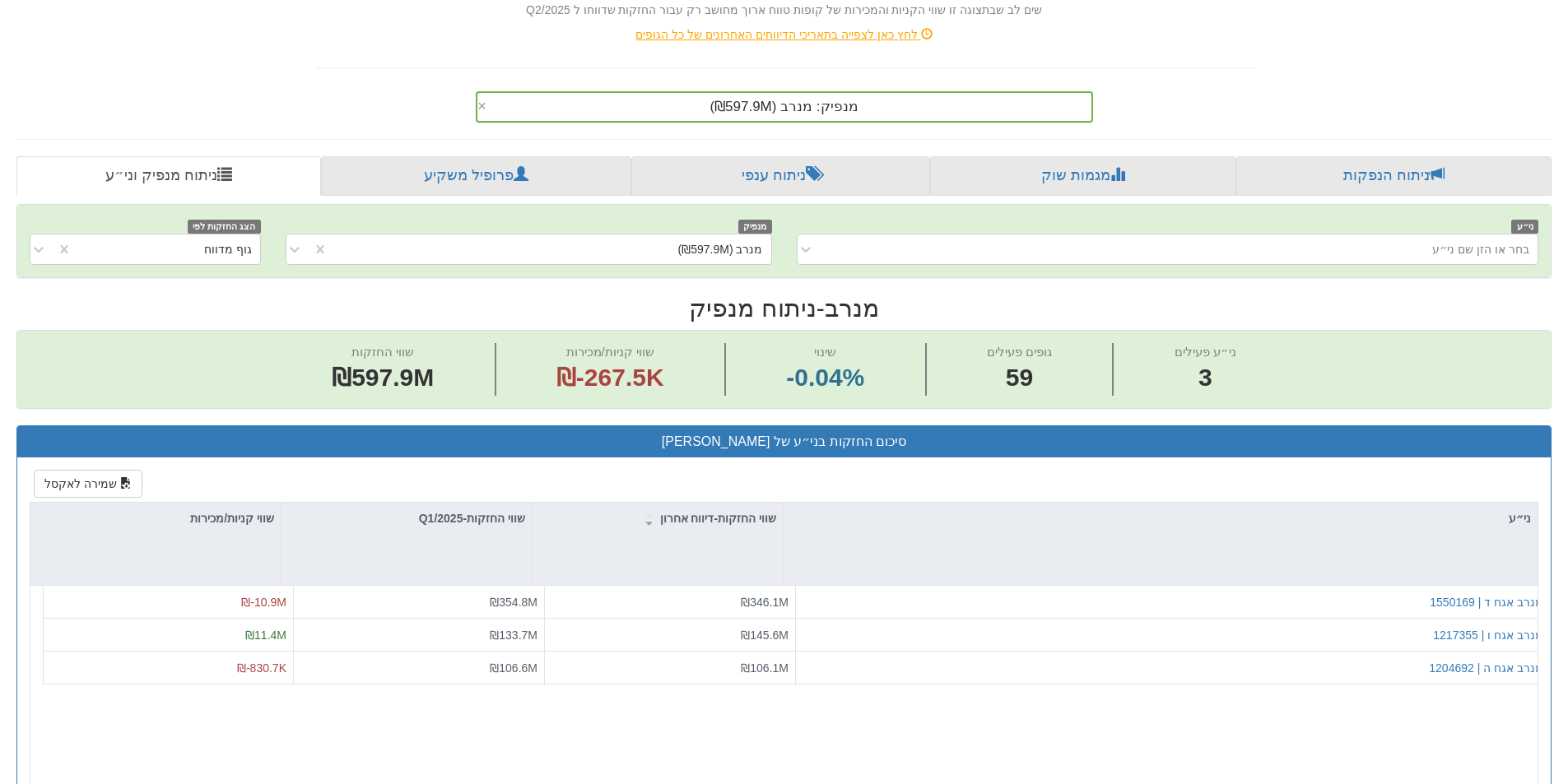
scroll to position [230, 0]
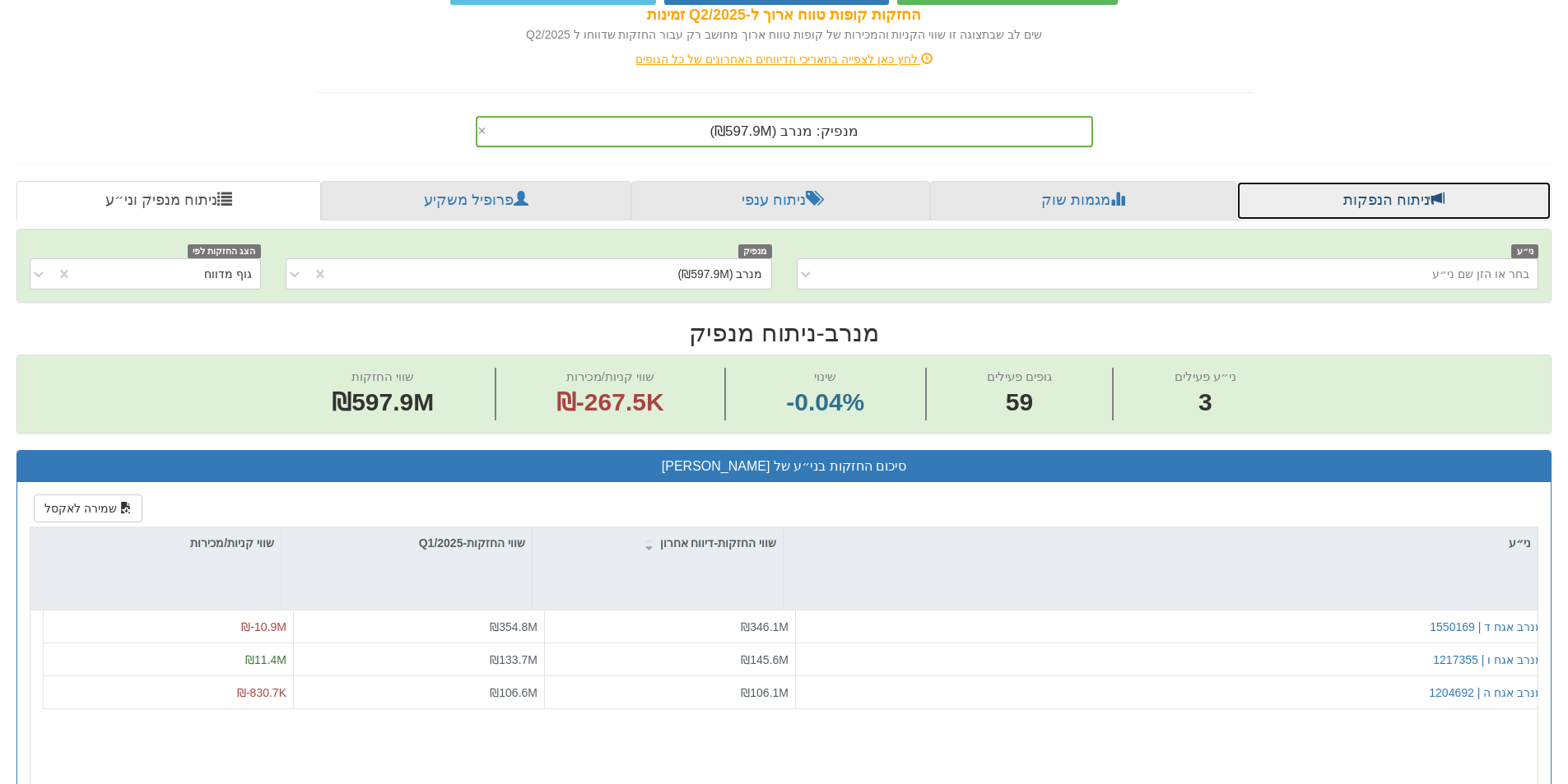
click at [1412, 213] on link "ניתוח הנפקות" at bounding box center [1394, 201] width 315 height 39
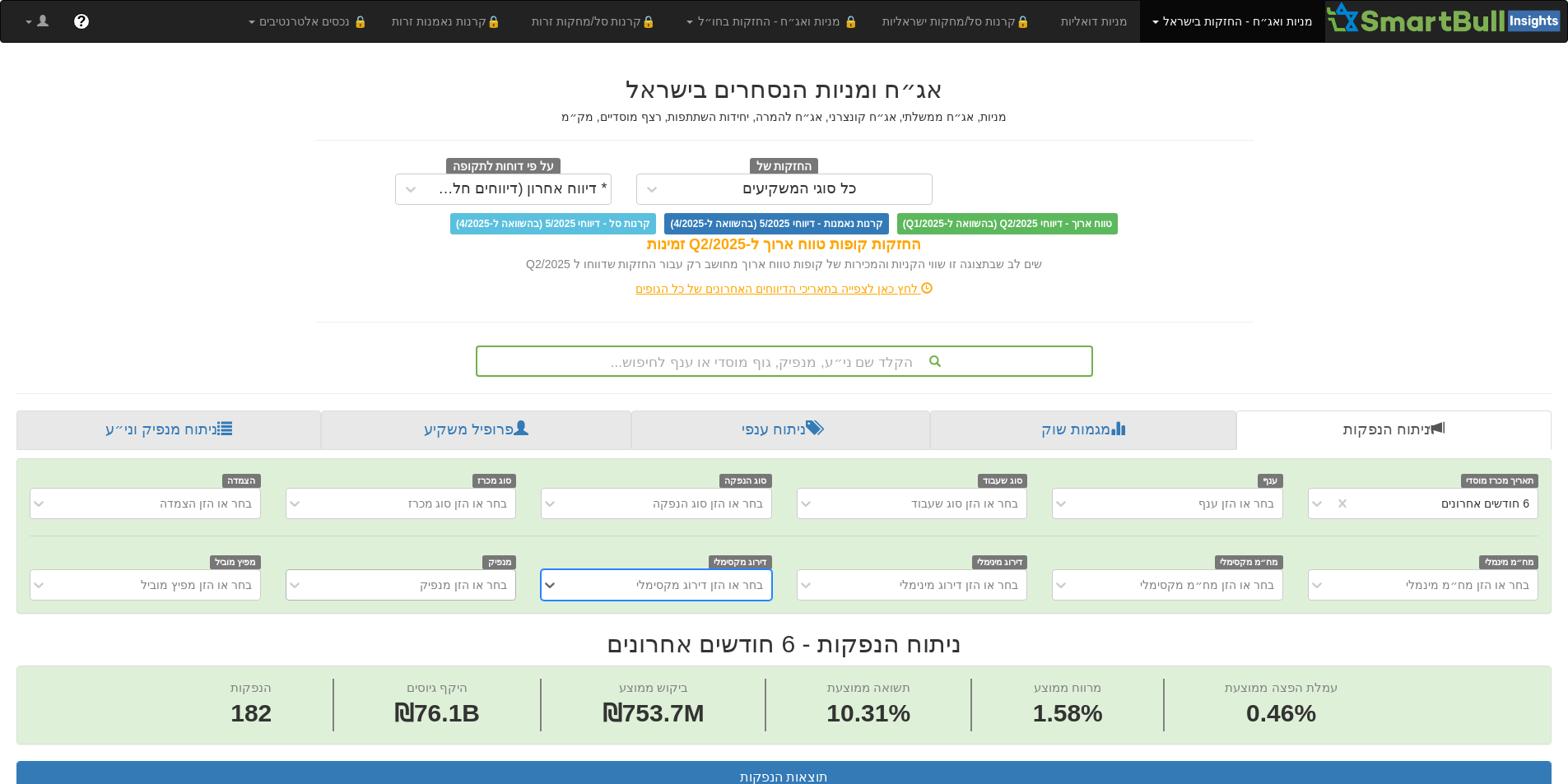
click at [432, 592] on div "בחר או הזן מנפיק" at bounding box center [401, 584] width 231 height 31
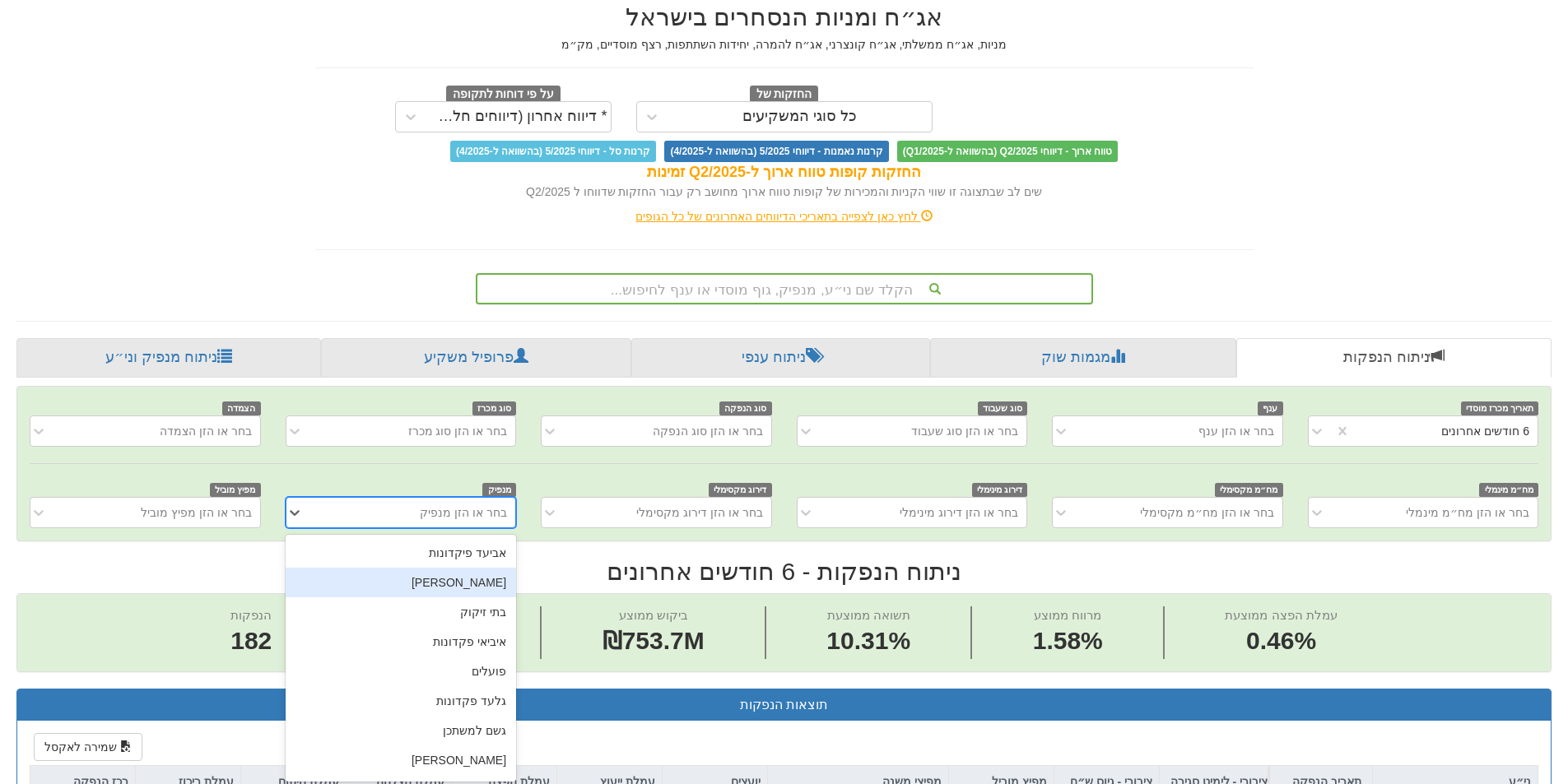
scroll to position [77, 0]
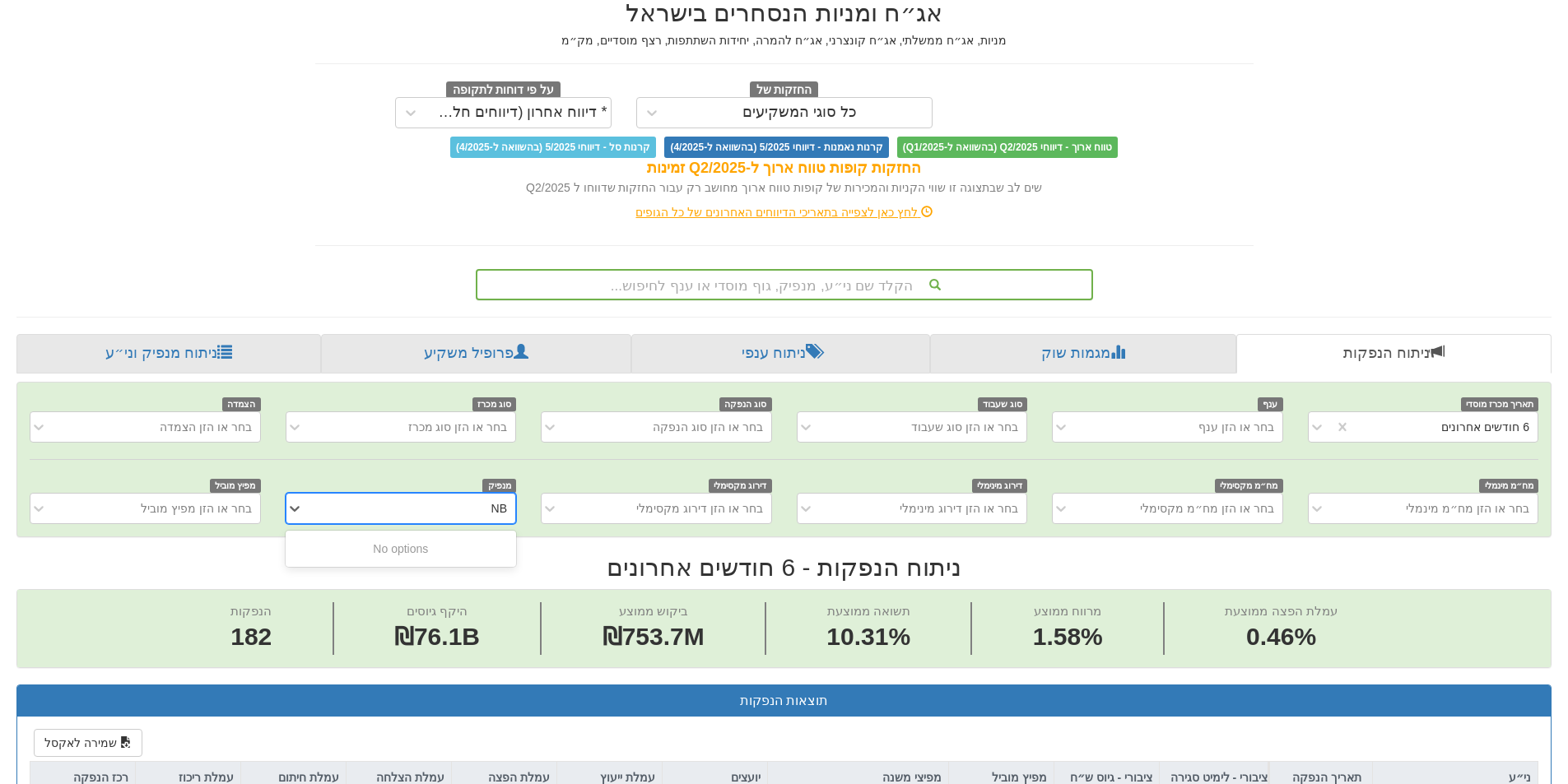
type input "N"
type input "נ"
type input "מנרב"
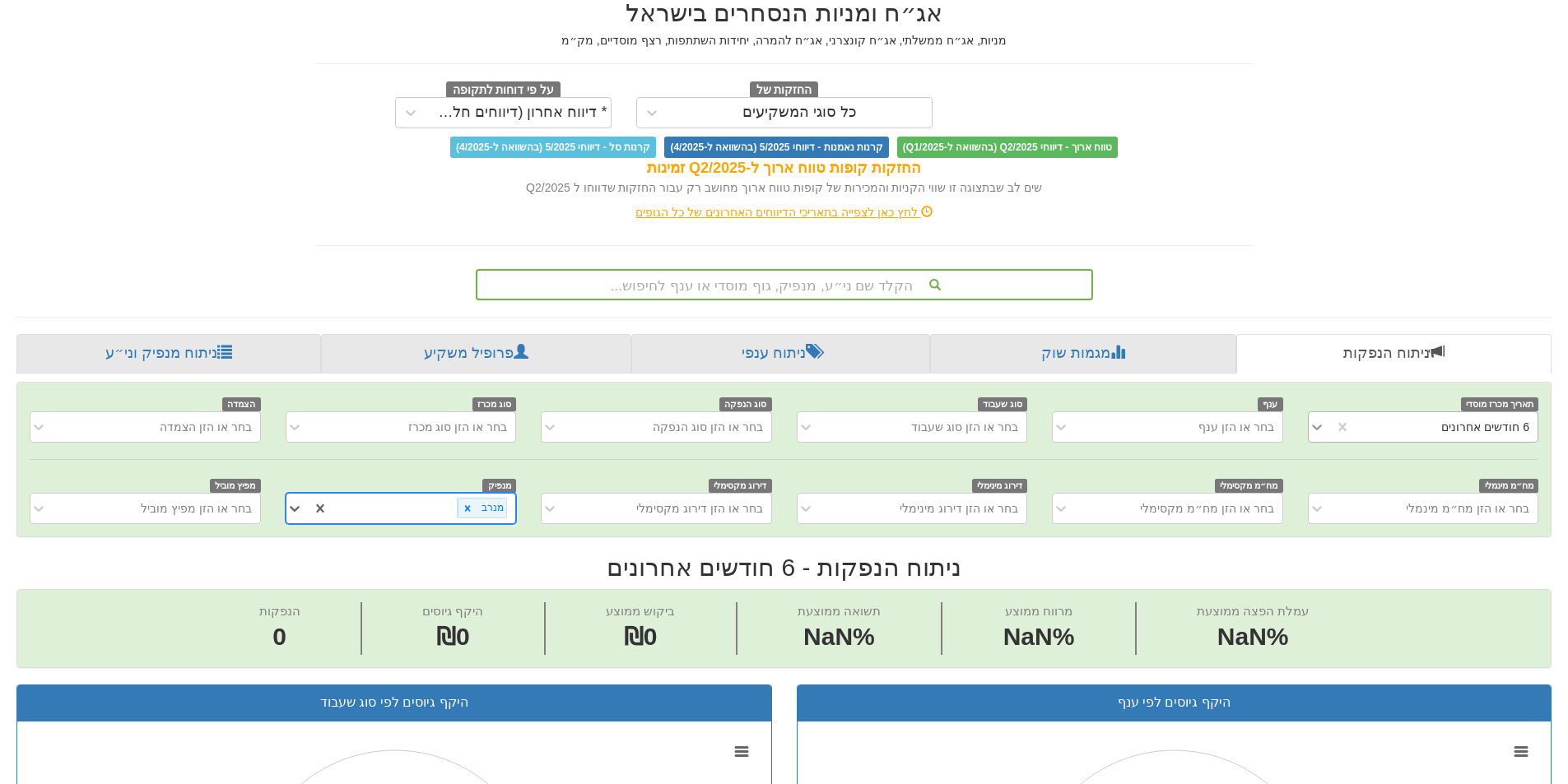
click at [1314, 420] on icon at bounding box center [1316, 426] width 16 height 16
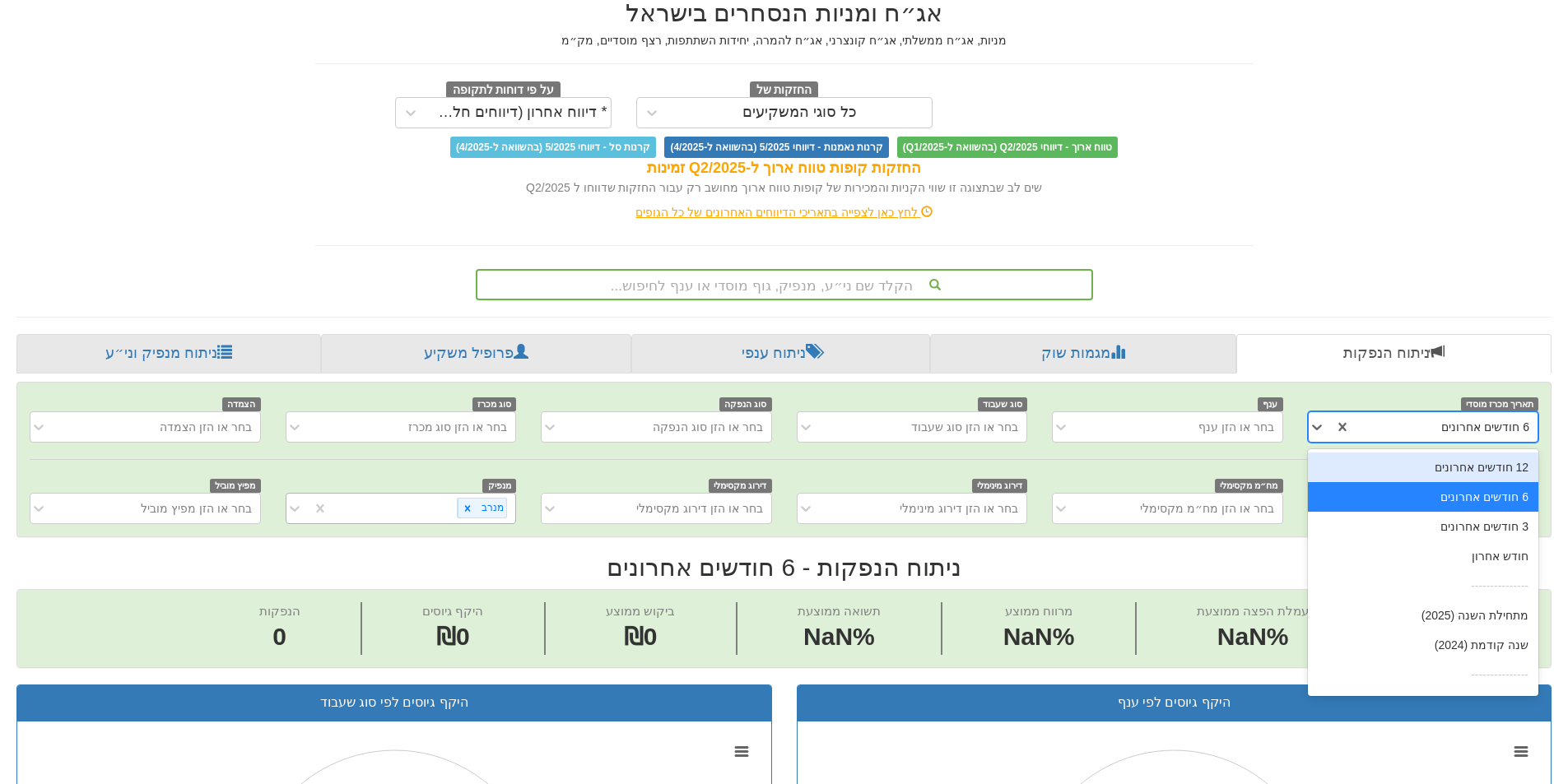
click at [1458, 466] on div "12 חודשים אחרונים" at bounding box center [1423, 467] width 231 height 30
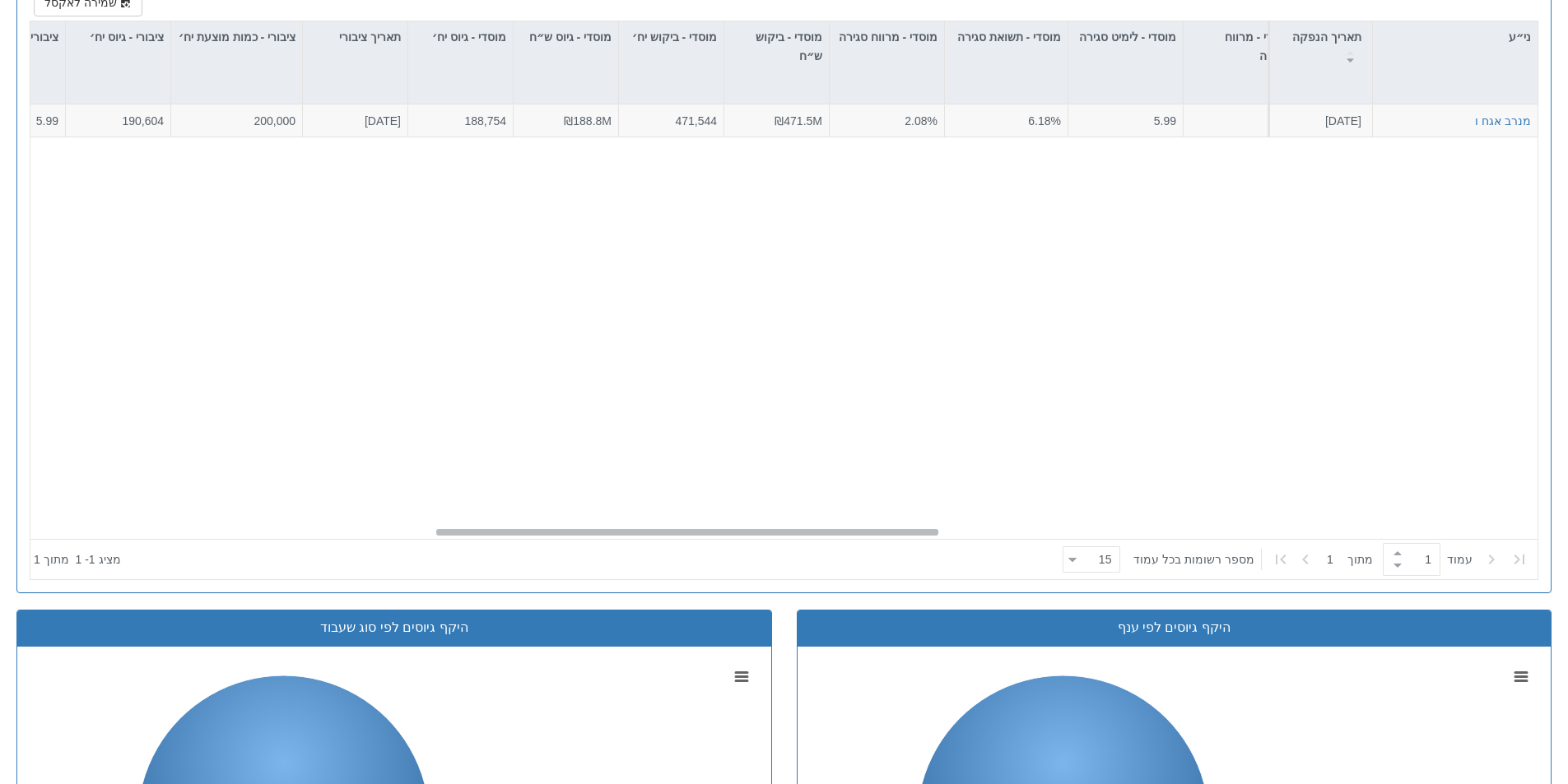
scroll to position [0, 1212]
drag, startPoint x: 1271, startPoint y: 531, endPoint x: 676, endPoint y: 496, distance: 596.0
click at [676, 496] on div "מנרב אגח ו 10.2.2025 1217355 הזמנות זוכות > אגח - סדרה חדשה הצעה אחידה - ריבית …" at bounding box center [784, 321] width 1507 height 435
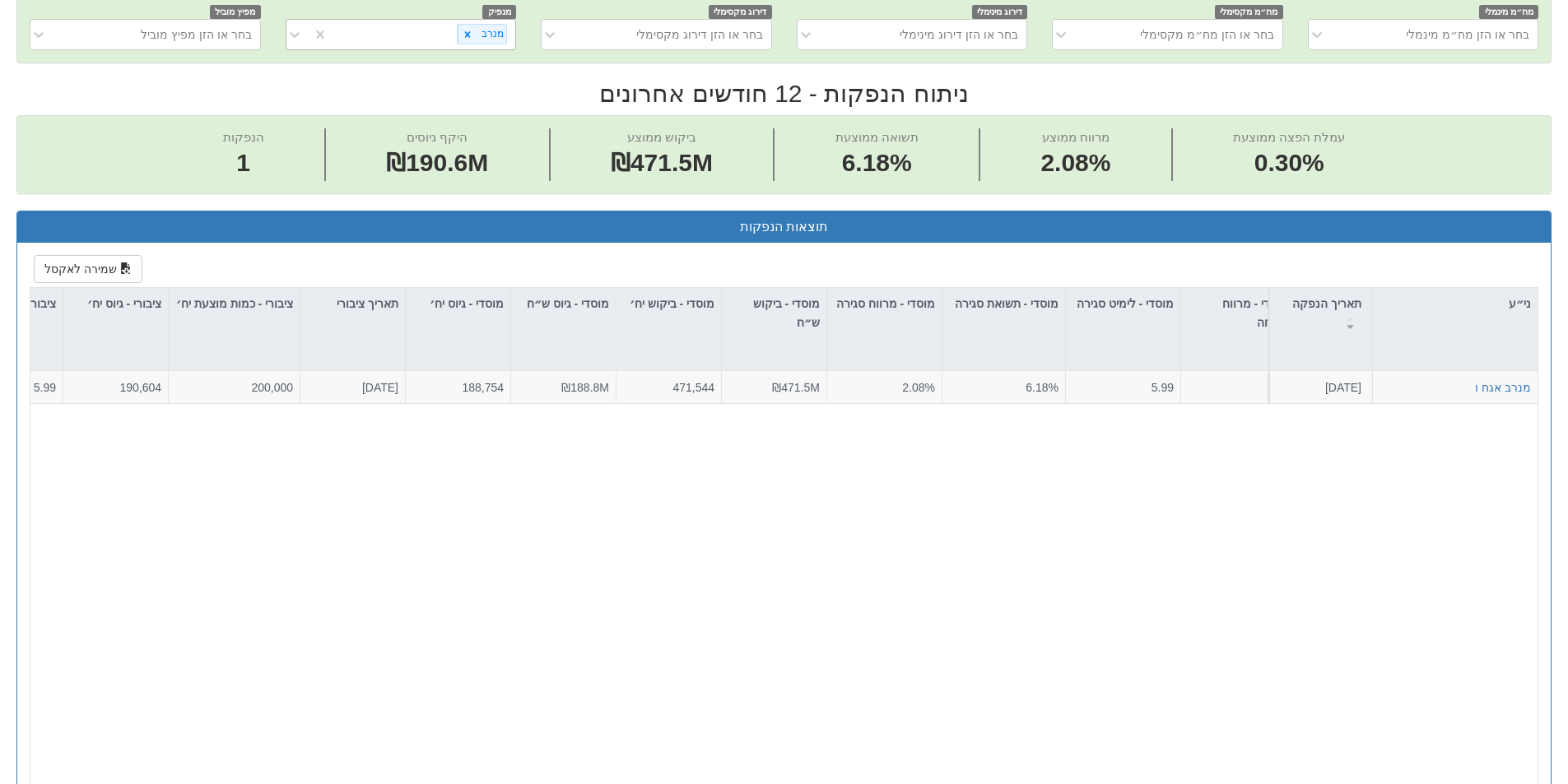
scroll to position [652, 0]
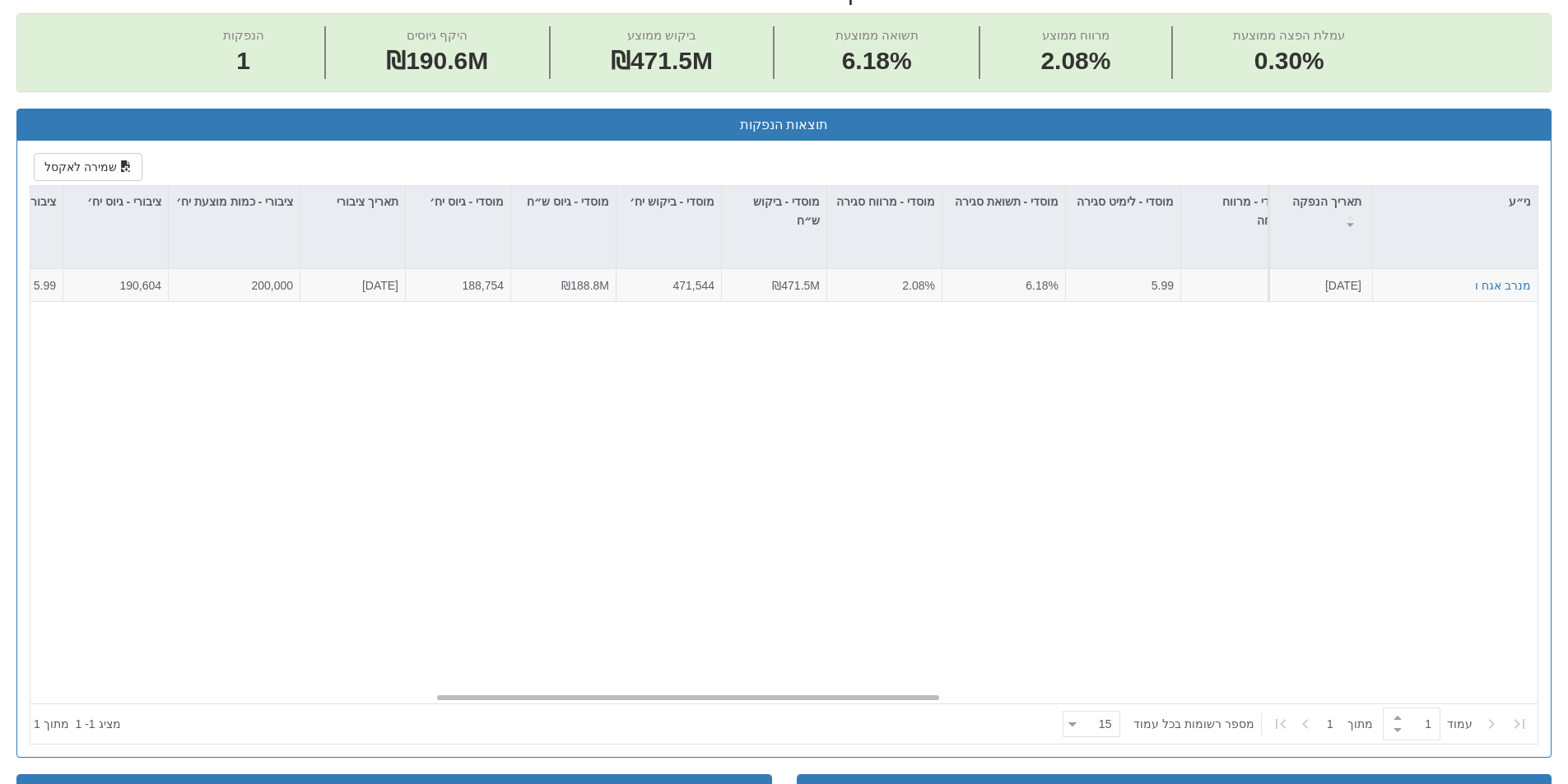
click at [916, 693] on div "מנרב אגח ו 10.2.2025 1217355 הזמנות זוכות > אגח - סדרה חדשה הצעה אחידה - ריבית …" at bounding box center [784, 486] width 1507 height 435
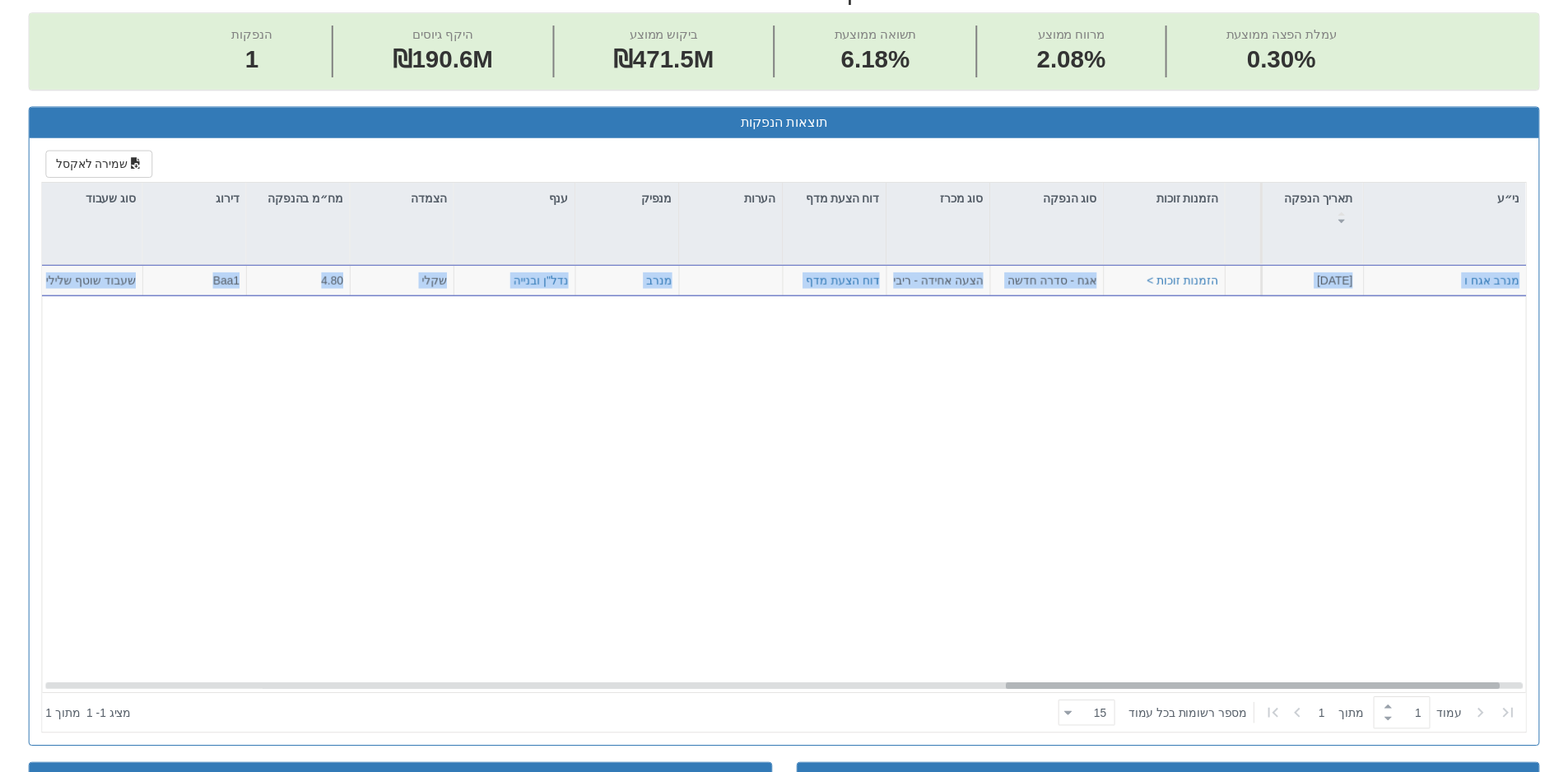
scroll to position [0, 2939]
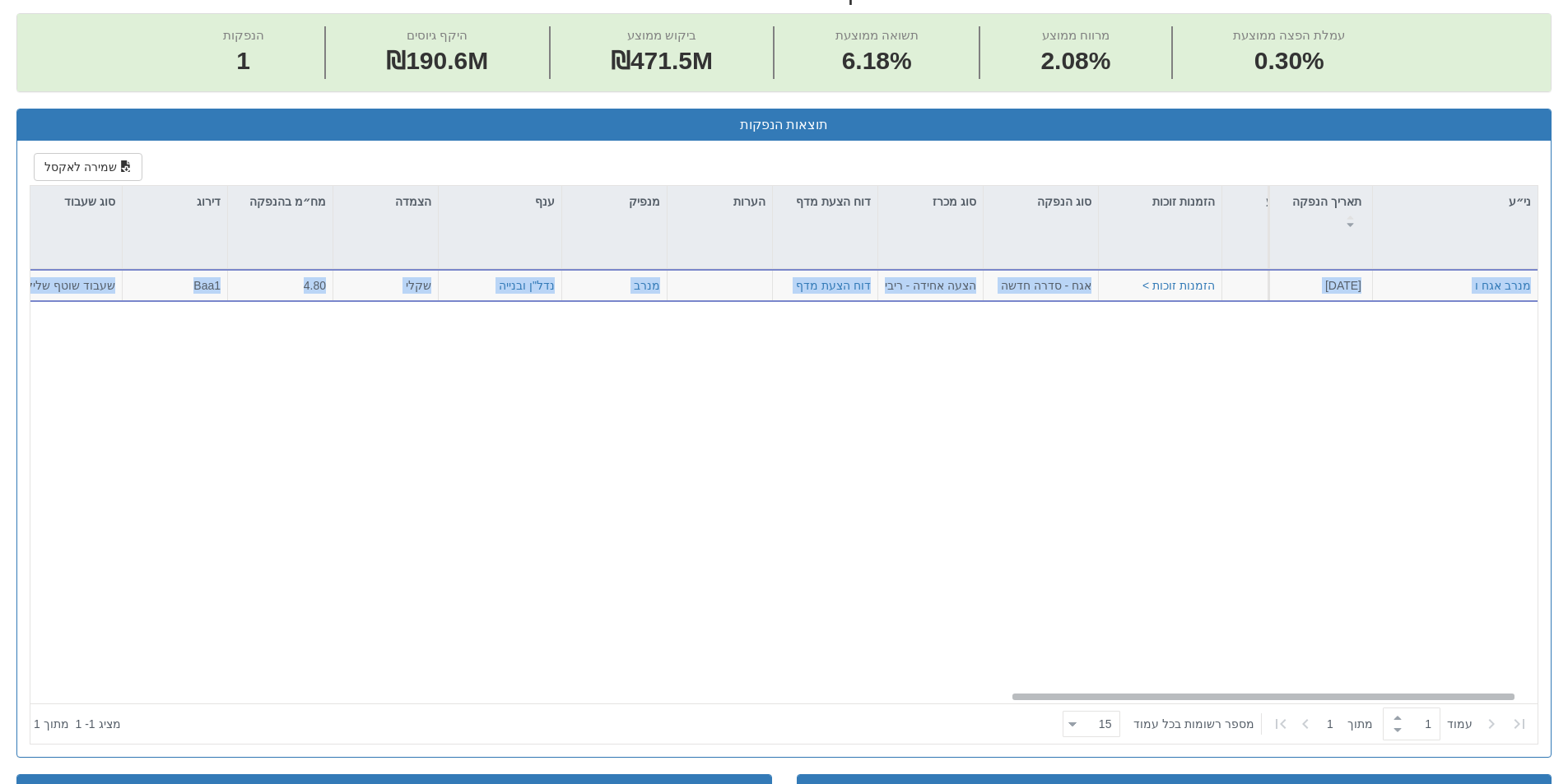
drag, startPoint x: 916, startPoint y: 696, endPoint x: 1491, endPoint y: 685, distance: 575.1
click at [1491, 685] on div "מנרב אגח ו 10.2.2025 1217355 הזמנות זוכות > אגח - סדרה חדשה הצעה אחידה - ריבית …" at bounding box center [784, 486] width 1507 height 435
click at [1172, 281] on button "הזמנות זוכות >" at bounding box center [1178, 285] width 72 height 16
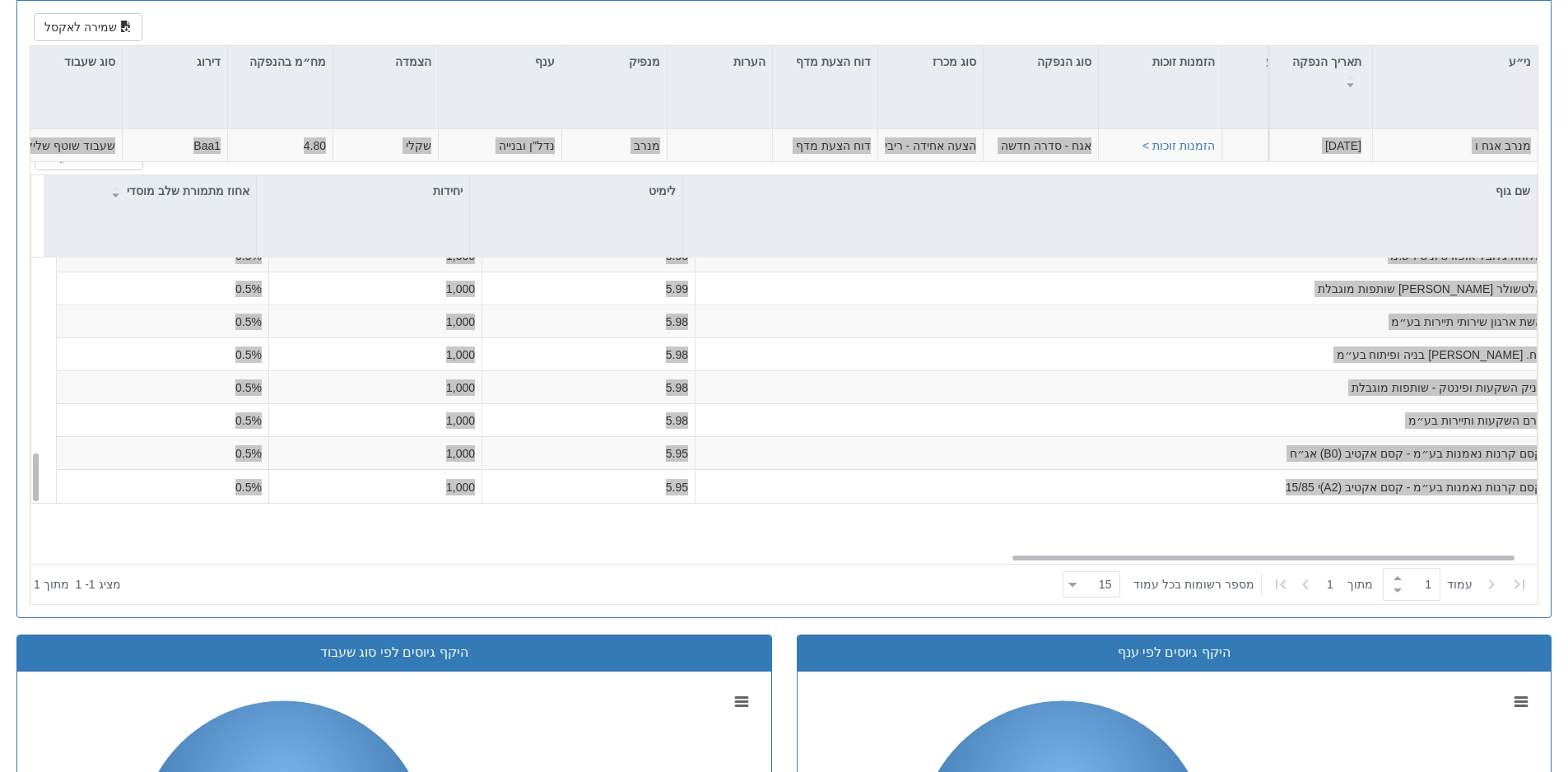
scroll to position [570, 0]
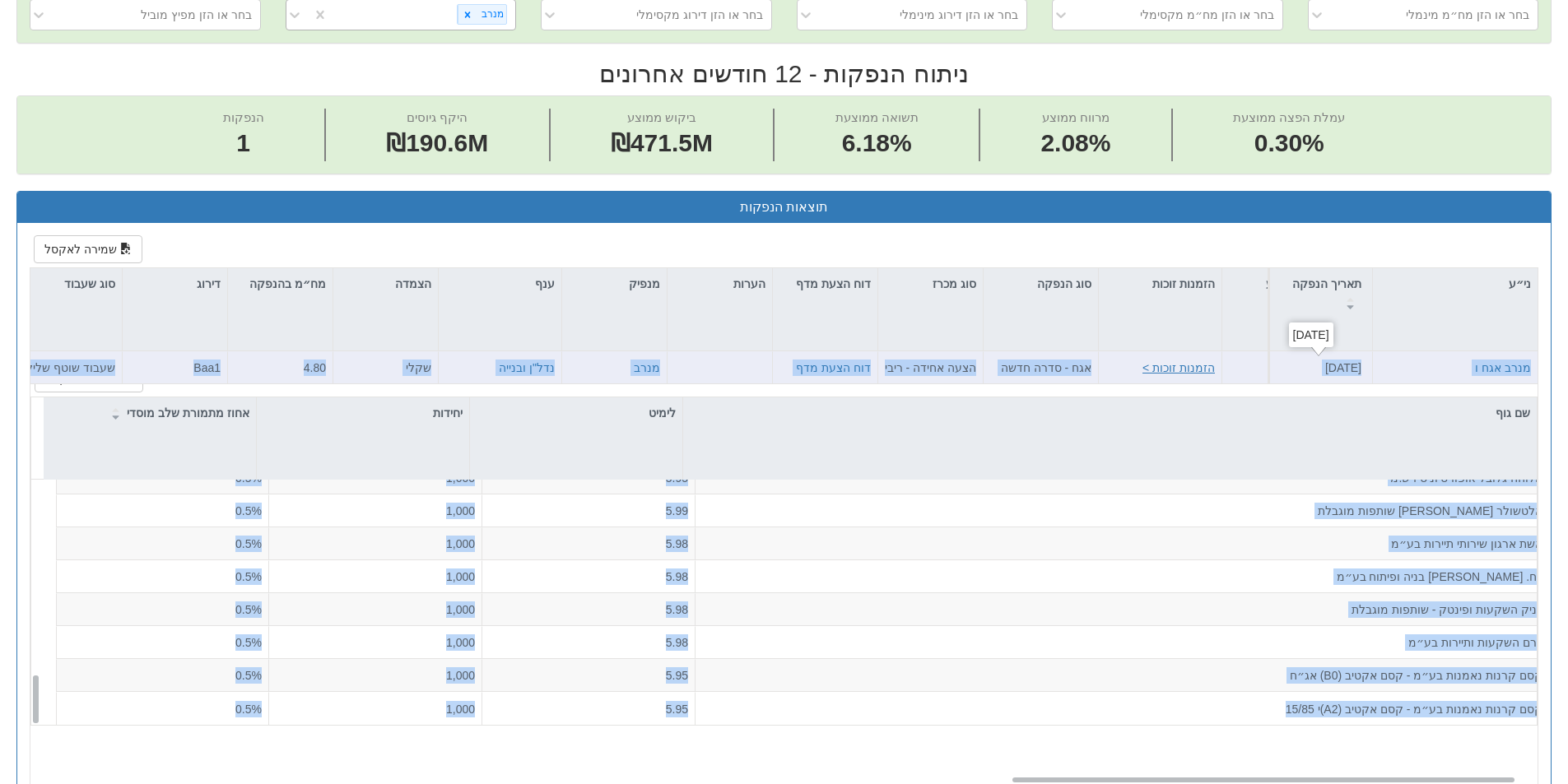
click at [1173, 368] on button "הזמנות זוכות >" at bounding box center [1178, 367] width 72 height 16
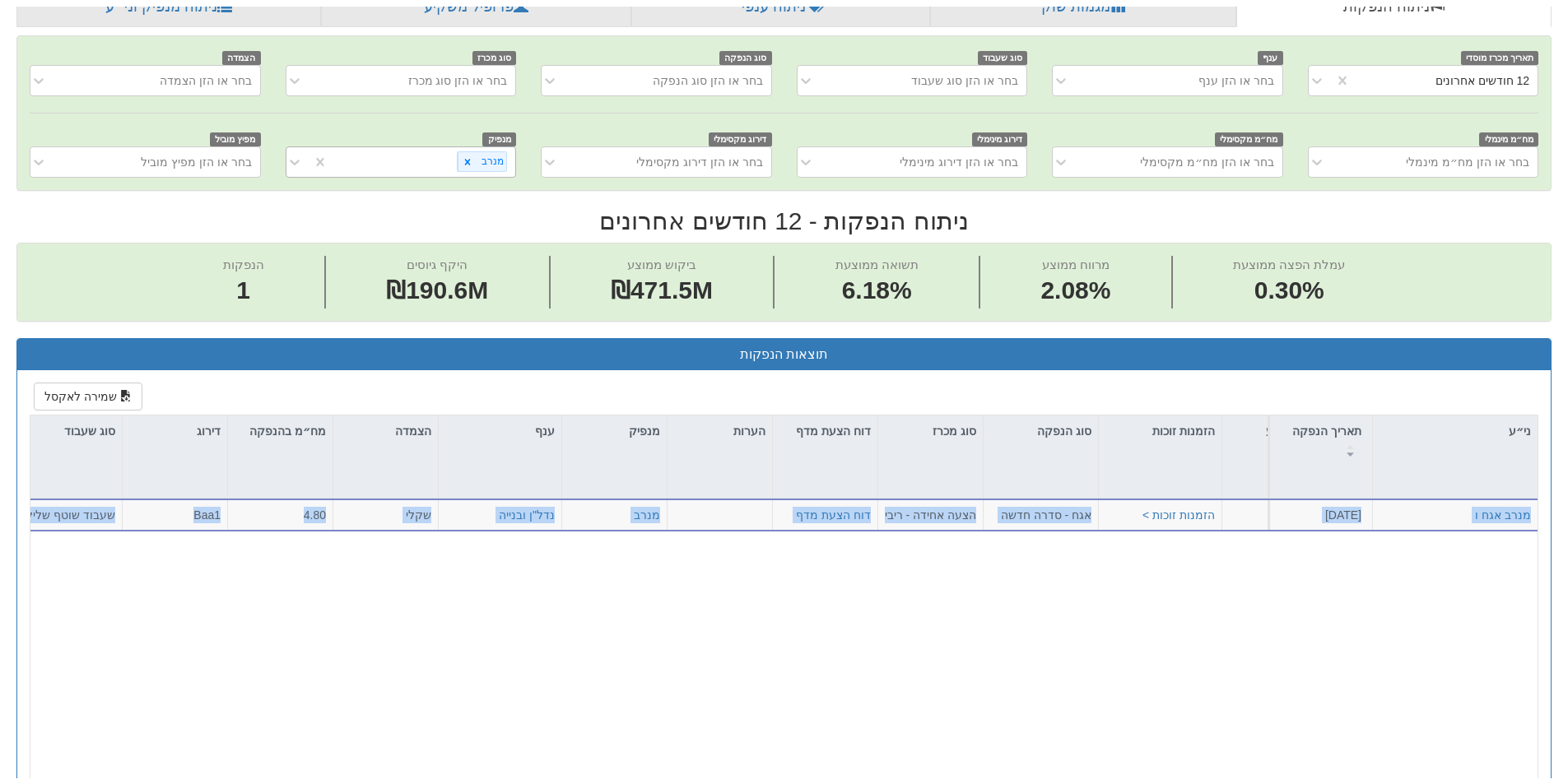
scroll to position [159, 0]
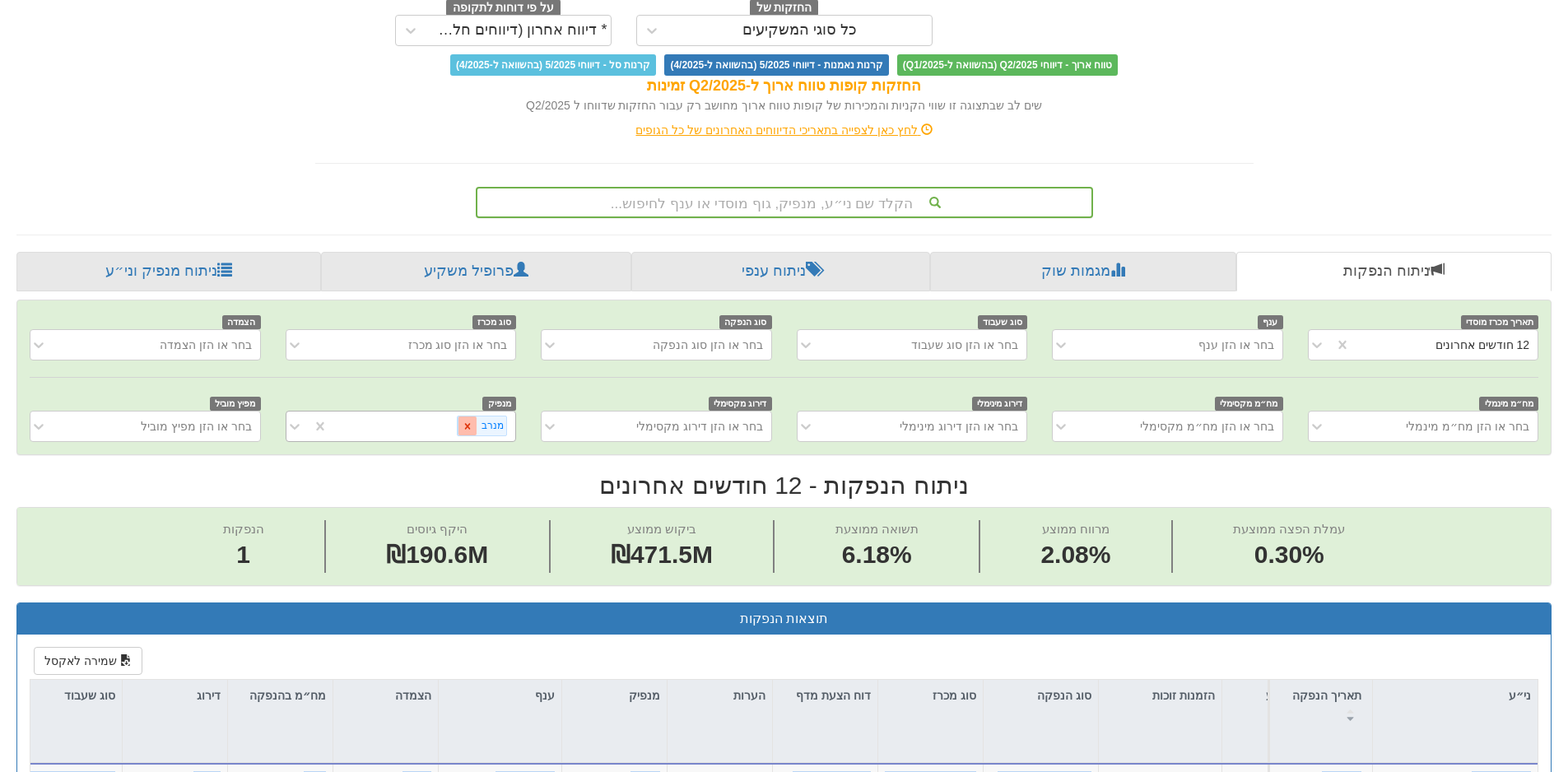
click at [465, 426] on icon at bounding box center [468, 426] width 12 height 12
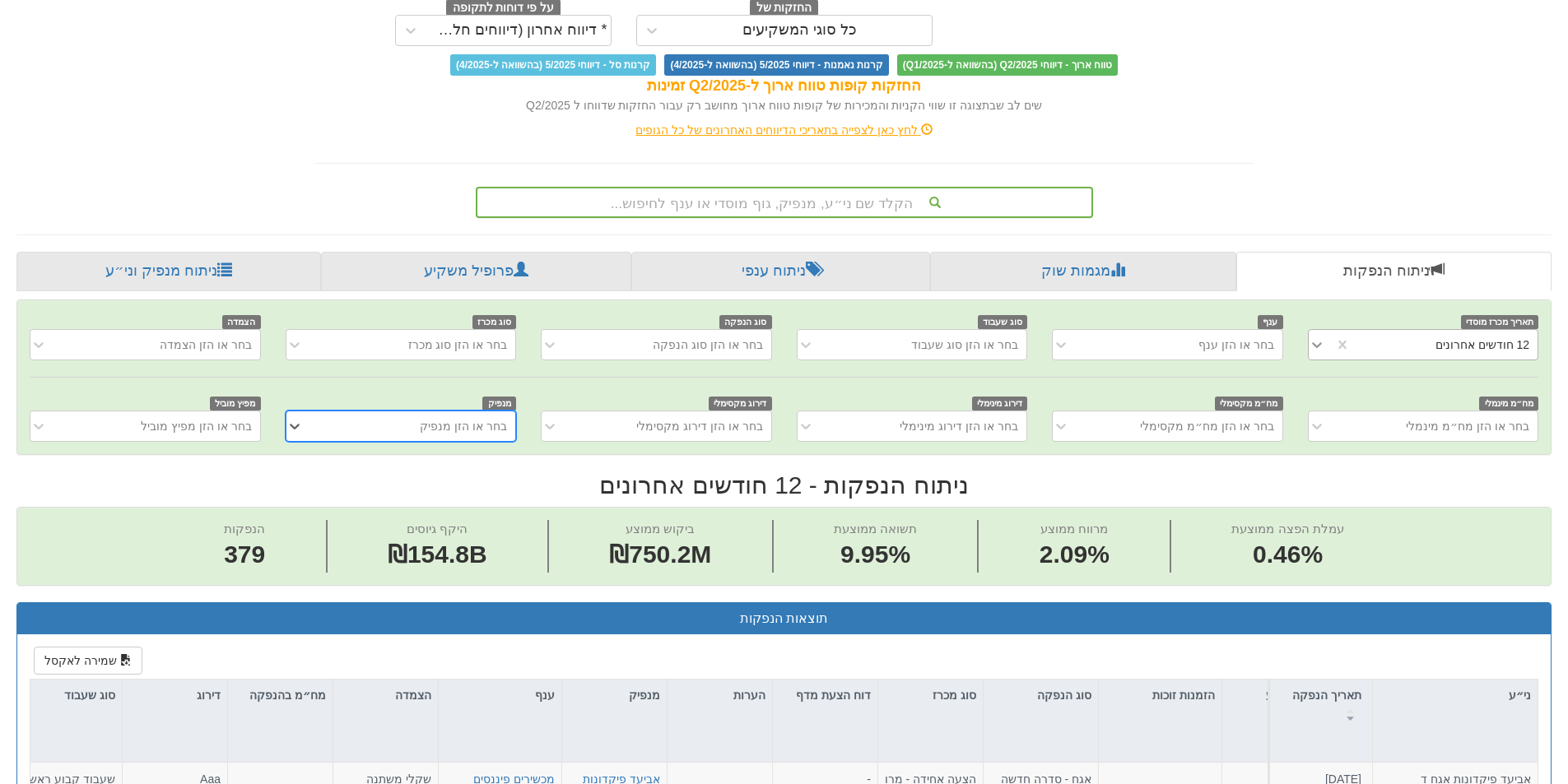
click at [1314, 343] on icon at bounding box center [1317, 344] width 10 height 6
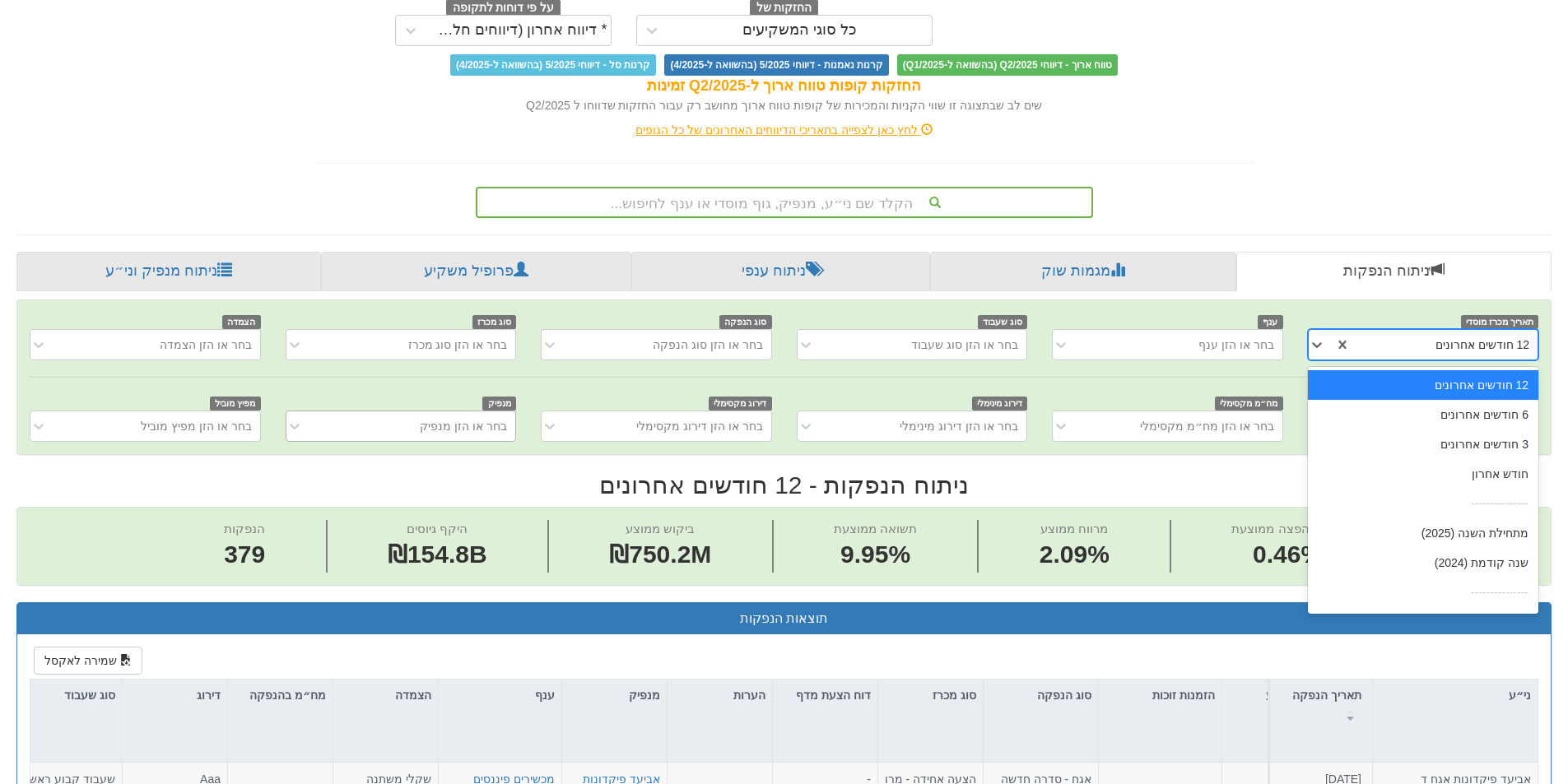
click at [1430, 389] on div "12 חודשים אחרונים" at bounding box center [1423, 384] width 231 height 30
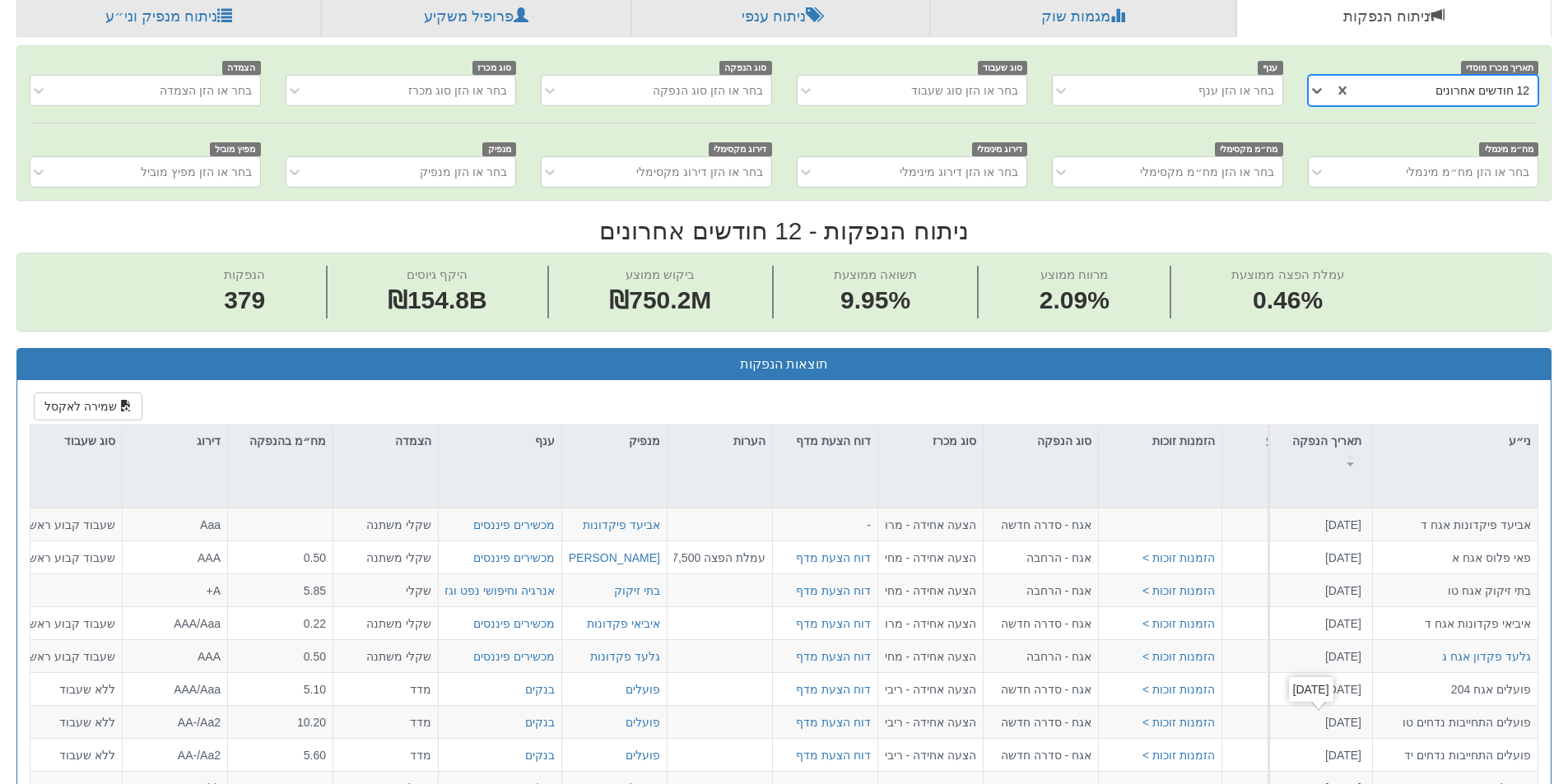
scroll to position [77, 0]
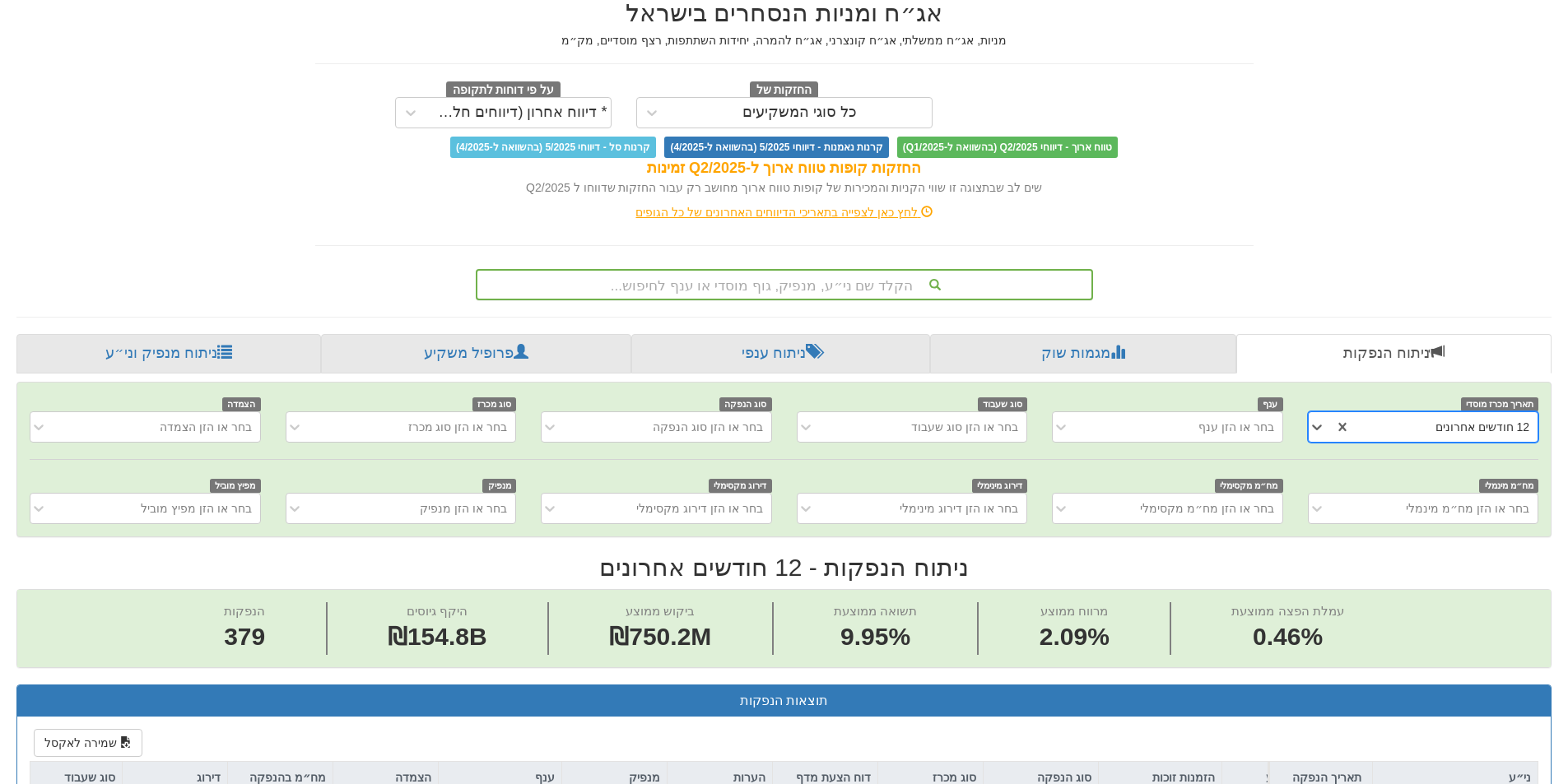
click at [864, 284] on div "הקלד שם ני״ע, מנפיק, גוף מוסדי או ענף לחיפוש..." at bounding box center [784, 284] width 614 height 28
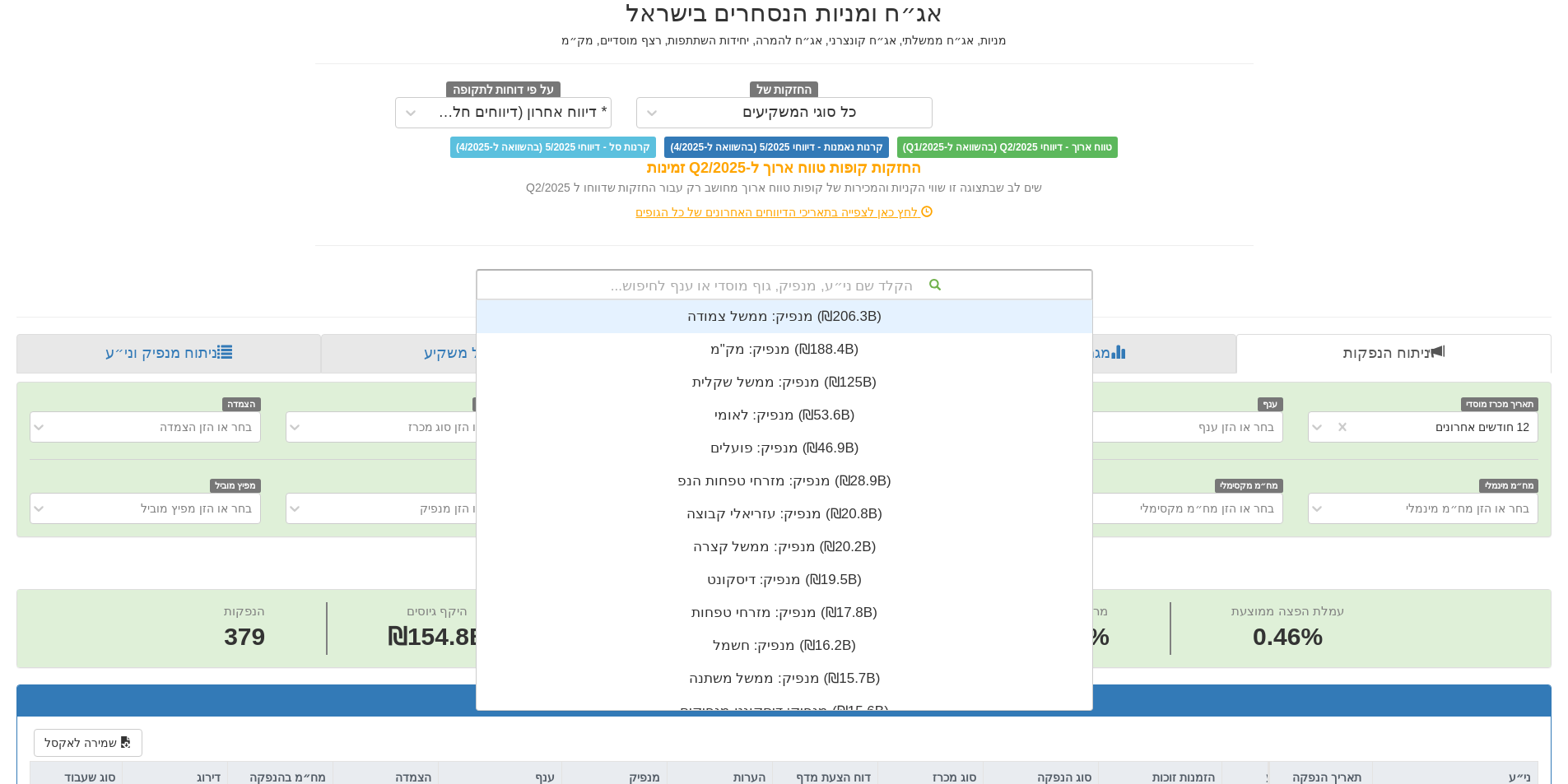
scroll to position [410, 0]
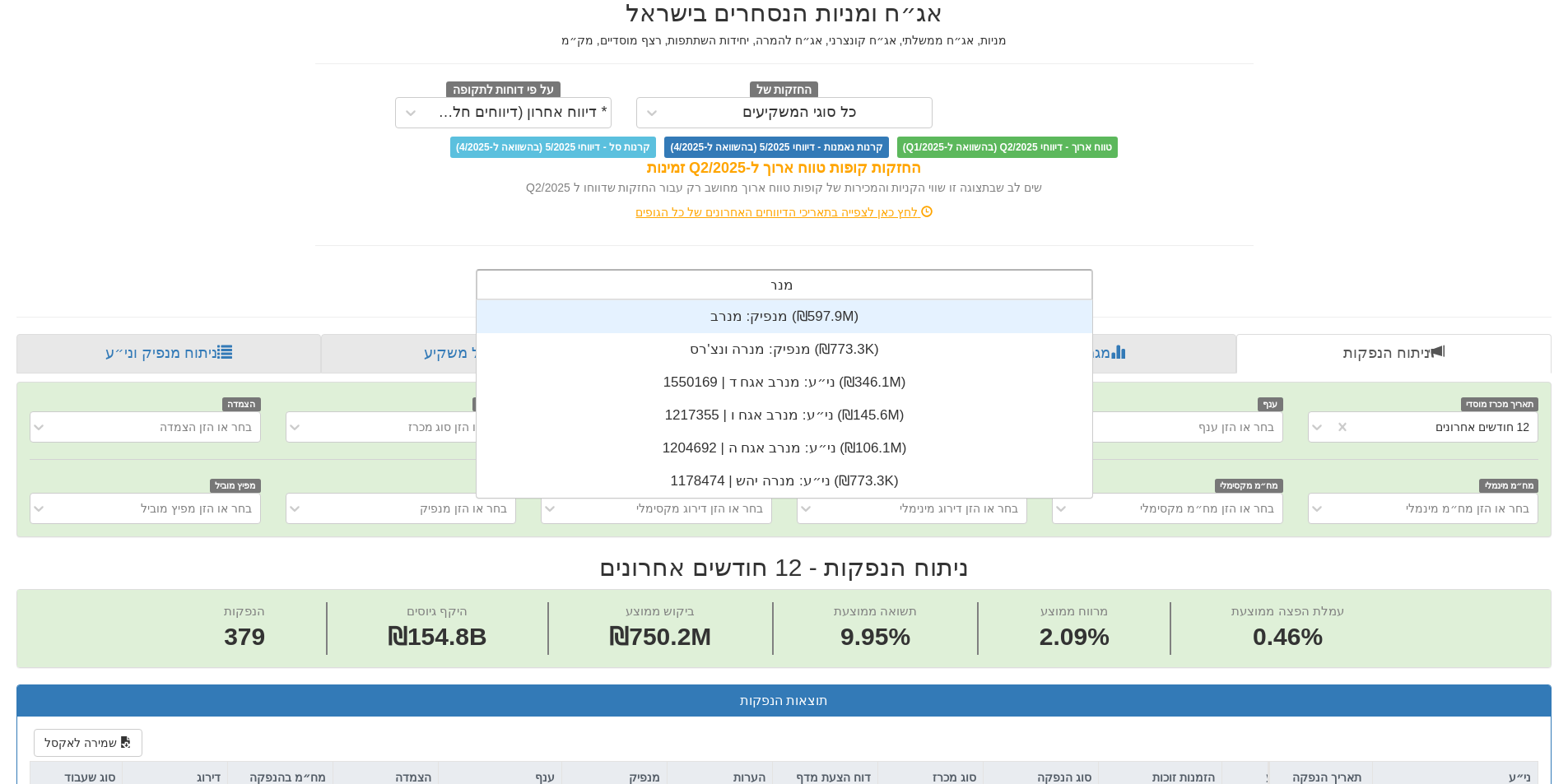
type input "מנרב"
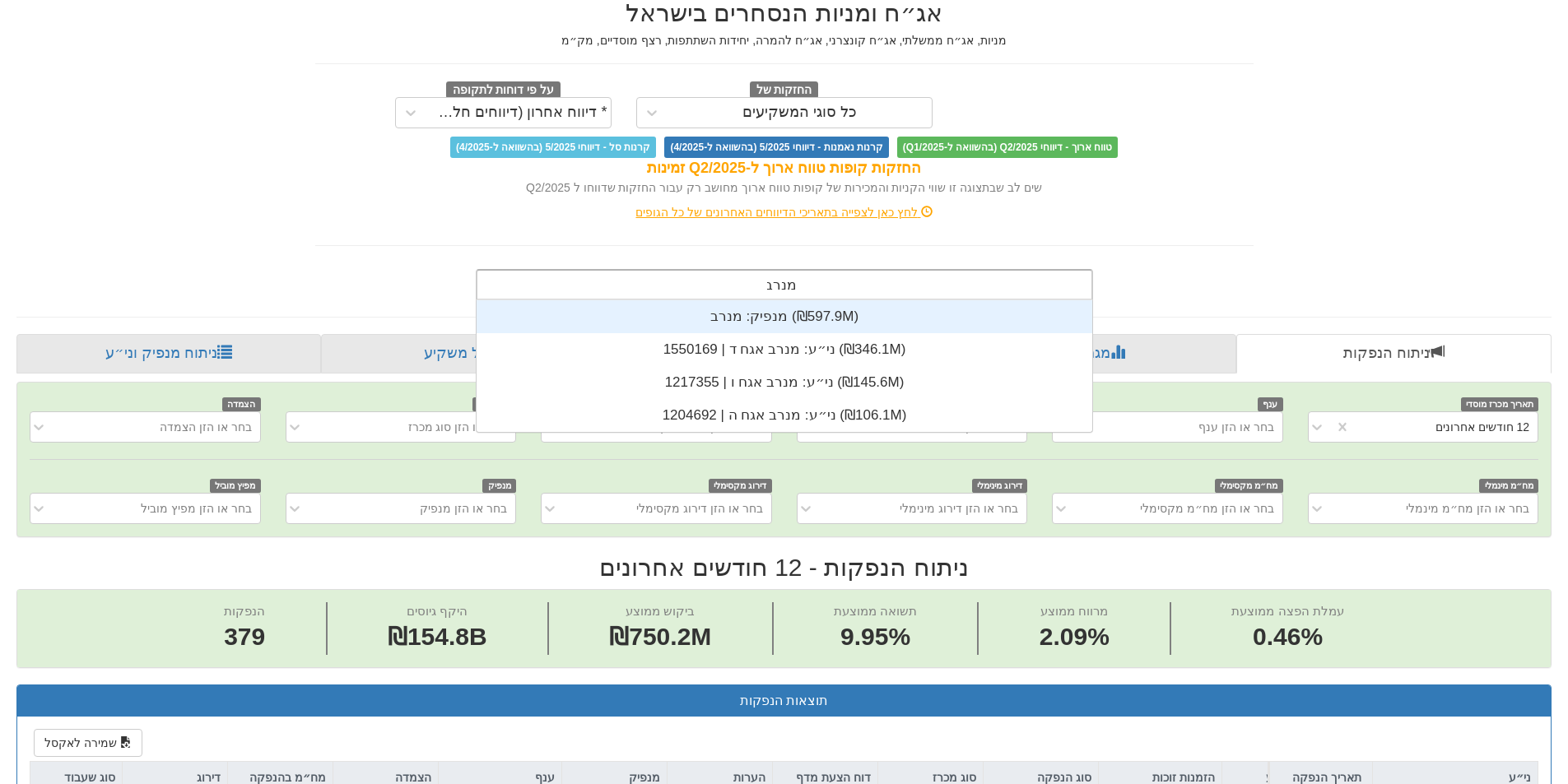
click at [839, 323] on div "מנפיק: ‏מנרב ‎(₪597.9M)‎" at bounding box center [784, 316] width 616 height 33
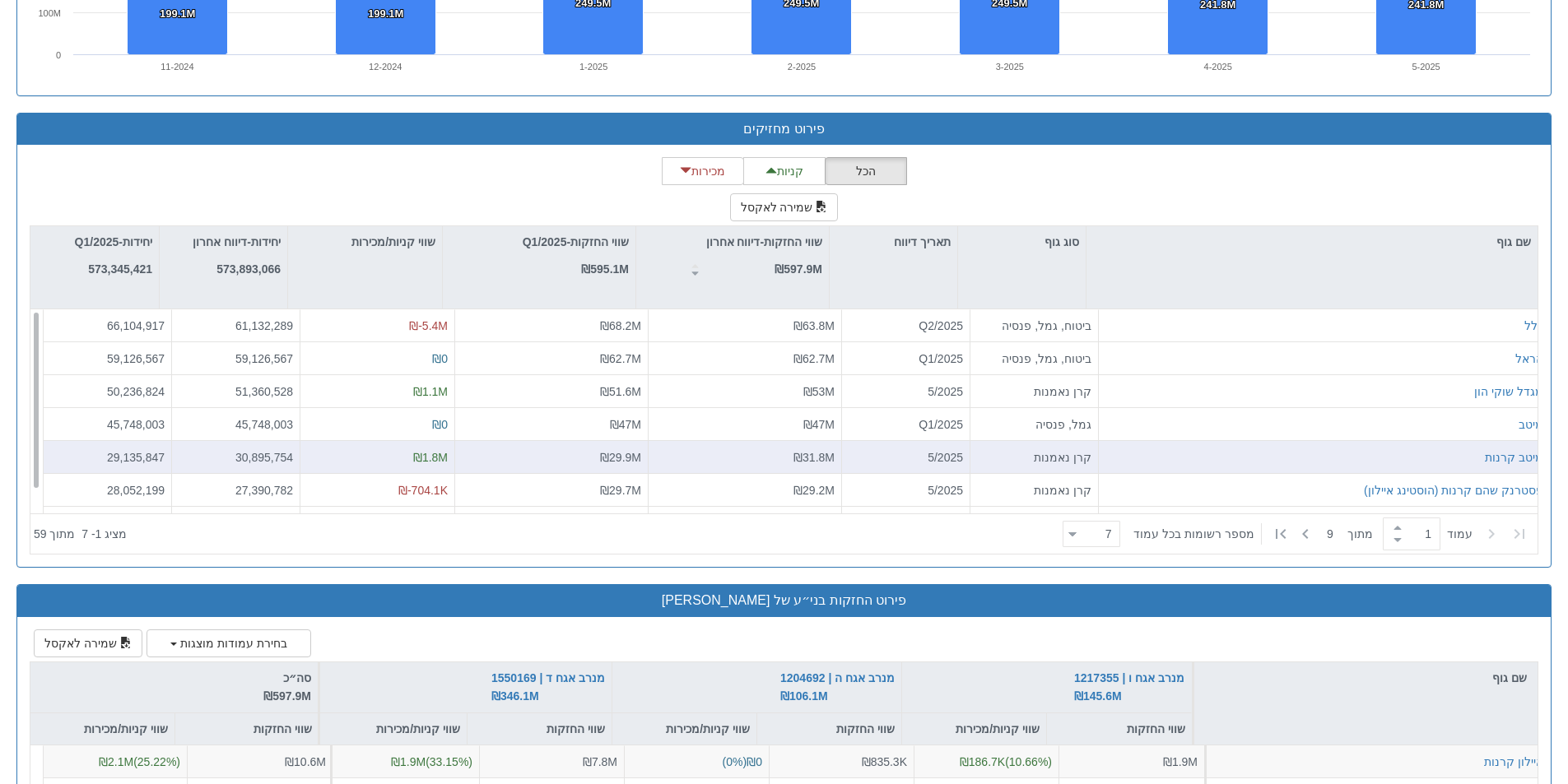
scroll to position [26, 0]
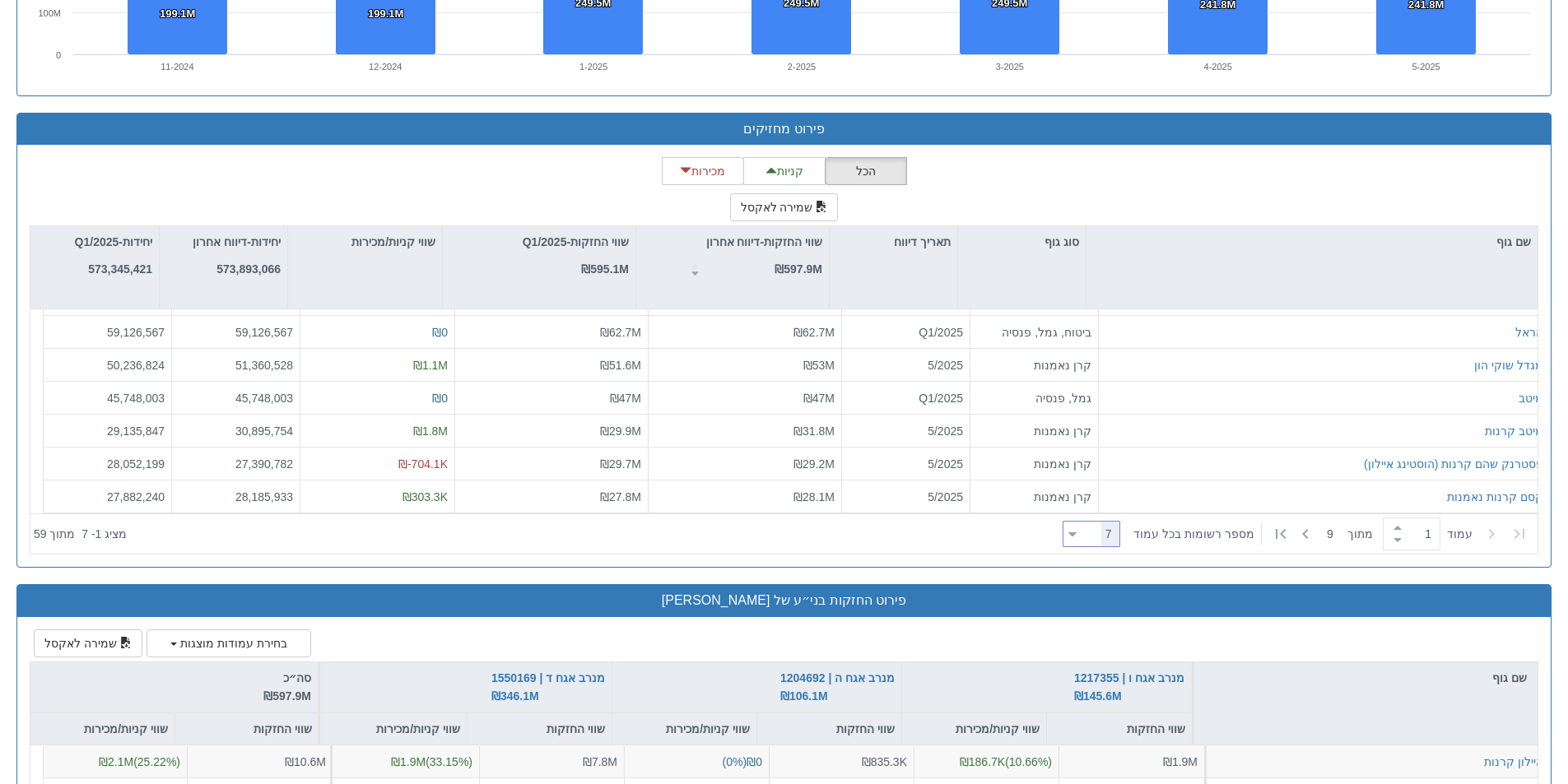
click at [1076, 537] on icon at bounding box center [1073, 534] width 8 height 4
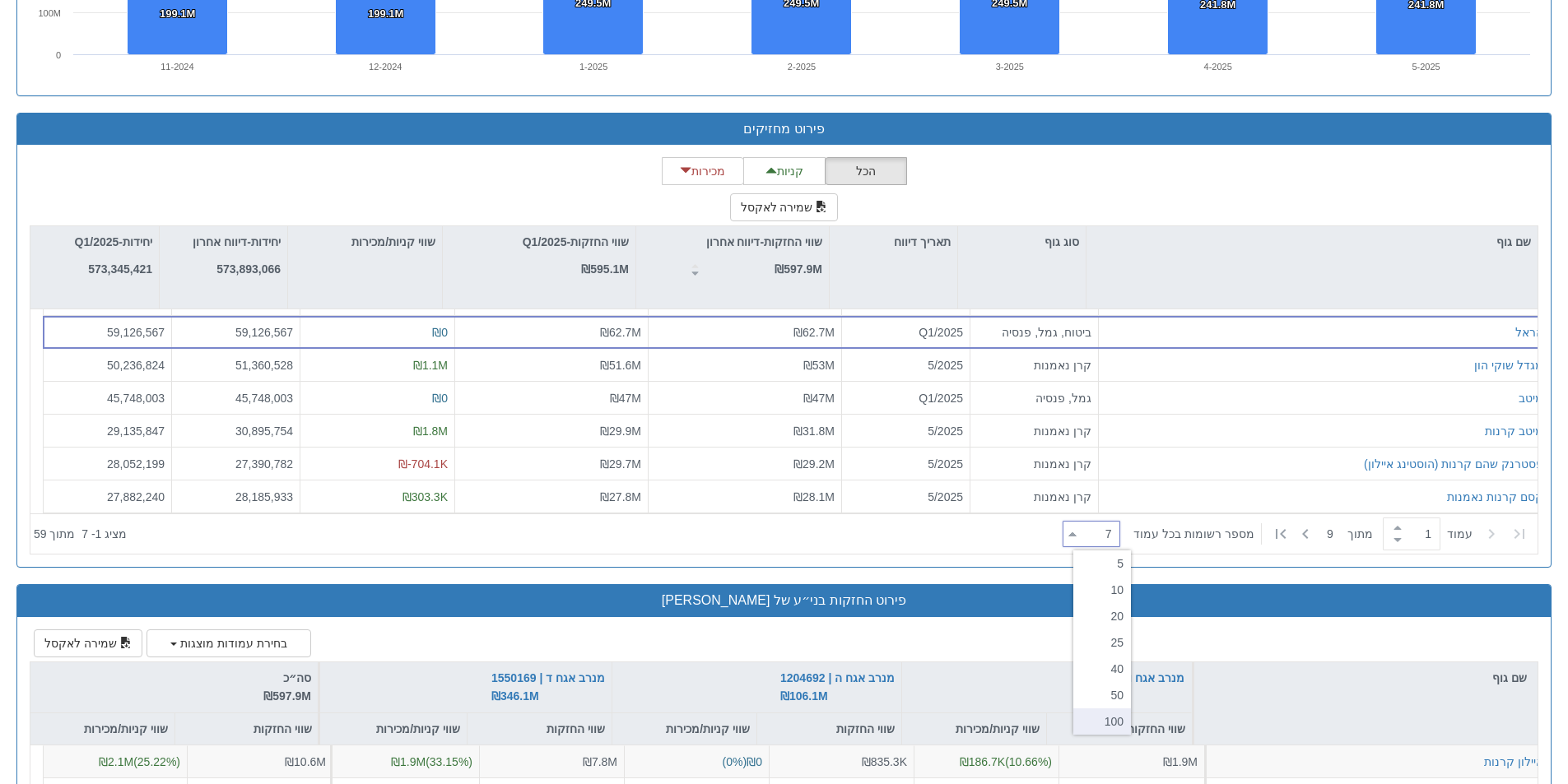
click at [1109, 721] on div "100" at bounding box center [1102, 721] width 58 height 26
type input "100"
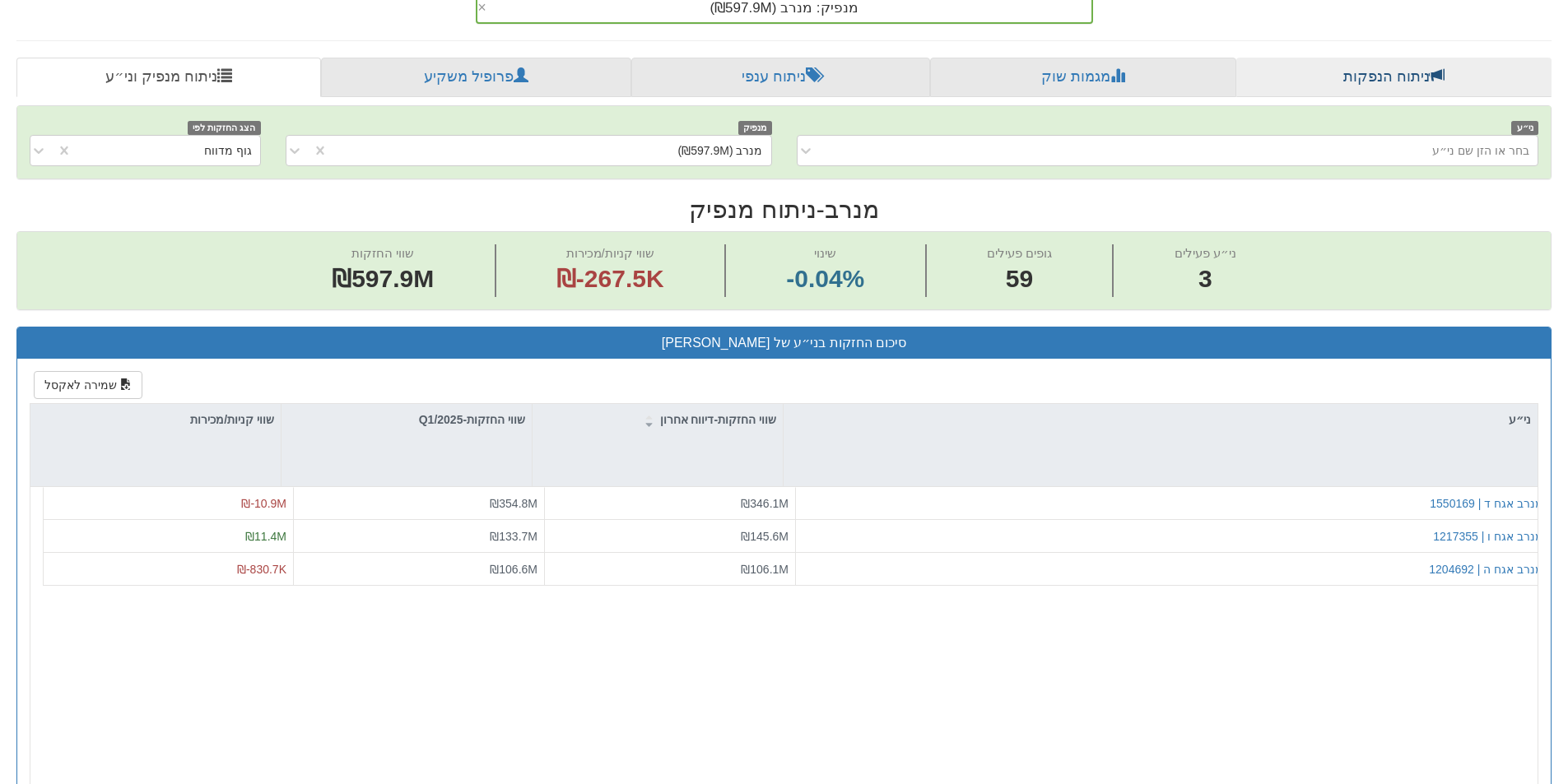
scroll to position [91, 0]
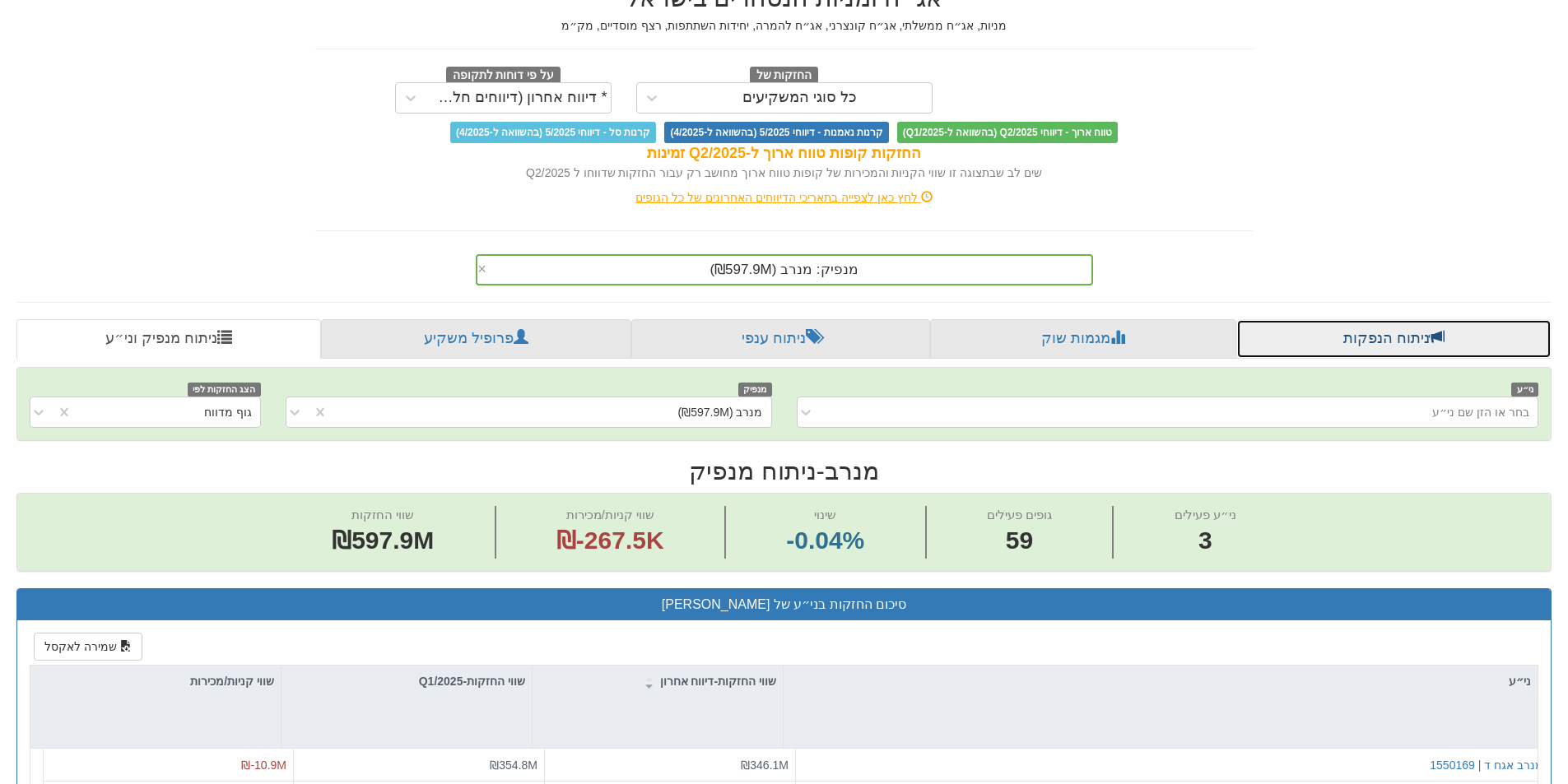
click at [1355, 338] on link "ניתוח הנפקות" at bounding box center [1394, 338] width 315 height 39
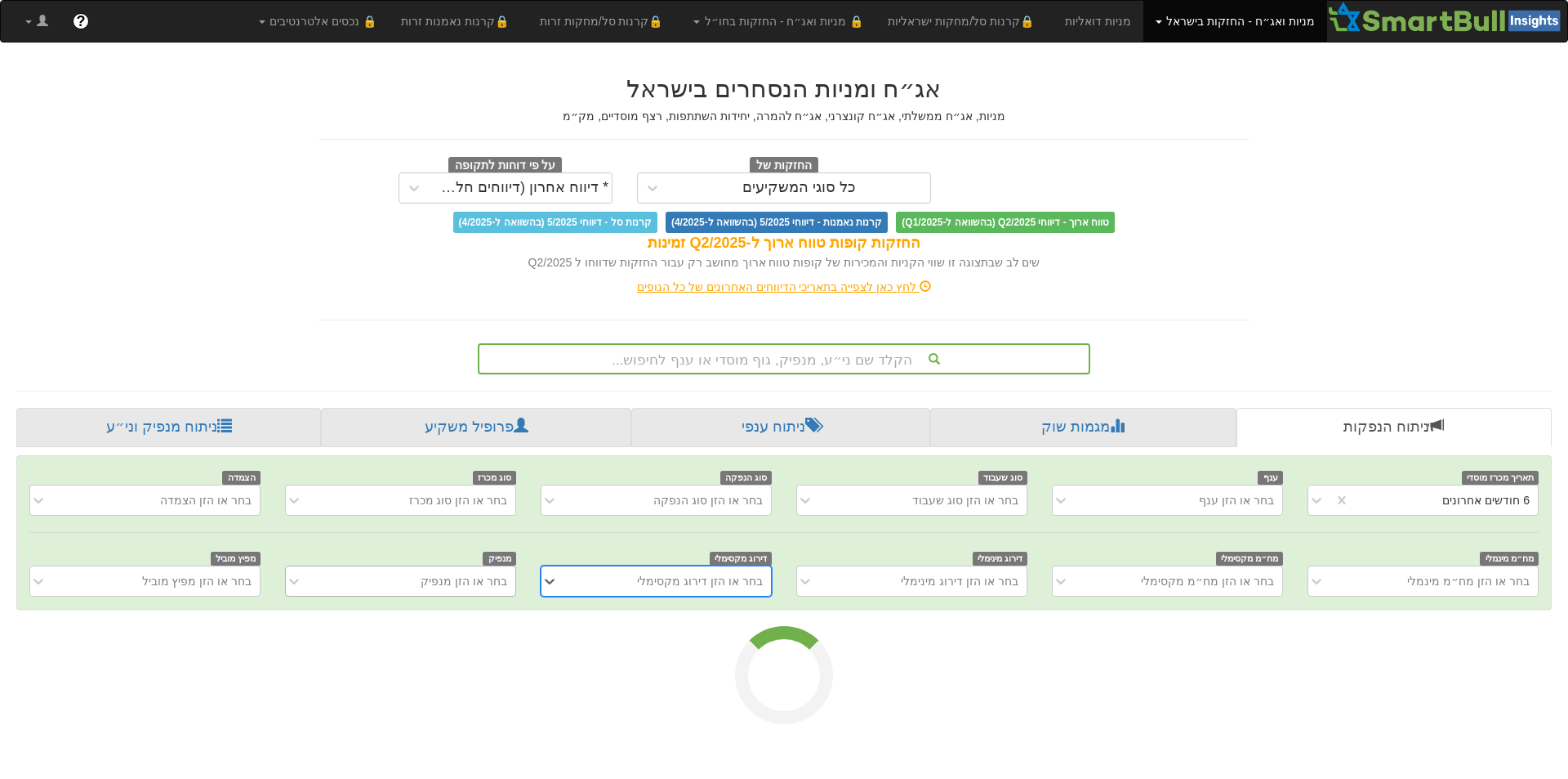
click at [377, 587] on div "בחר או הזן מנפיק" at bounding box center [401, 580] width 231 height 31
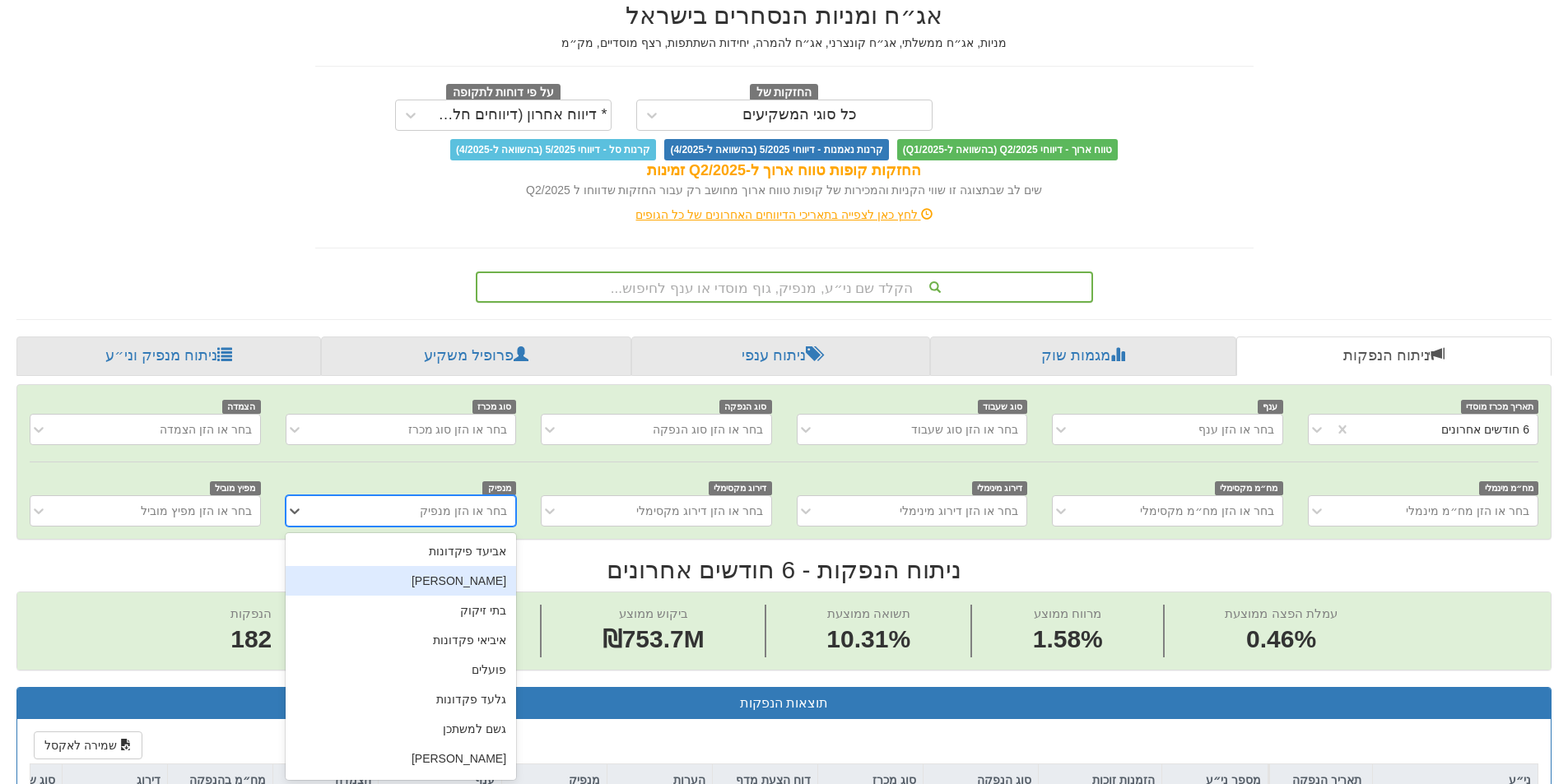
scroll to position [77, 0]
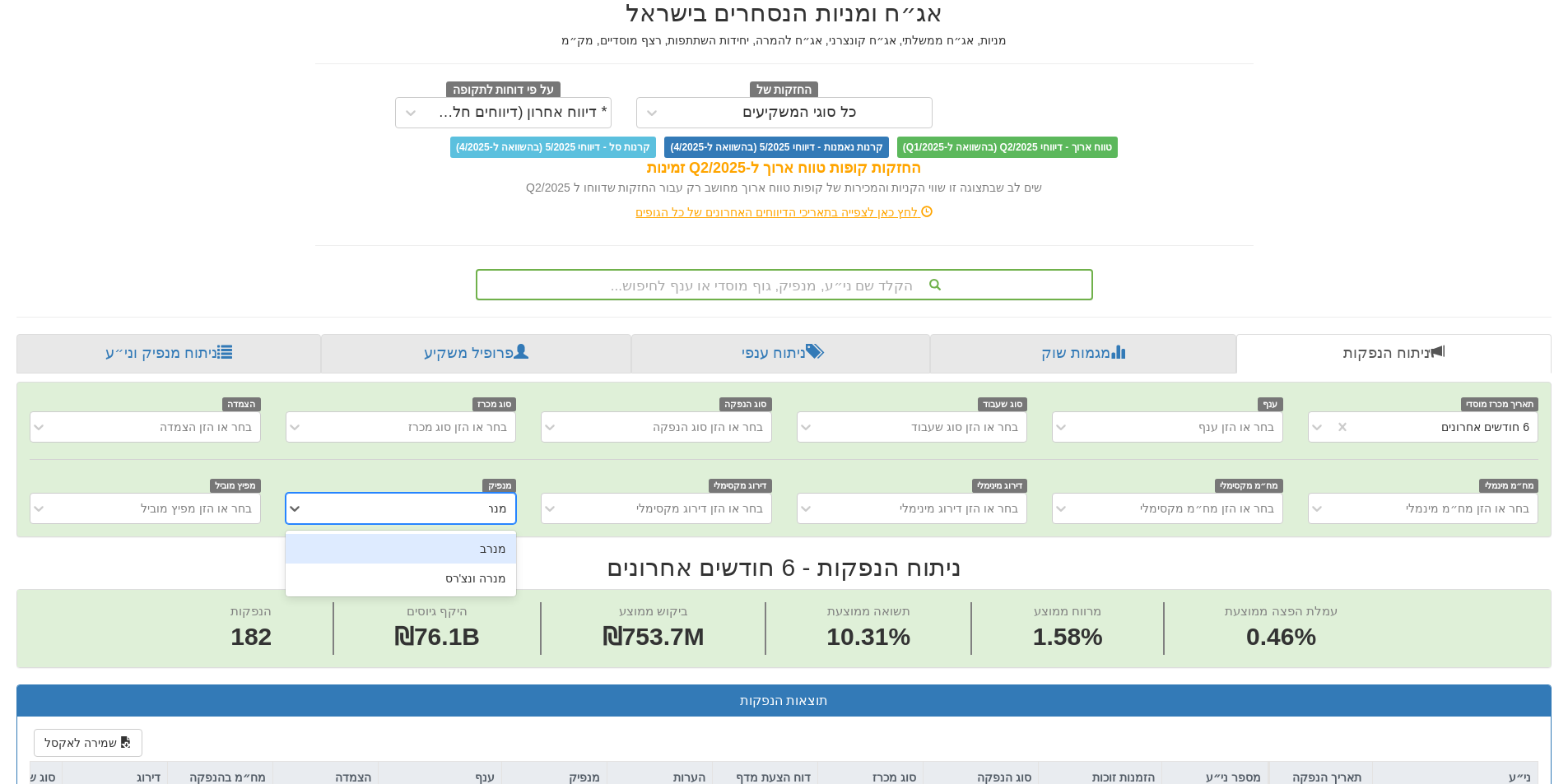
type input "מנרב"
click at [496, 537] on div "מנרב" at bounding box center [401, 548] width 231 height 30
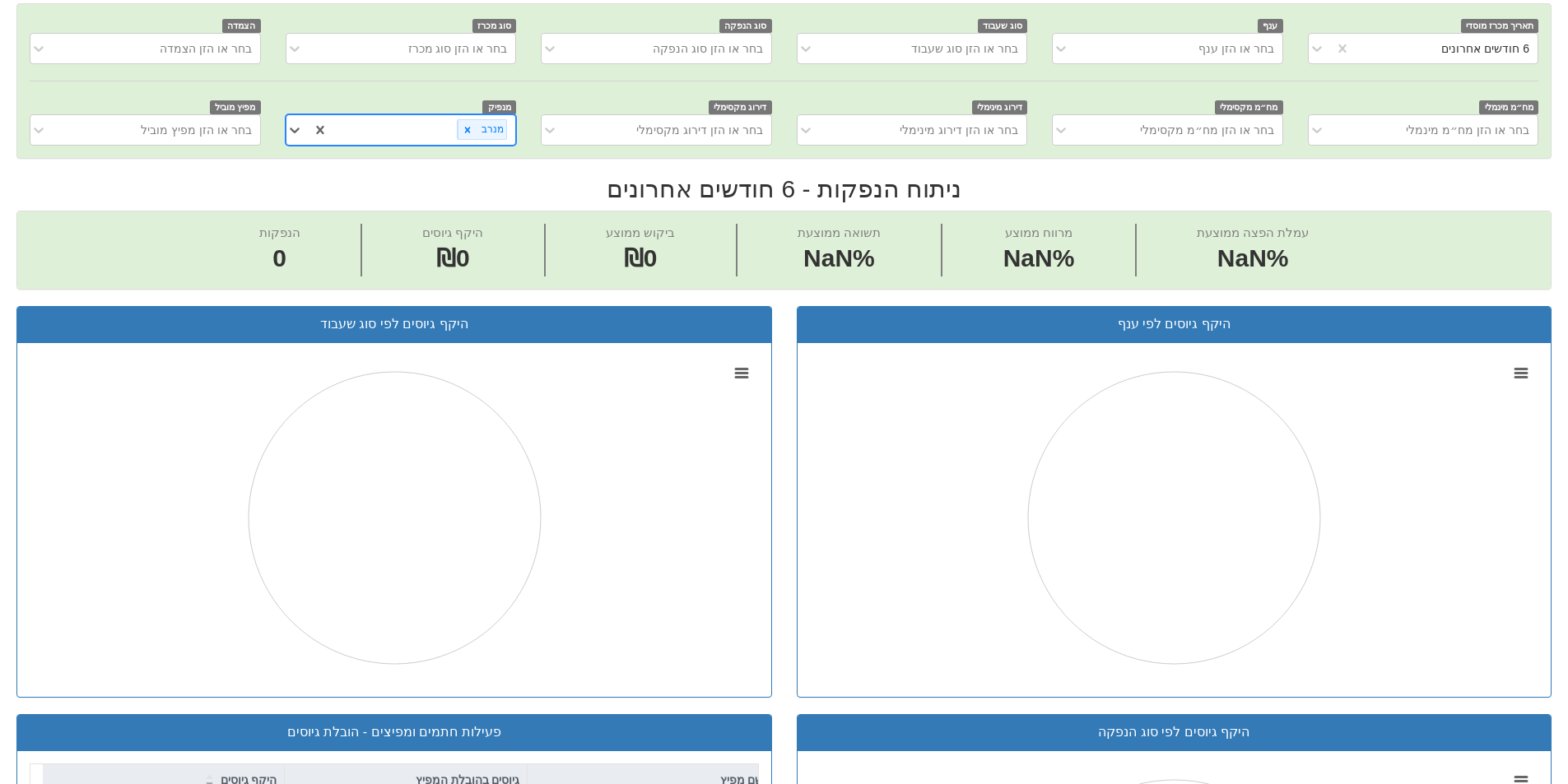
scroll to position [139, 0]
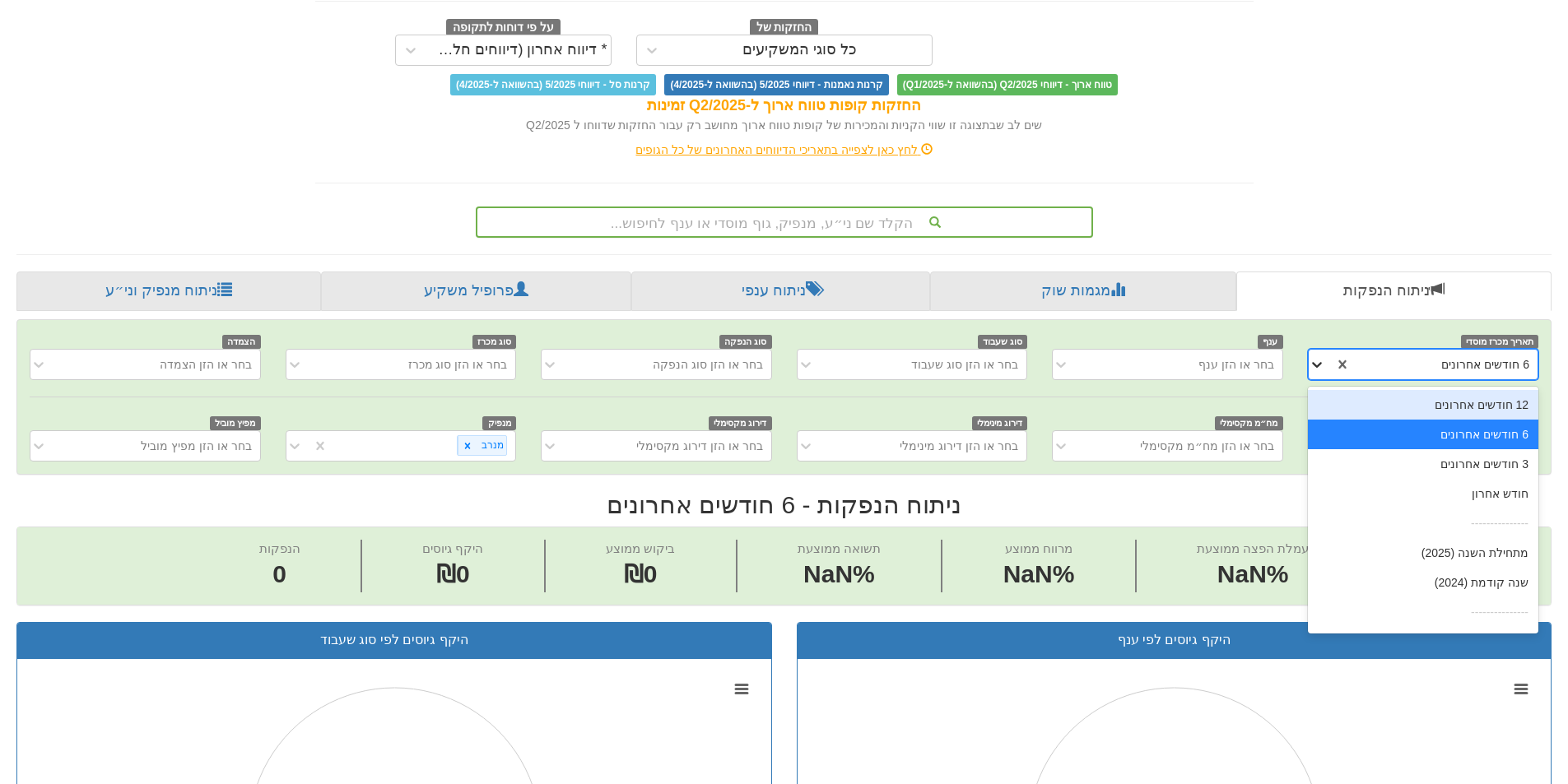
click at [1326, 362] on div at bounding box center [1320, 364] width 25 height 30
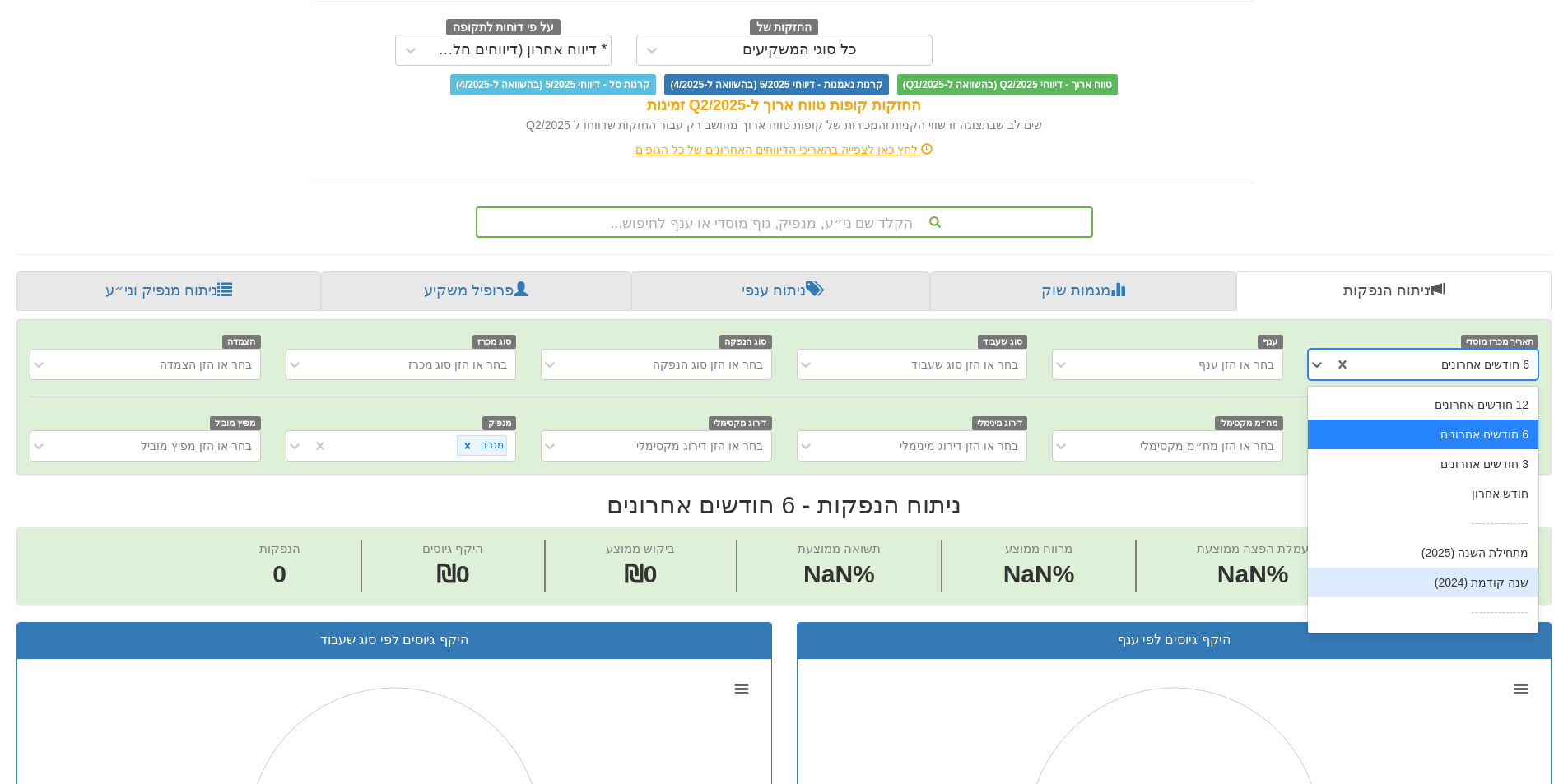
scroll to position [26, 0]
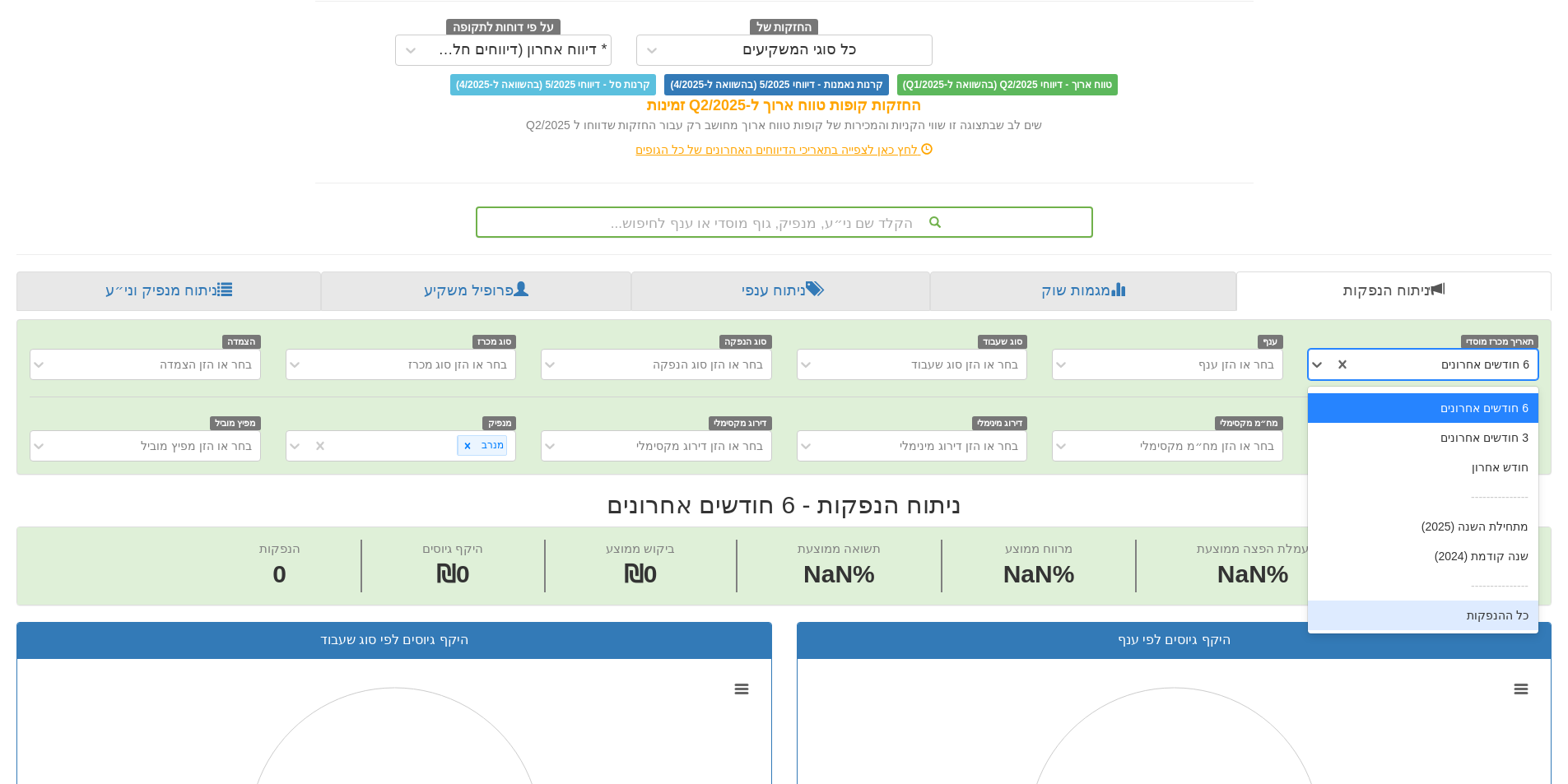
click at [1478, 619] on div "כל ההנפקות" at bounding box center [1423, 615] width 231 height 30
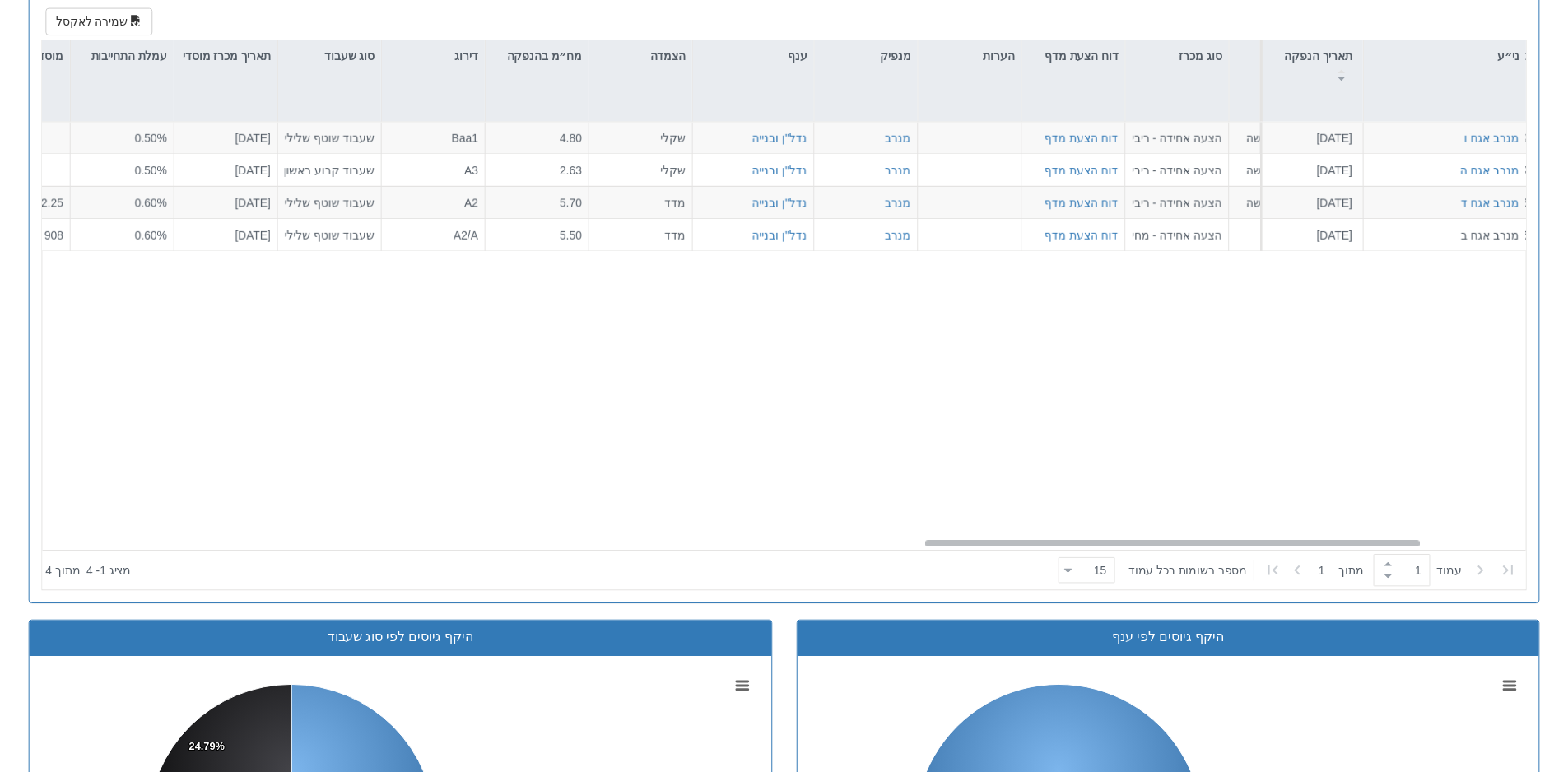
scroll to position [0, 3000]
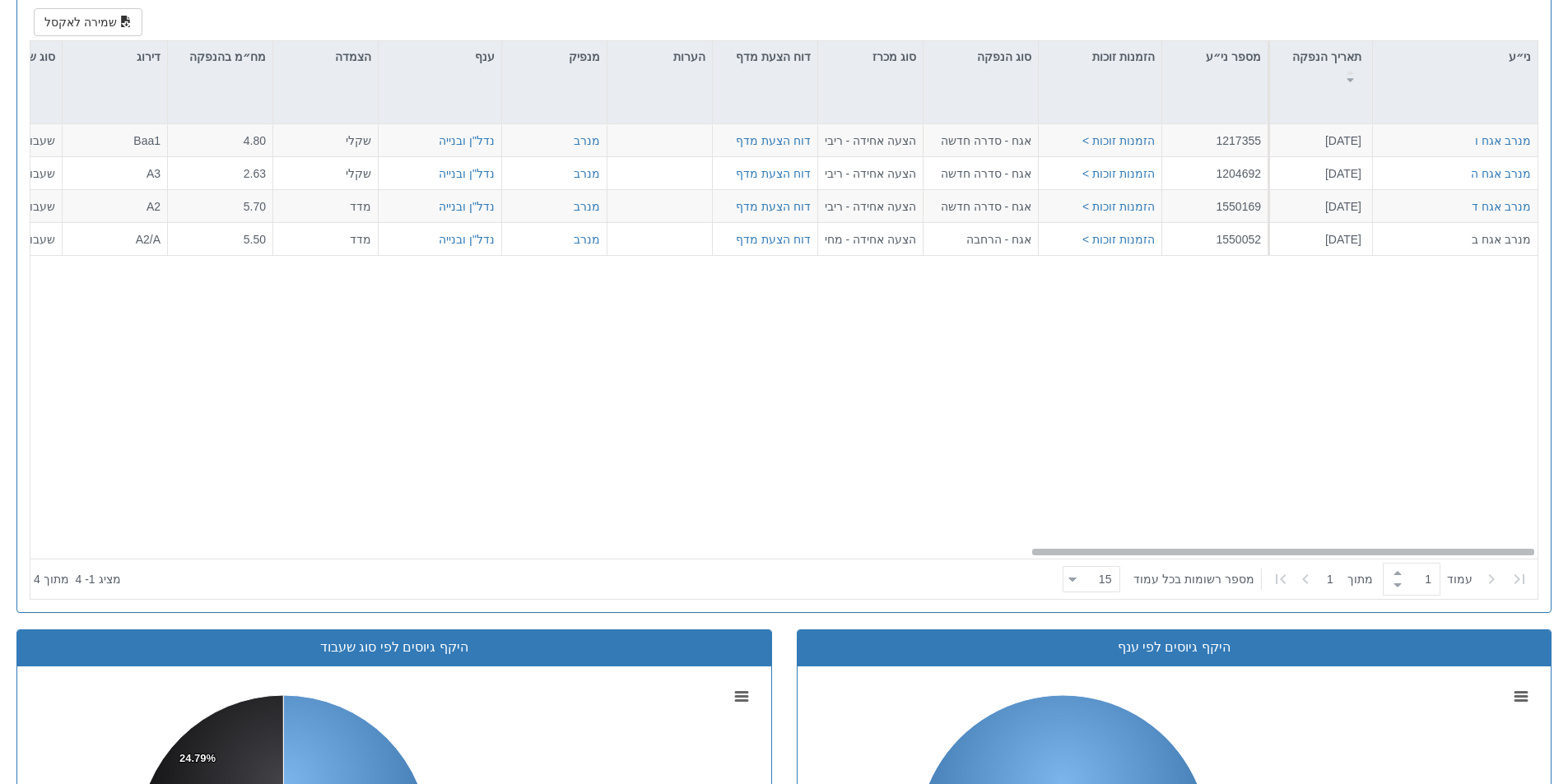
drag, startPoint x: 1063, startPoint y: 552, endPoint x: 1268, endPoint y: 483, distance: 216.3
click at [1276, 507] on div "מנרב אגח ו [DATE] 1217355 הזמנות זוכות > אגח - סדרה חדשה הצעה אחידה - ריבית דוח…" at bounding box center [784, 341] width 1507 height 435
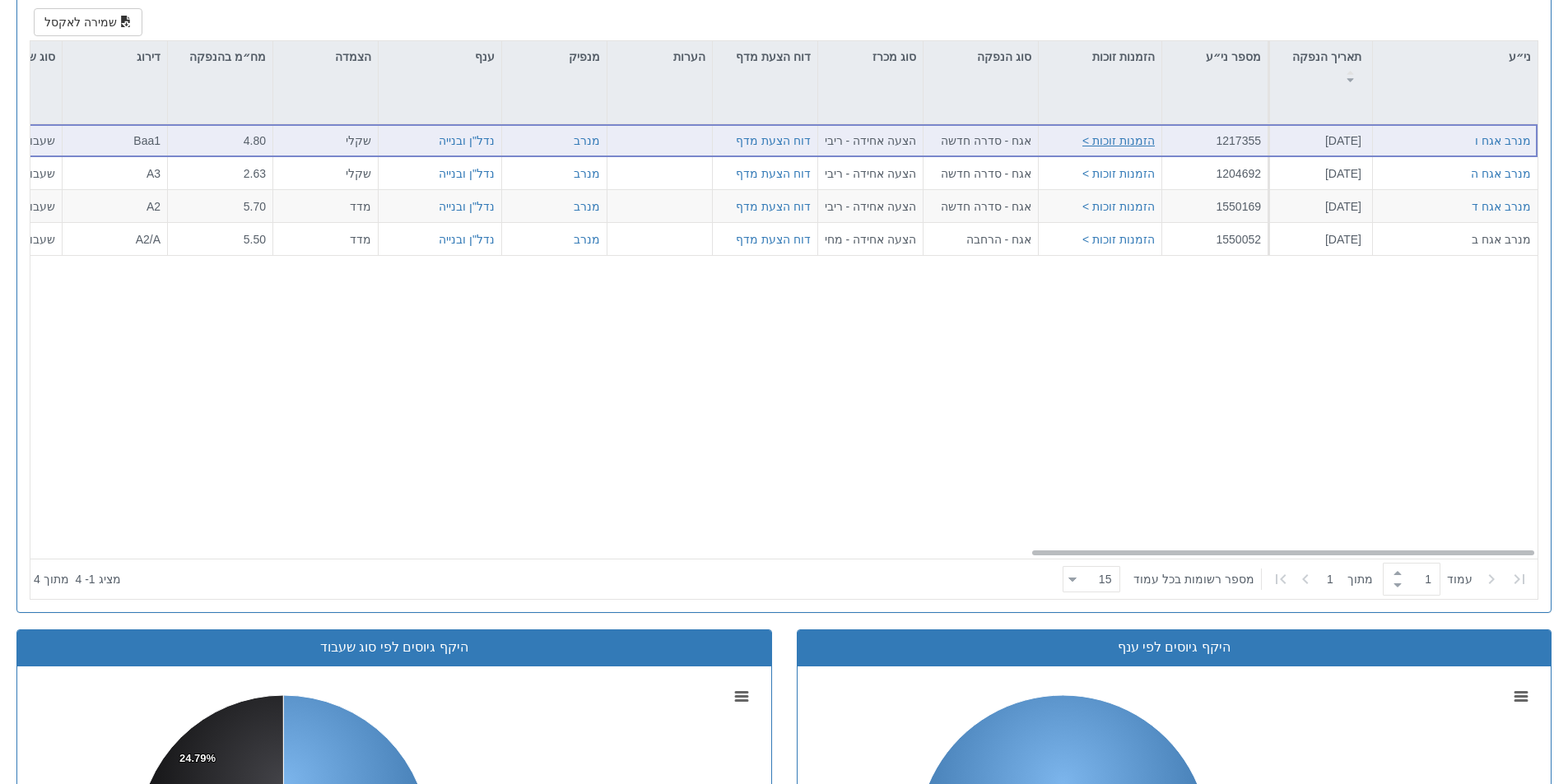
click at [1131, 138] on button "הזמנות זוכות >" at bounding box center [1118, 140] width 72 height 16
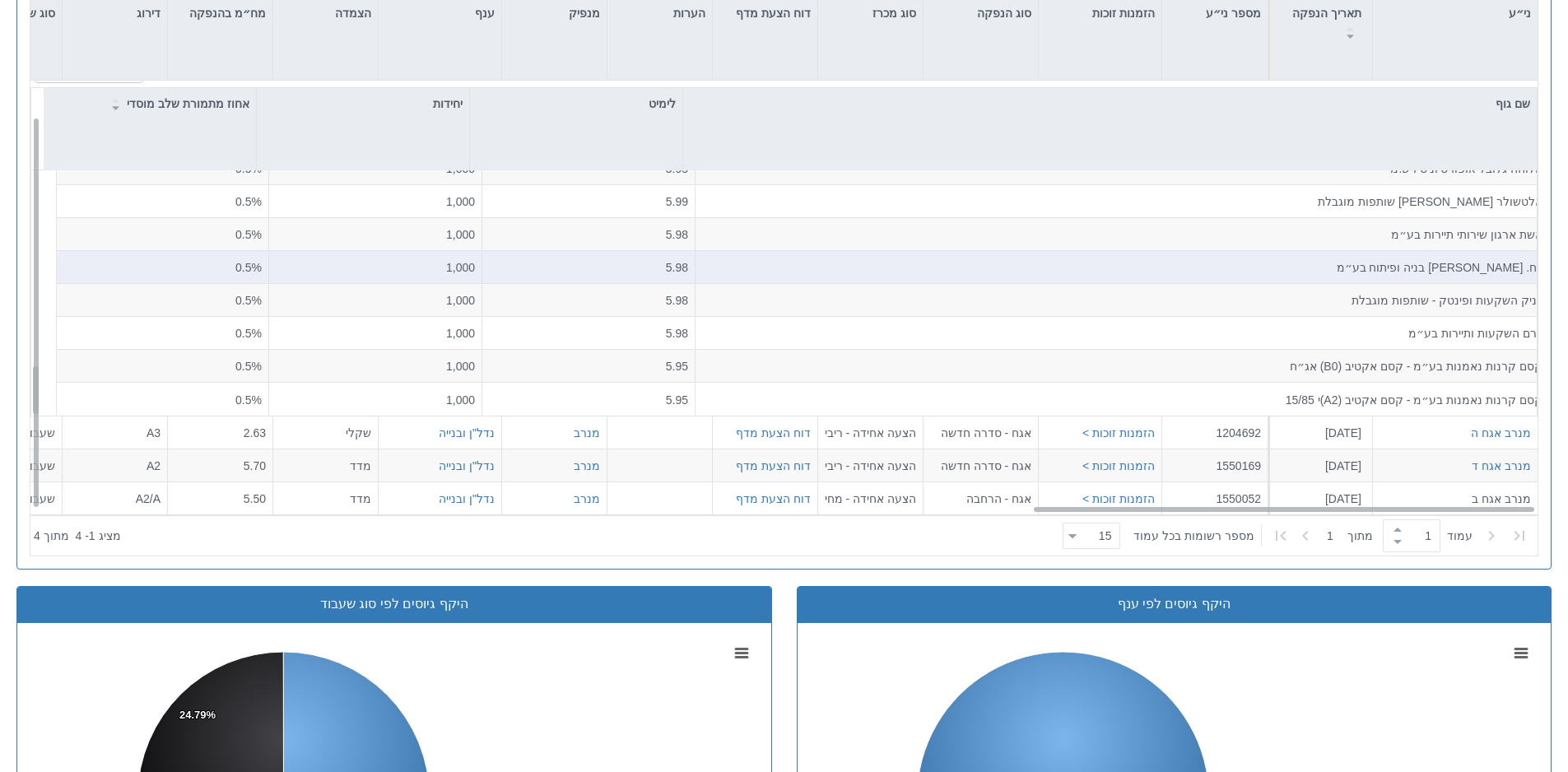
scroll to position [880, 0]
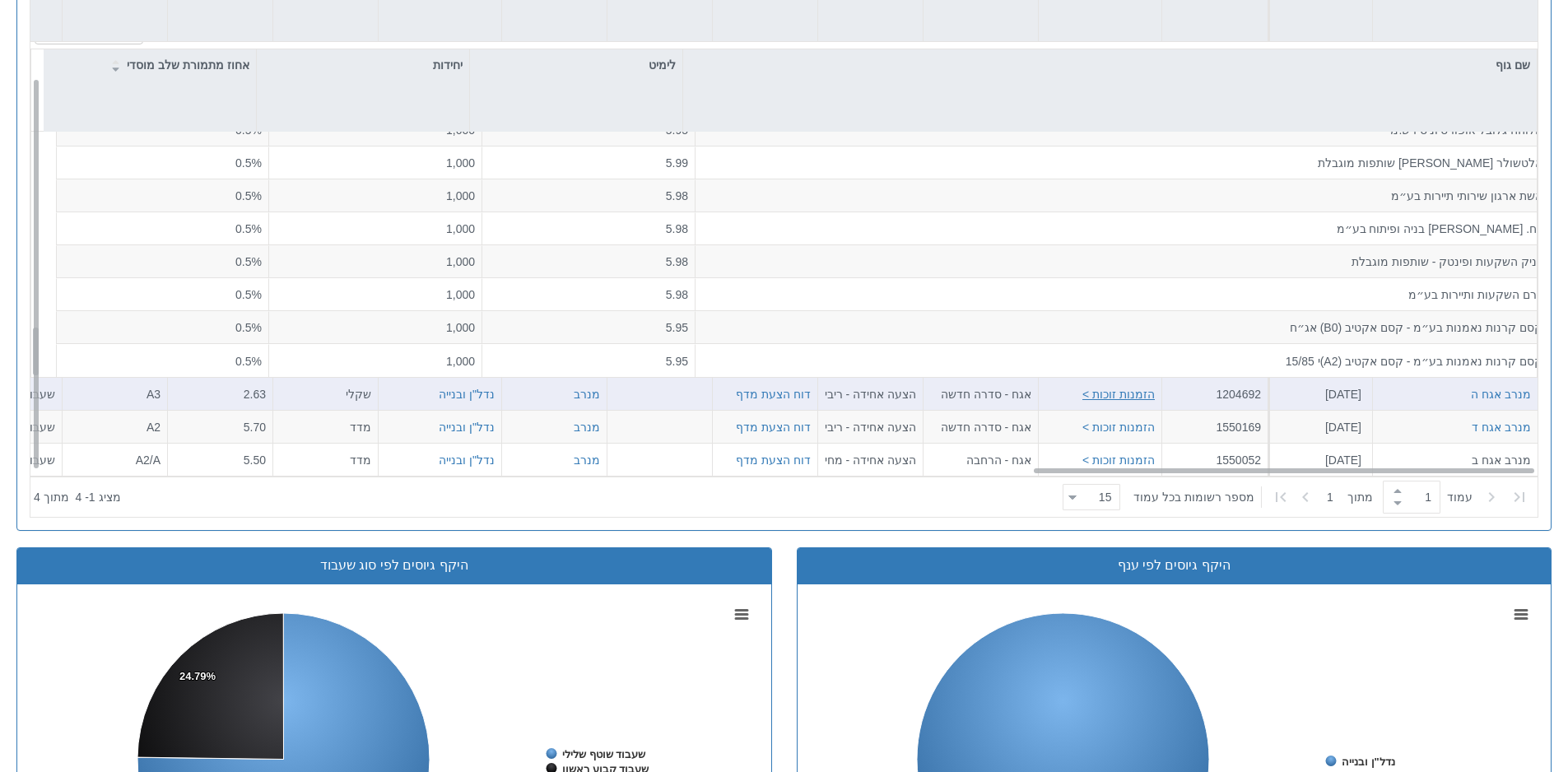
click at [1101, 393] on button "הזמנות זוכות >" at bounding box center [1118, 394] width 72 height 16
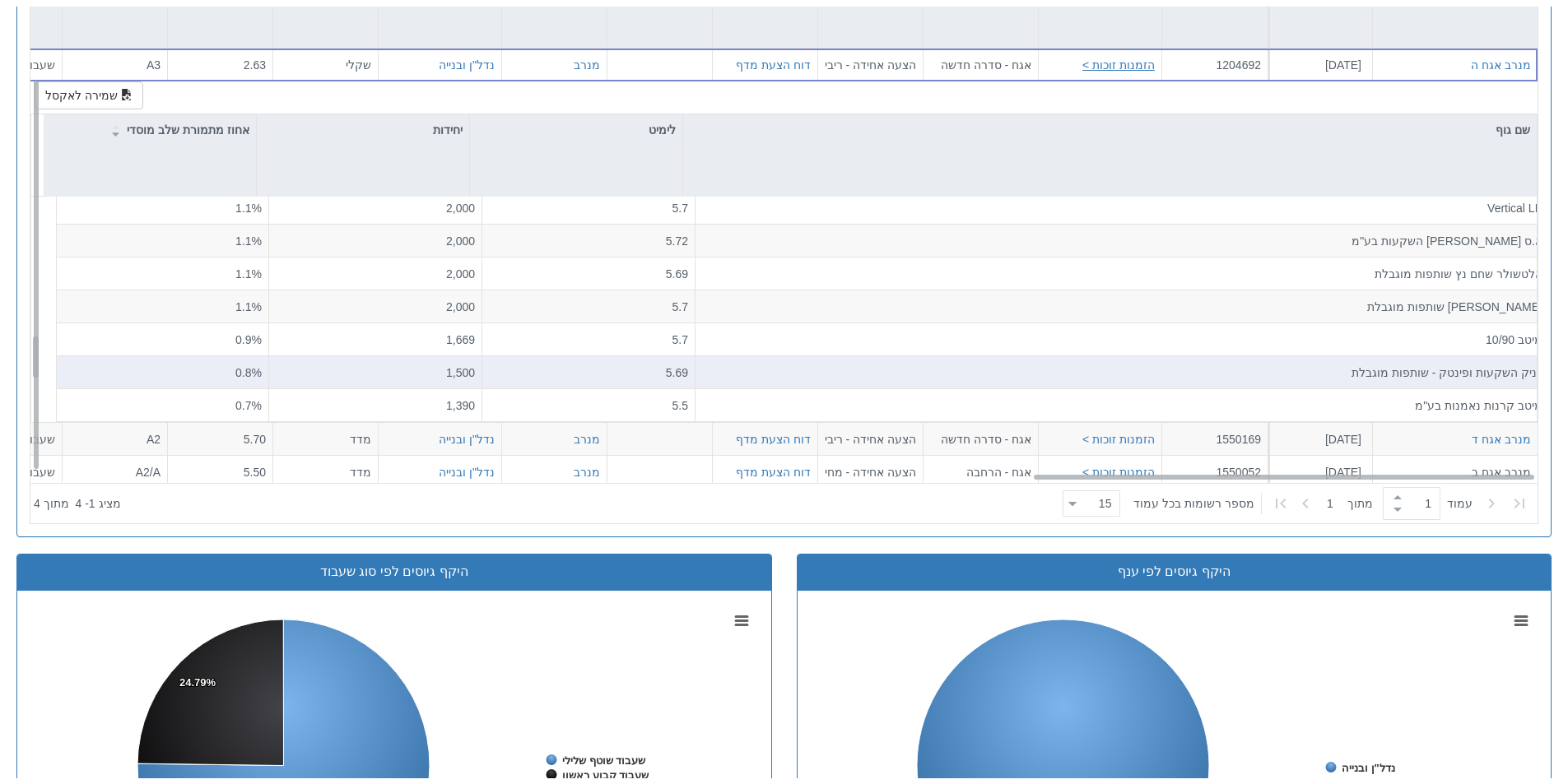
scroll to position [905, 0]
